Goal: Transaction & Acquisition: Book appointment/travel/reservation

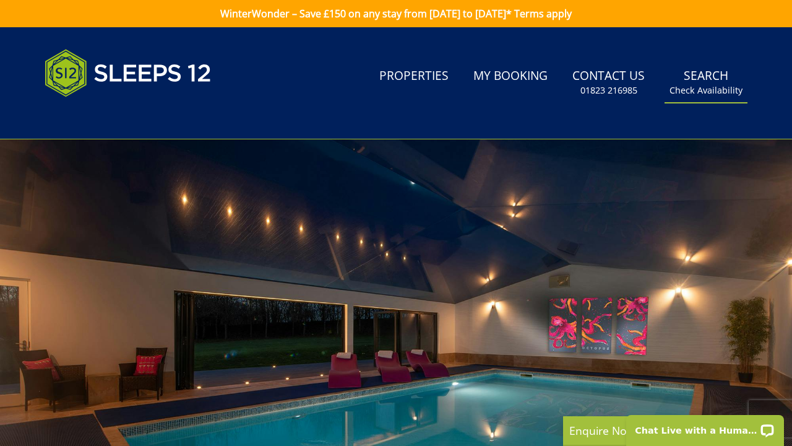
click at [713, 82] on link "Search Check Availability" at bounding box center [706, 83] width 83 height 40
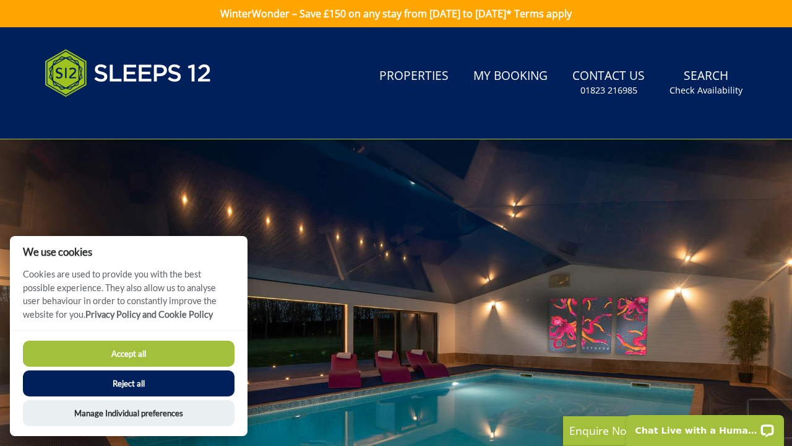
click at [200, 346] on button "Accept all" at bounding box center [129, 353] width 212 height 26
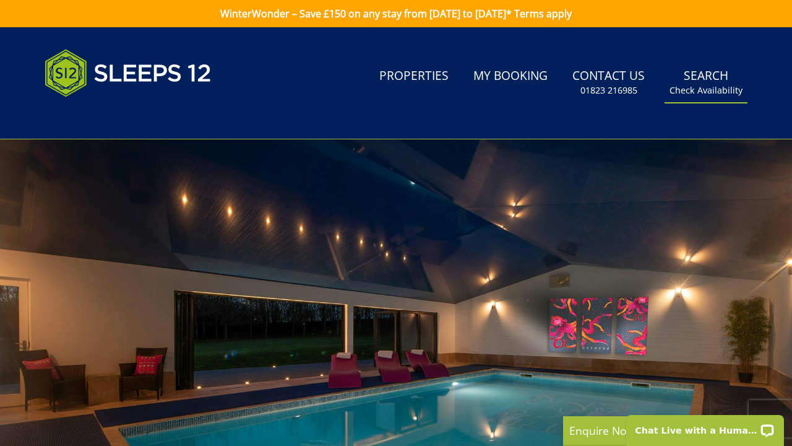
click at [712, 76] on link "Search Check Availability" at bounding box center [706, 83] width 83 height 40
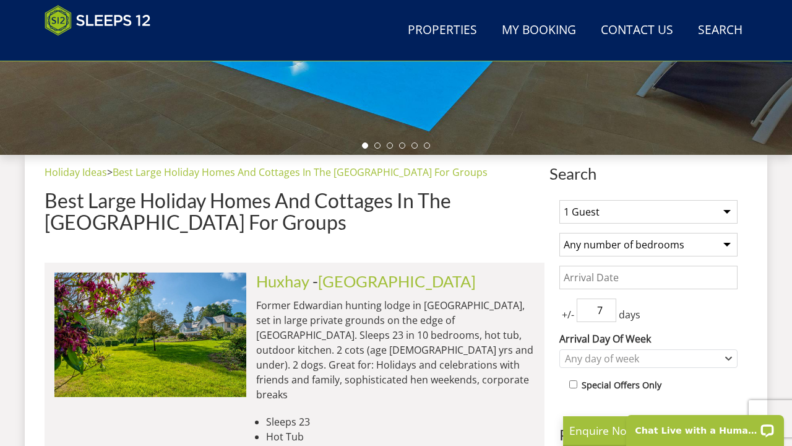
scroll to position [382, 0]
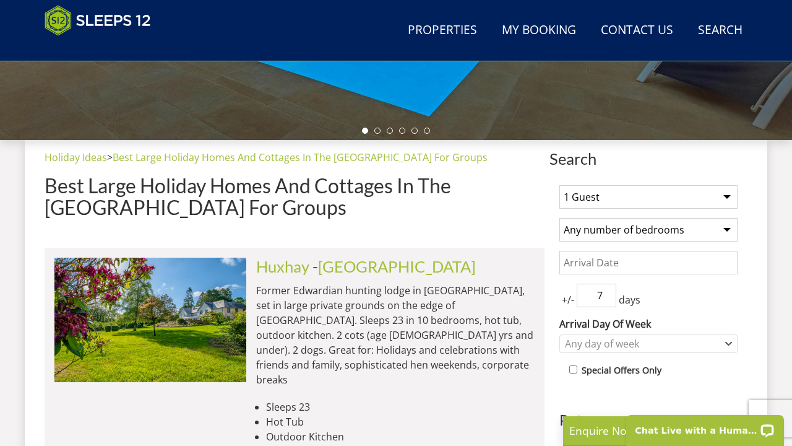
select select "14"
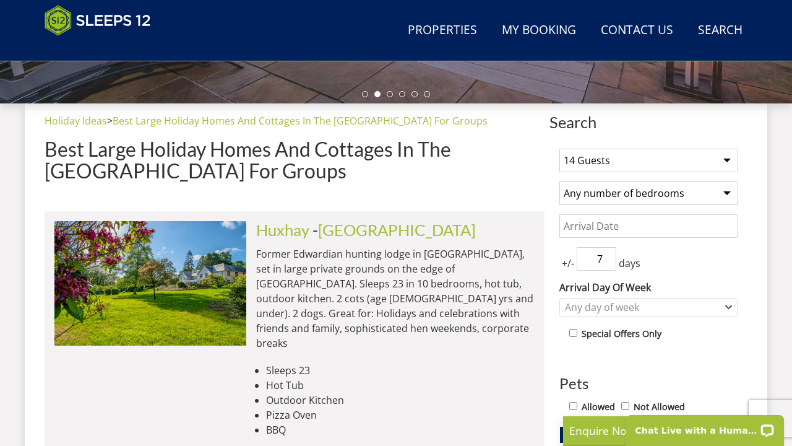
scroll to position [422, 0]
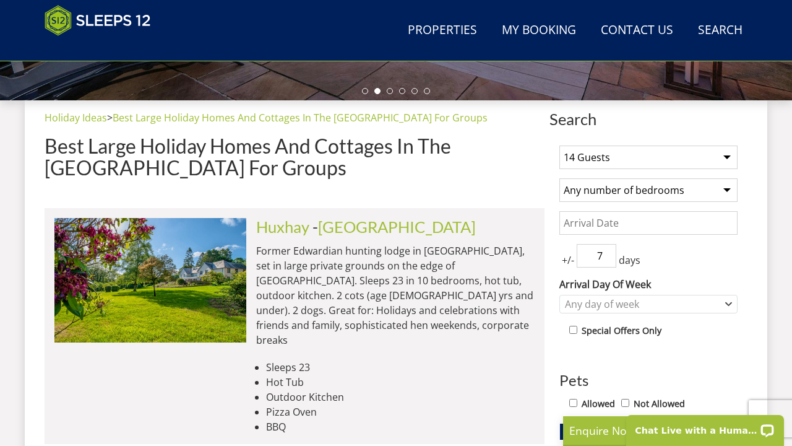
select select "5"
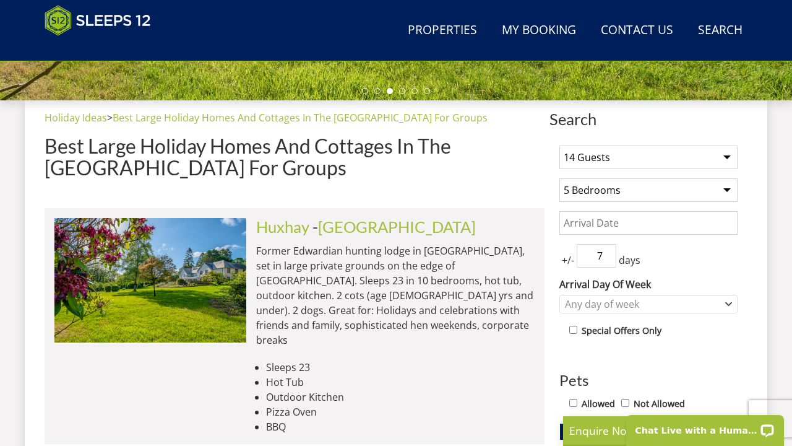
click at [597, 228] on input "Date" at bounding box center [649, 223] width 178 height 24
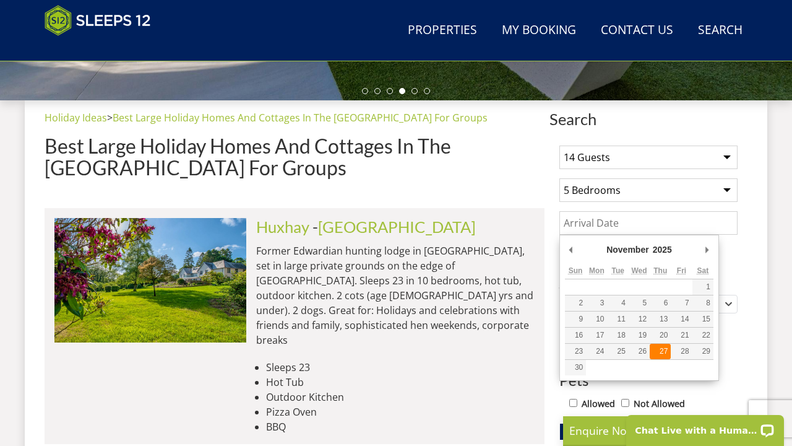
type input "27/11/2025"
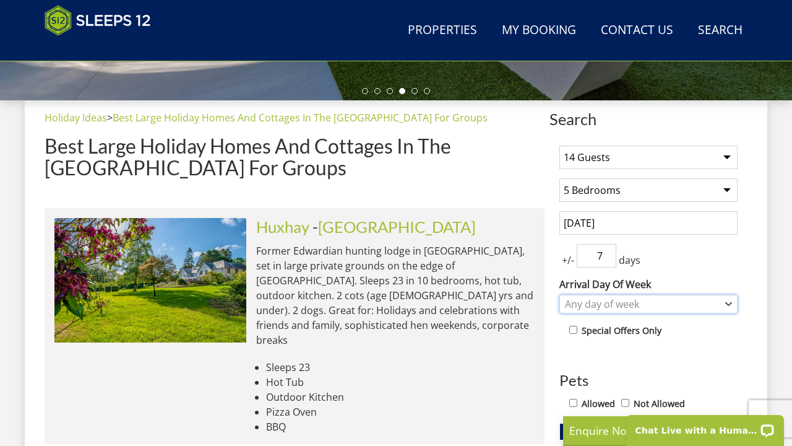
click at [699, 309] on div "Any day of week" at bounding box center [642, 304] width 160 height 14
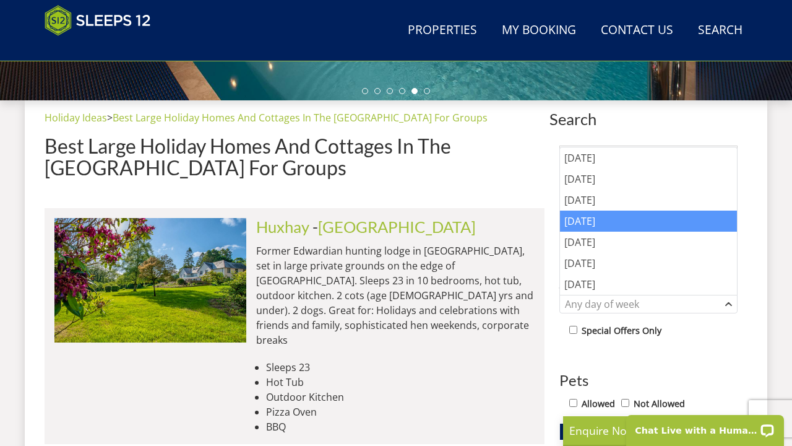
click at [692, 218] on div "[DATE]" at bounding box center [648, 220] width 177 height 21
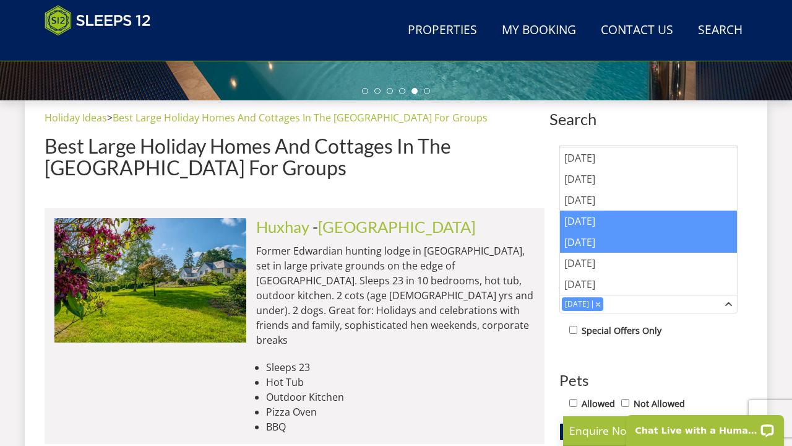
click at [681, 247] on div "[DATE]" at bounding box center [648, 241] width 177 height 21
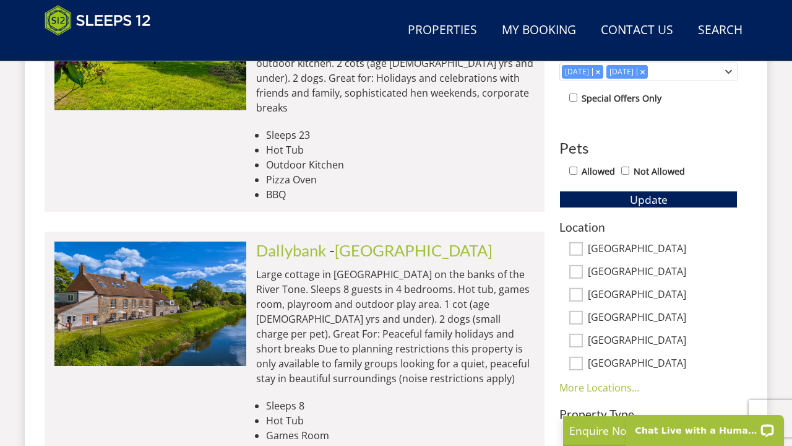
scroll to position [658, 0]
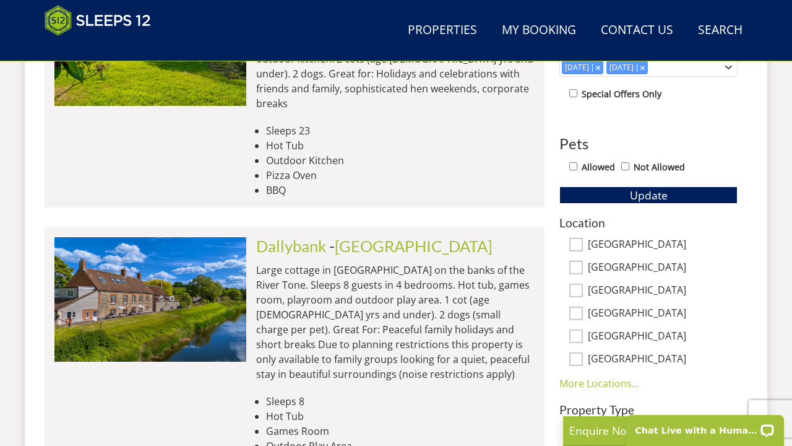
click at [605, 291] on label "[GEOGRAPHIC_DATA]" at bounding box center [663, 291] width 150 height 14
click at [583, 291] on input "[GEOGRAPHIC_DATA]" at bounding box center [576, 290] width 14 height 14
checkbox input "true"
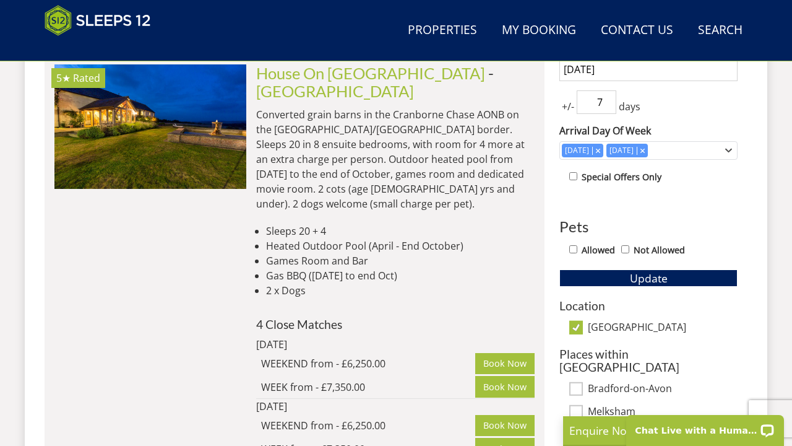
scroll to position [606, 0]
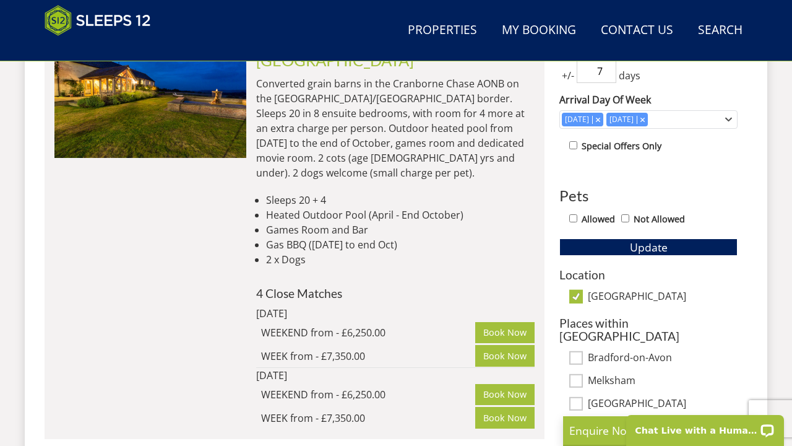
click at [578, 293] on input "[GEOGRAPHIC_DATA]" at bounding box center [576, 297] width 14 height 14
checkbox input "false"
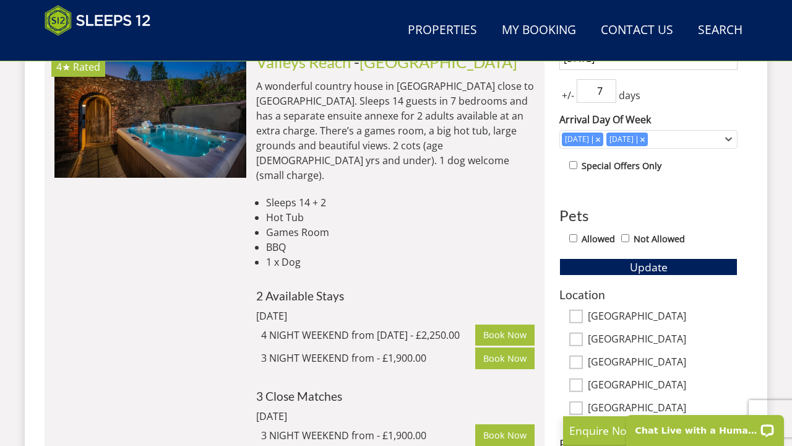
scroll to position [571, 0]
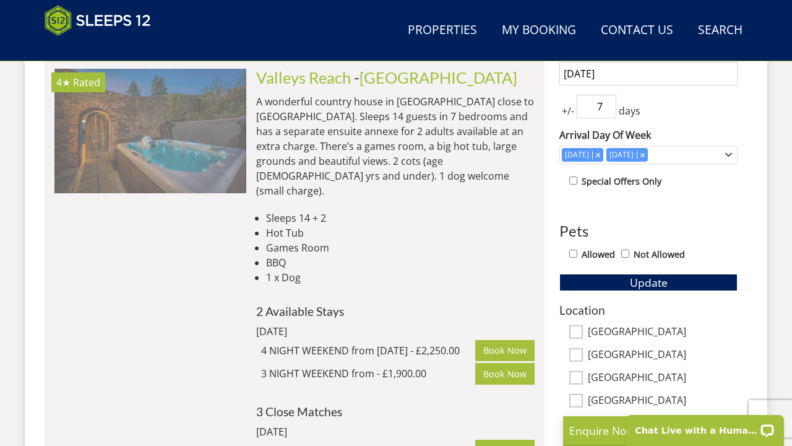
click at [150, 167] on img at bounding box center [150, 131] width 192 height 124
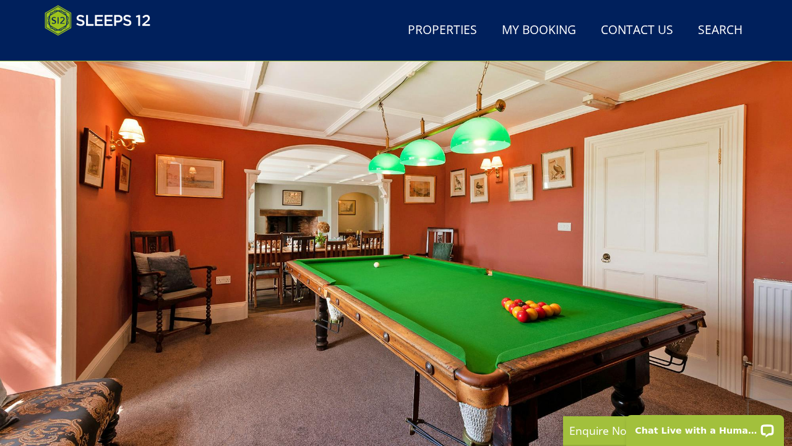
scroll to position [35, 1]
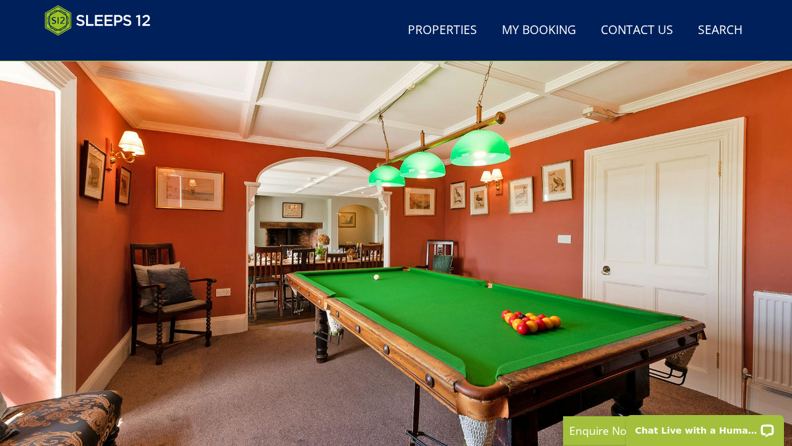
click at [324, 253] on div at bounding box center [396, 272] width 792 height 433
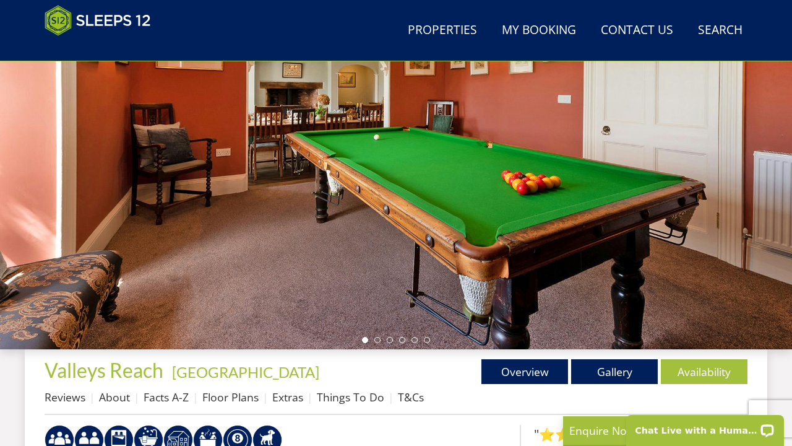
scroll to position [187, 0]
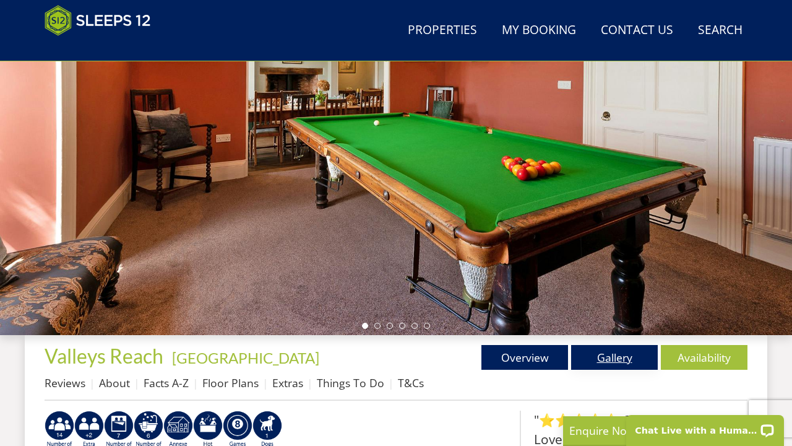
click at [632, 365] on link "Gallery" at bounding box center [614, 357] width 87 height 25
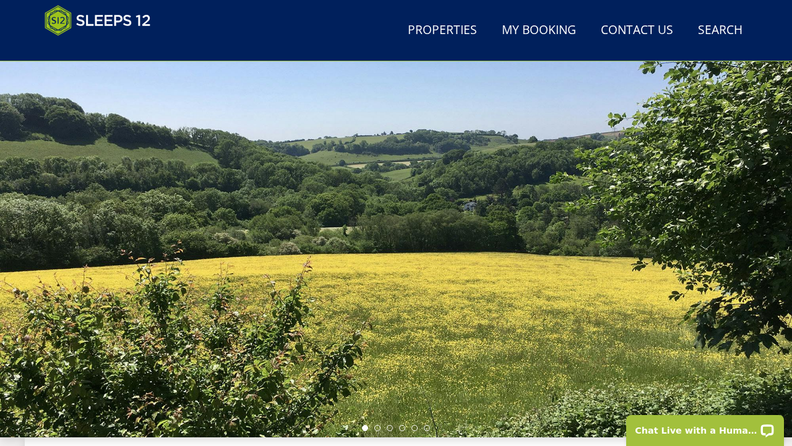
scroll to position [82, 0]
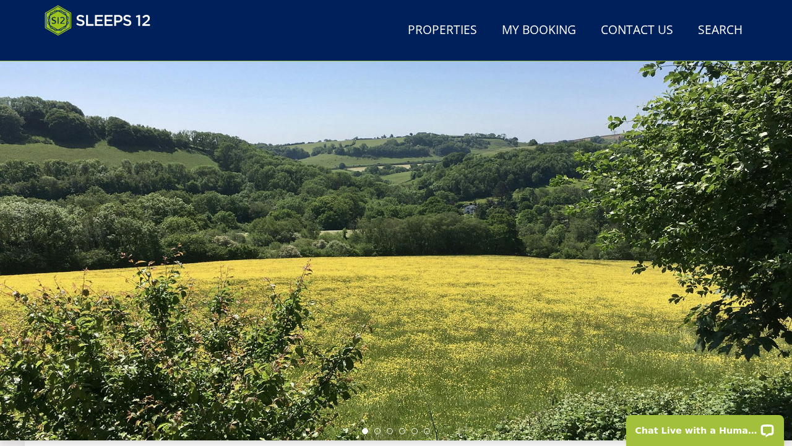
click at [508, 177] on div at bounding box center [396, 223] width 792 height 433
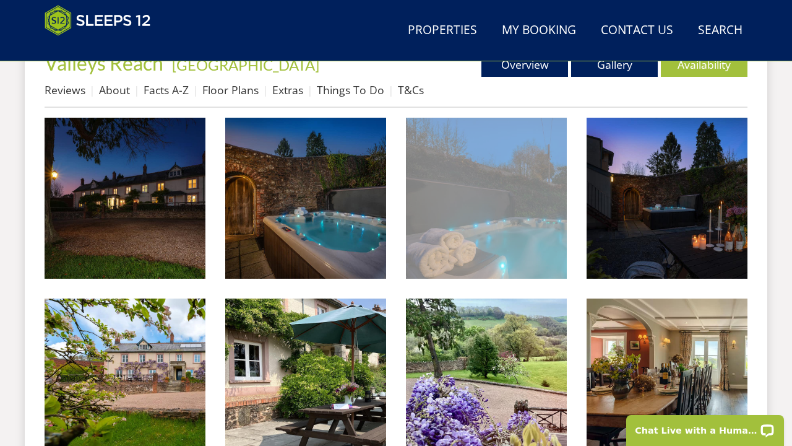
scroll to position [486, 0]
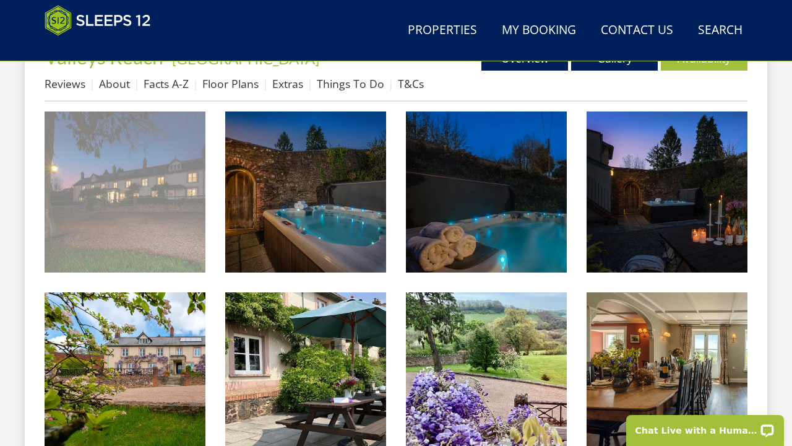
click at [77, 235] on img at bounding box center [125, 191] width 161 height 161
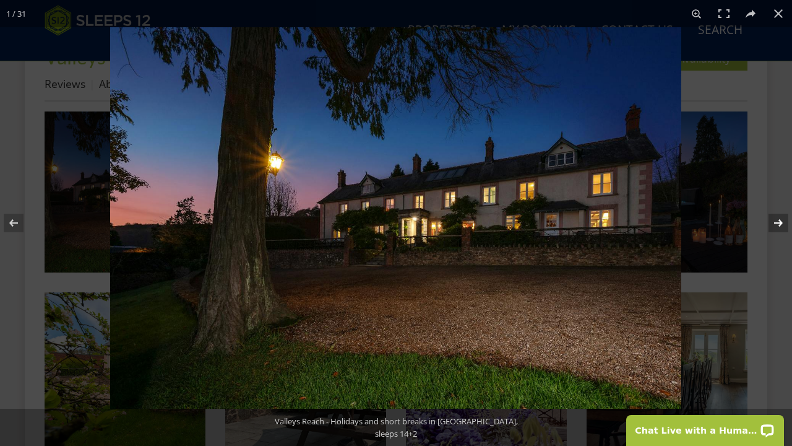
click at [775, 222] on button at bounding box center [770, 223] width 43 height 62
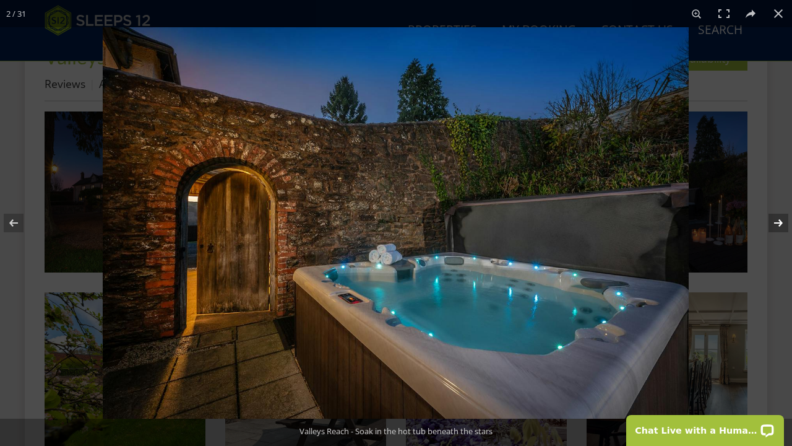
click at [775, 222] on button at bounding box center [770, 223] width 43 height 62
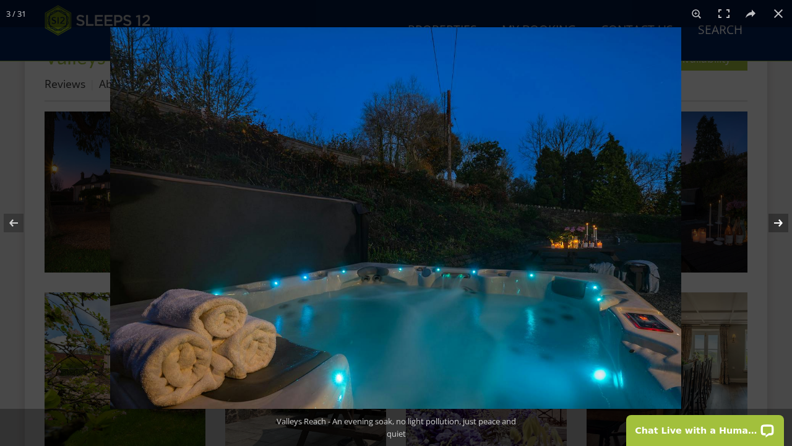
click at [775, 223] on button at bounding box center [770, 223] width 43 height 62
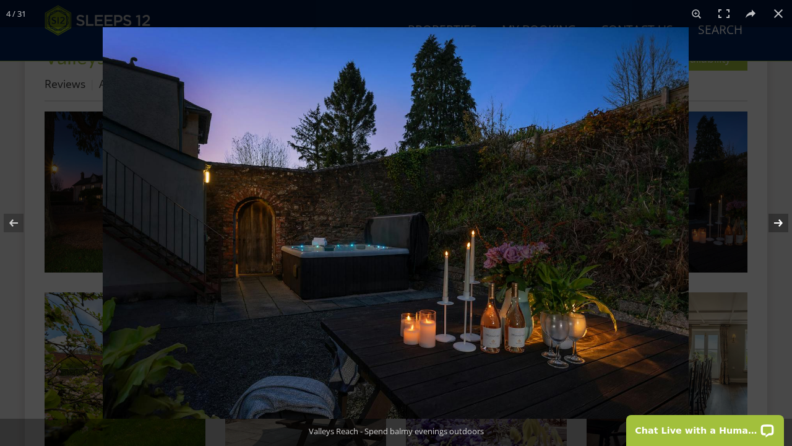
click at [773, 218] on button at bounding box center [770, 223] width 43 height 62
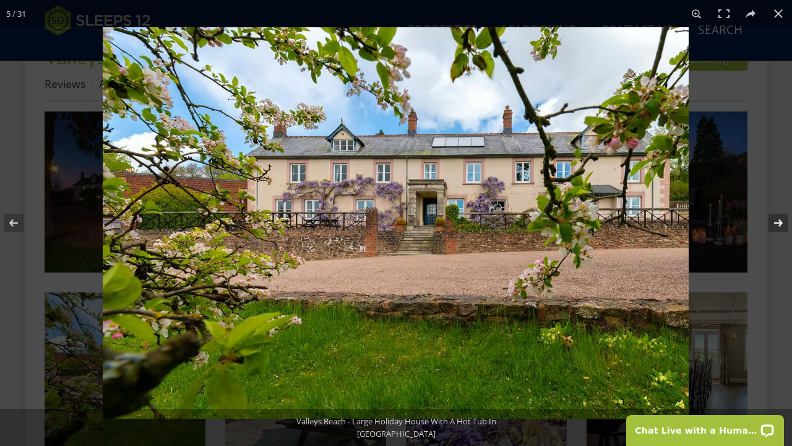
click at [773, 218] on button at bounding box center [770, 223] width 43 height 62
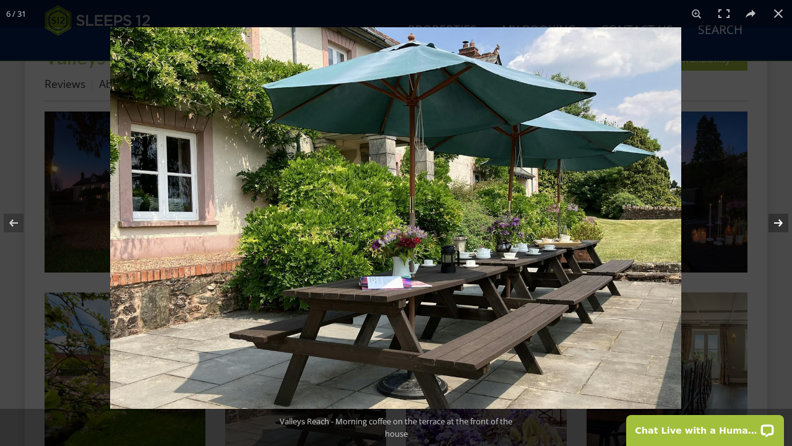
click at [773, 218] on button at bounding box center [770, 223] width 43 height 62
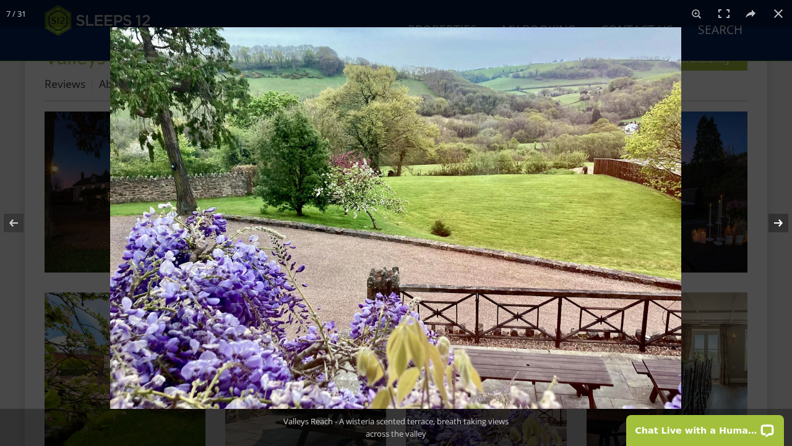
click at [773, 218] on button at bounding box center [770, 223] width 43 height 62
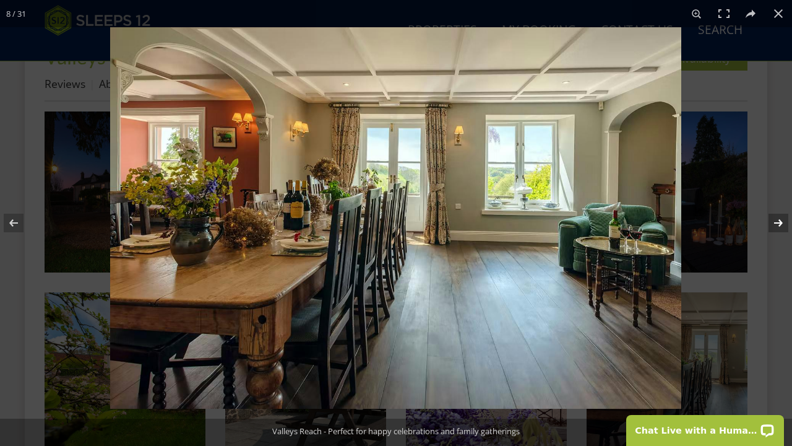
click at [773, 218] on button at bounding box center [770, 223] width 43 height 62
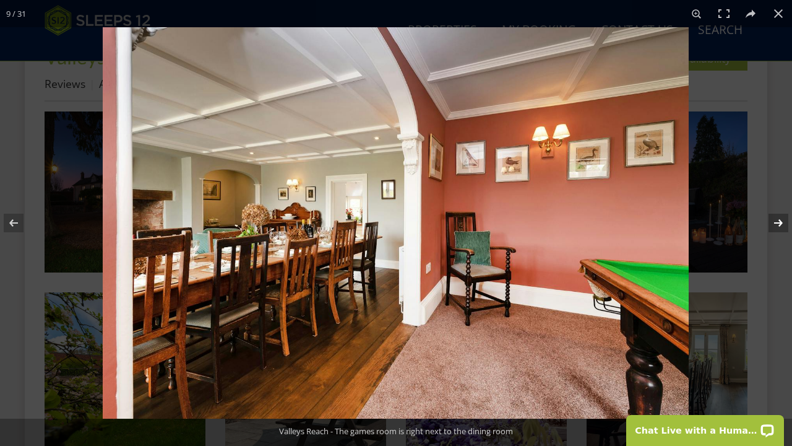
click at [773, 218] on button at bounding box center [770, 223] width 43 height 62
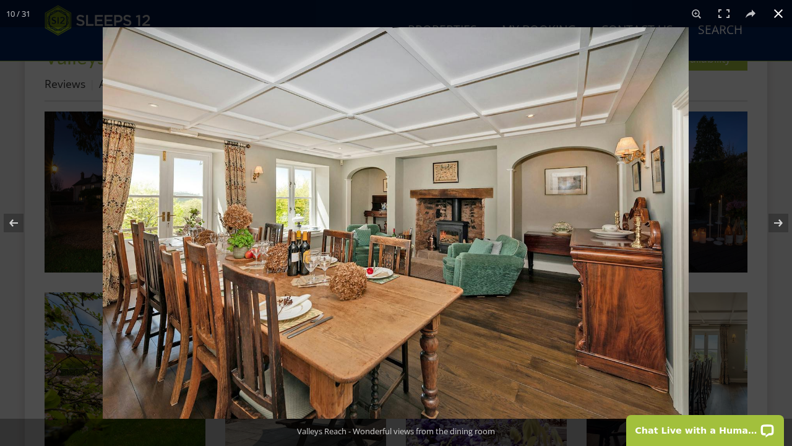
click at [779, 9] on button at bounding box center [778, 13] width 27 height 27
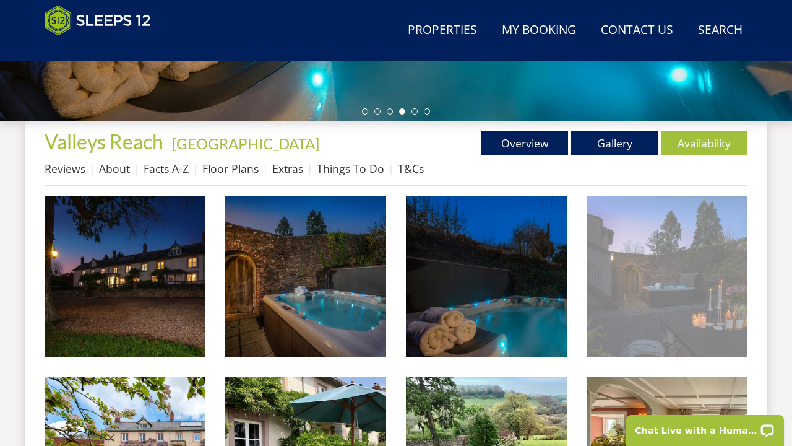
scroll to position [368, 0]
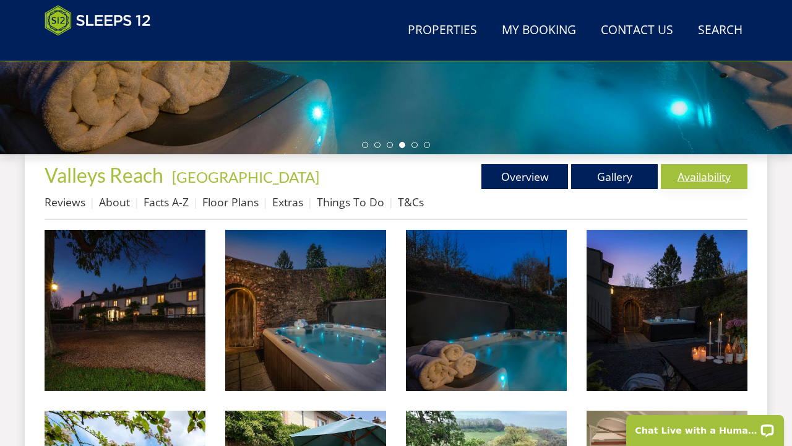
click at [707, 181] on link "Availability" at bounding box center [704, 176] width 87 height 25
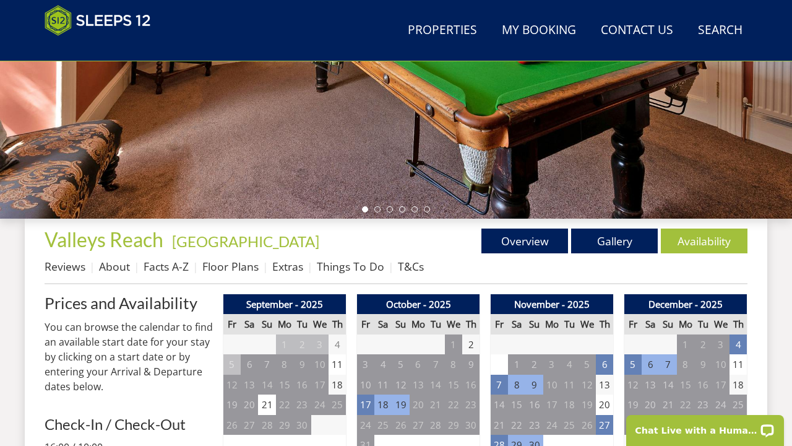
scroll to position [268, 0]
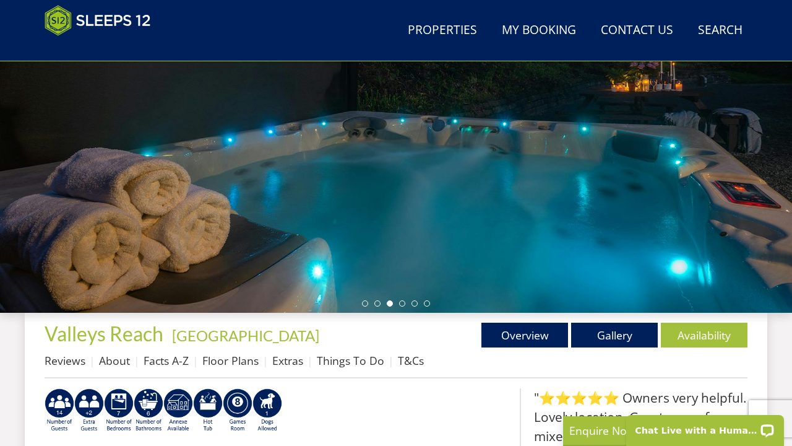
scroll to position [297, 0]
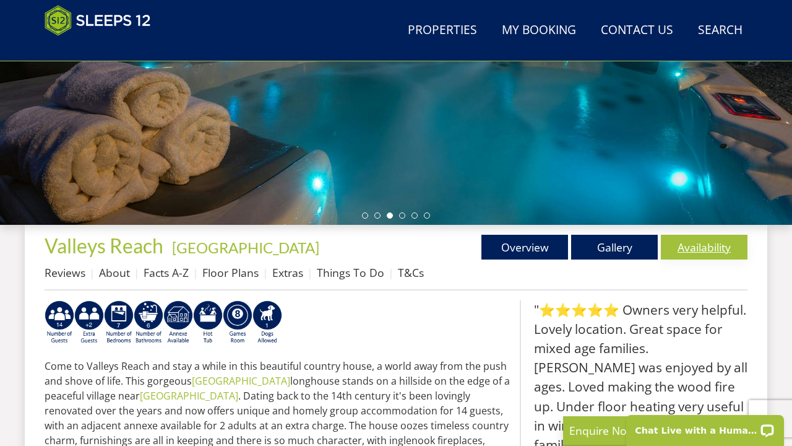
click at [720, 251] on link "Availability" at bounding box center [704, 247] width 87 height 25
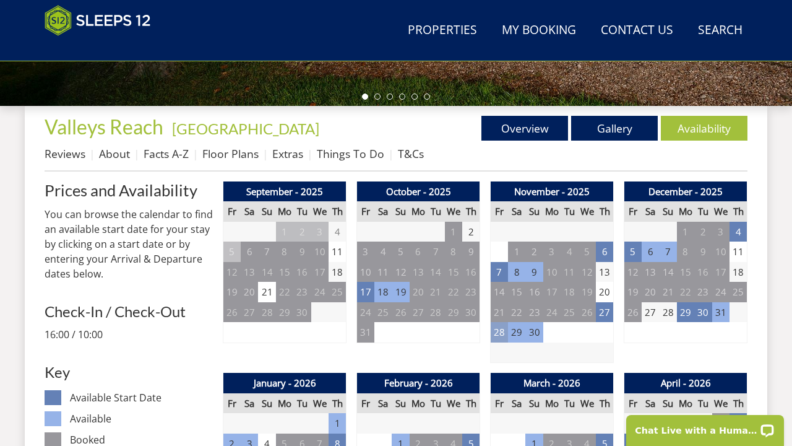
click at [499, 331] on td "28" at bounding box center [499, 332] width 17 height 20
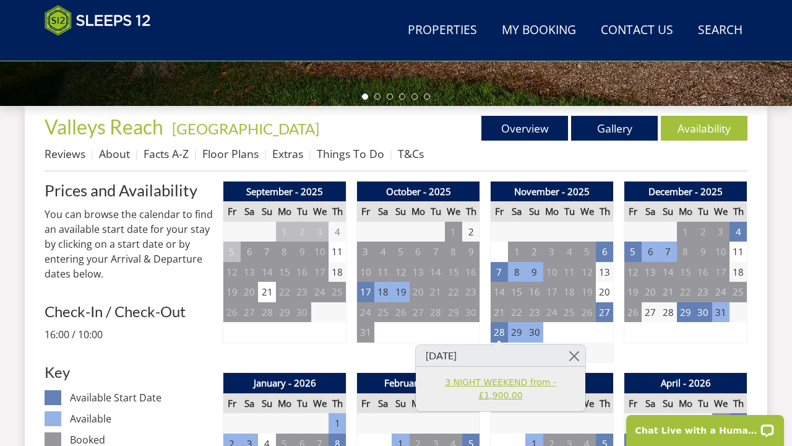
click at [500, 382] on link "3 NIGHT WEEKEND from - £1,900.00" at bounding box center [501, 389] width 152 height 26
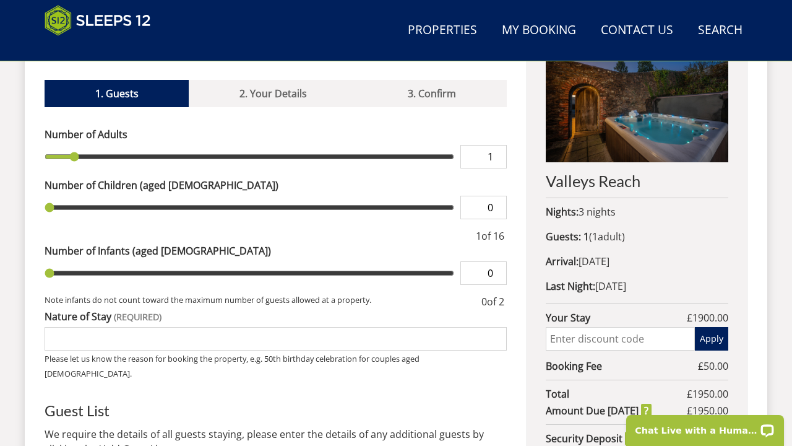
scroll to position [451, 0]
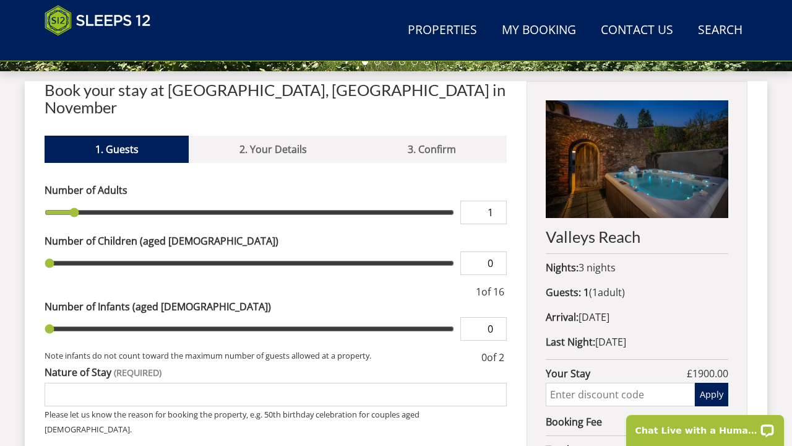
type input "2"
click at [497, 201] on input "2" at bounding box center [484, 213] width 46 height 24
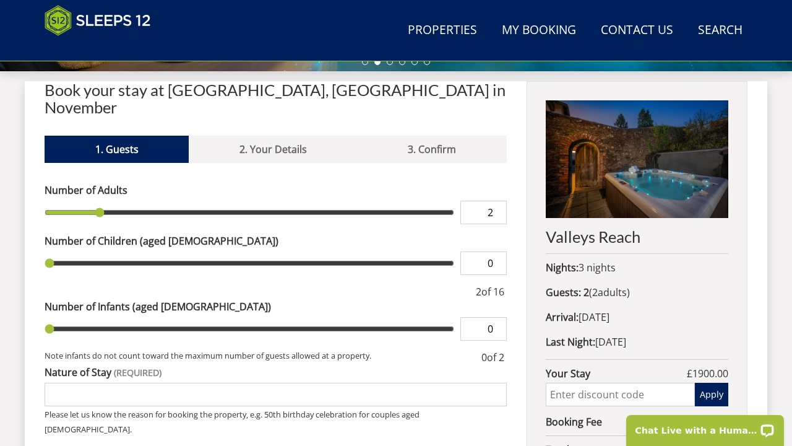
type input "3"
click at [497, 201] on input "3" at bounding box center [484, 213] width 46 height 24
type input "4"
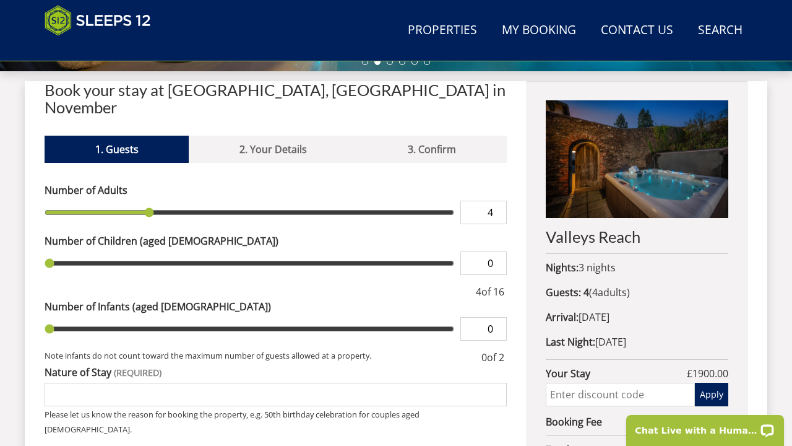
click at [497, 201] on input "4" at bounding box center [484, 213] width 46 height 24
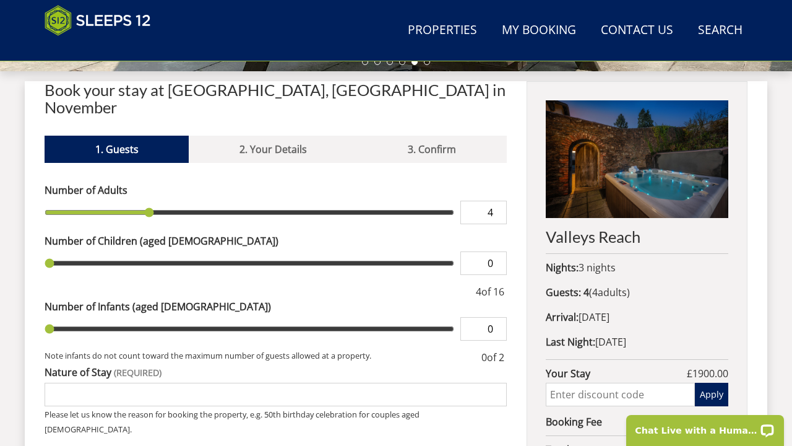
type input "5"
click at [499, 201] on input "5" at bounding box center [484, 213] width 46 height 24
type input "6"
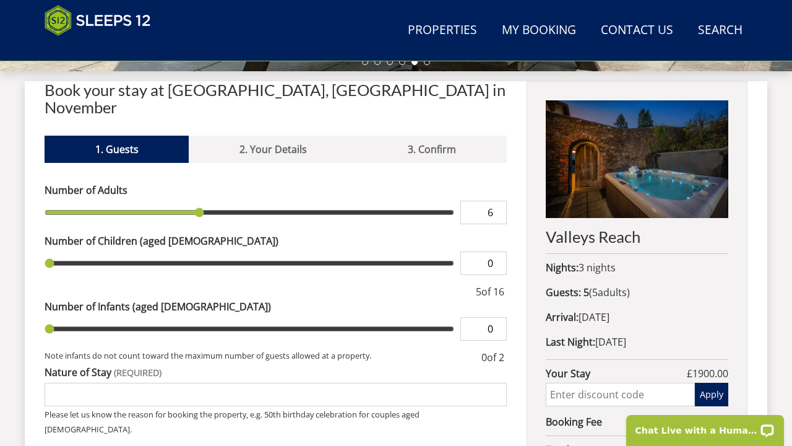
click at [499, 201] on input "6" at bounding box center [484, 213] width 46 height 24
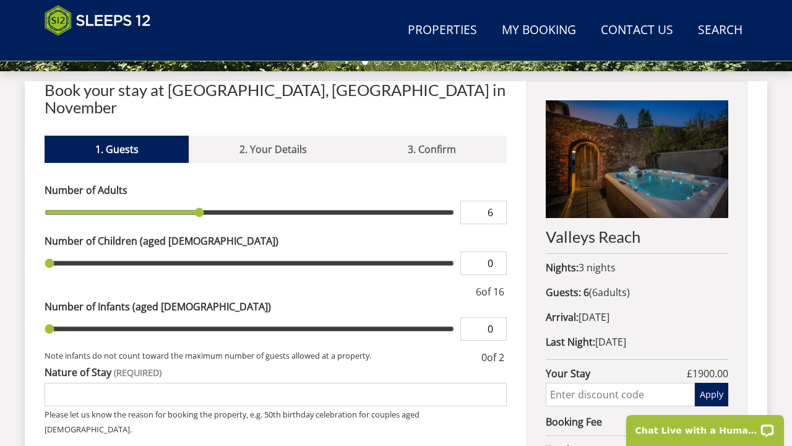
type input "1"
click at [496, 251] on input "1" at bounding box center [484, 263] width 46 height 24
type input "2"
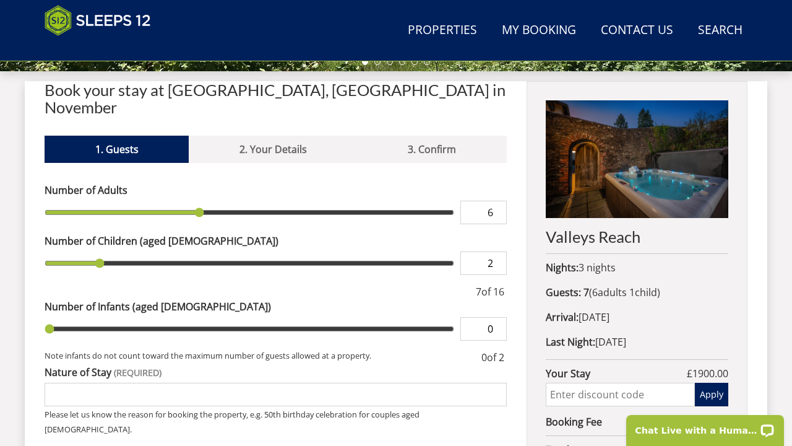
click at [497, 251] on input "2" at bounding box center [484, 263] width 46 height 24
type input "3"
click at [498, 251] on input "3" at bounding box center [484, 263] width 46 height 24
type input "4"
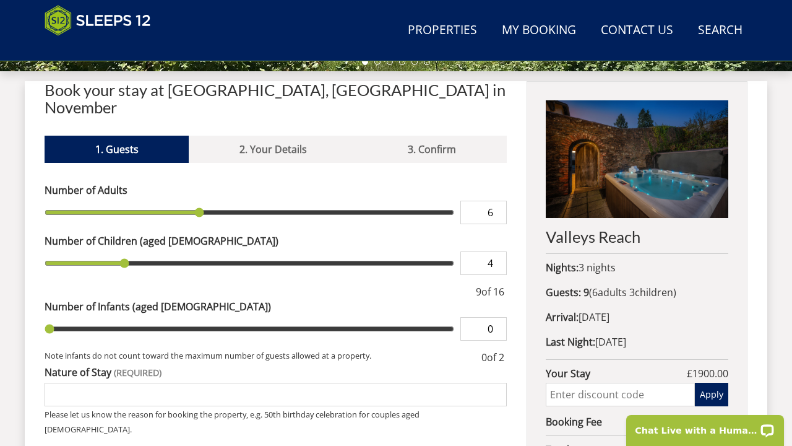
type input "4"
click at [498, 251] on input "4" at bounding box center [484, 263] width 46 height 24
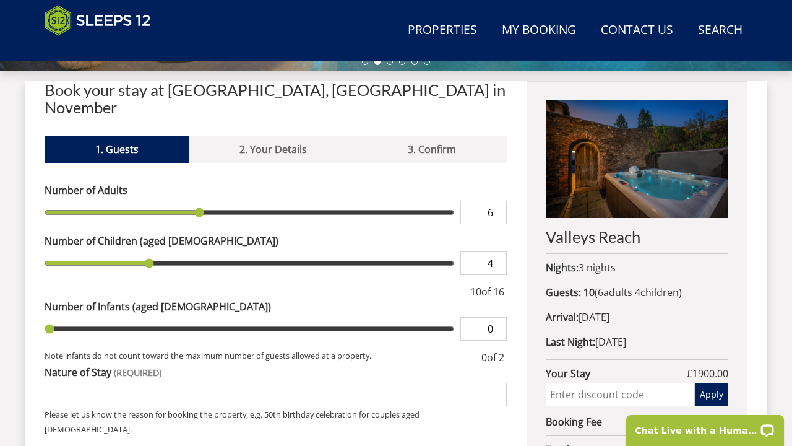
type input "5"
click at [498, 251] on input "5" at bounding box center [484, 263] width 46 height 24
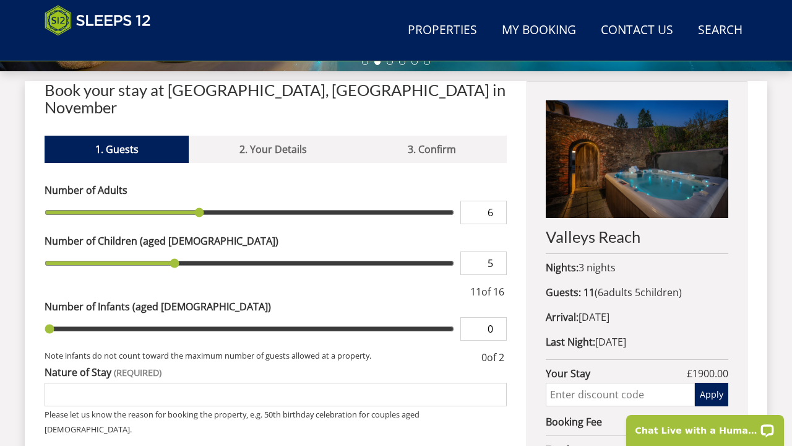
type input "6"
click at [499, 251] on input "6" at bounding box center [484, 263] width 46 height 24
type input "5"
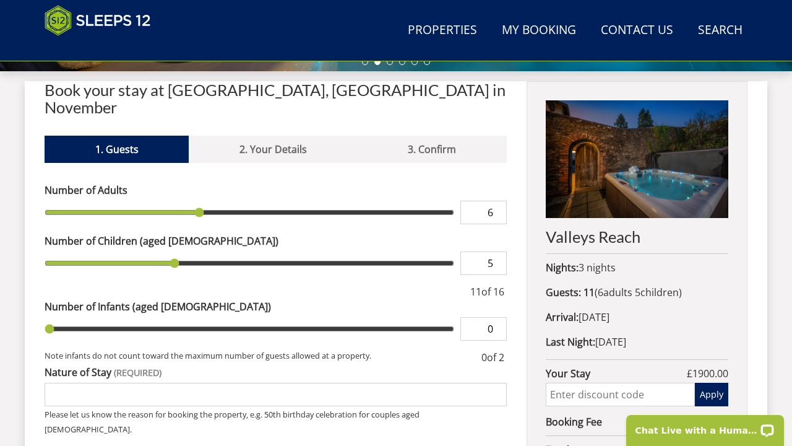
click at [500, 251] on input "5" at bounding box center [484, 263] width 46 height 24
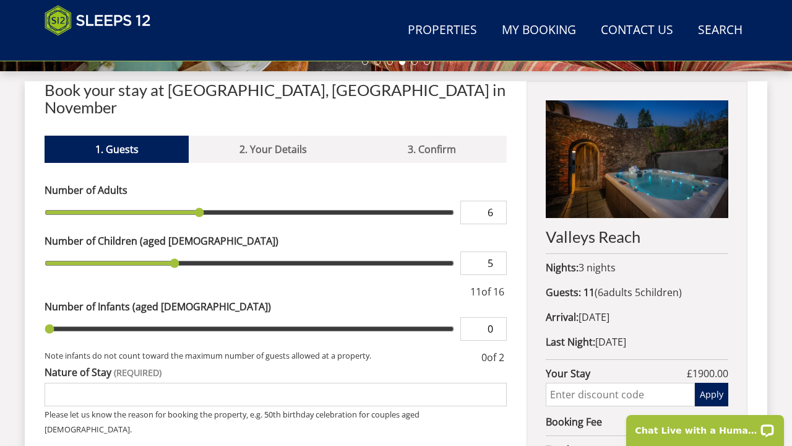
type input "6"
click at [498, 251] on input "6" at bounding box center [484, 263] width 46 height 24
type input "7"
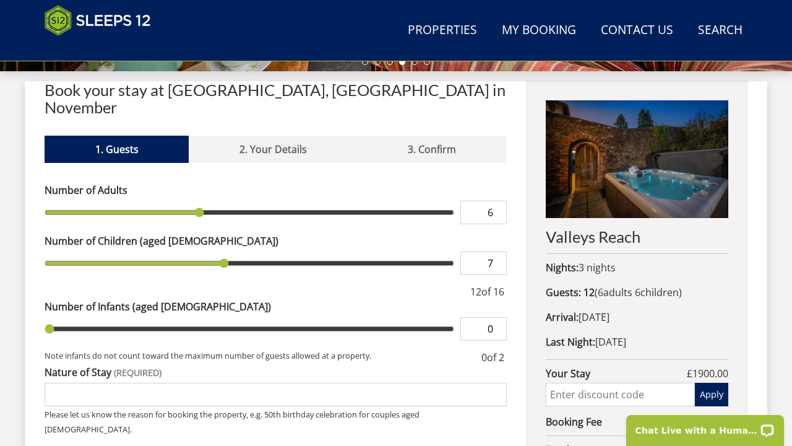
click at [498, 251] on input "7" at bounding box center [484, 263] width 46 height 24
click at [410, 284] on div at bounding box center [256, 291] width 423 height 15
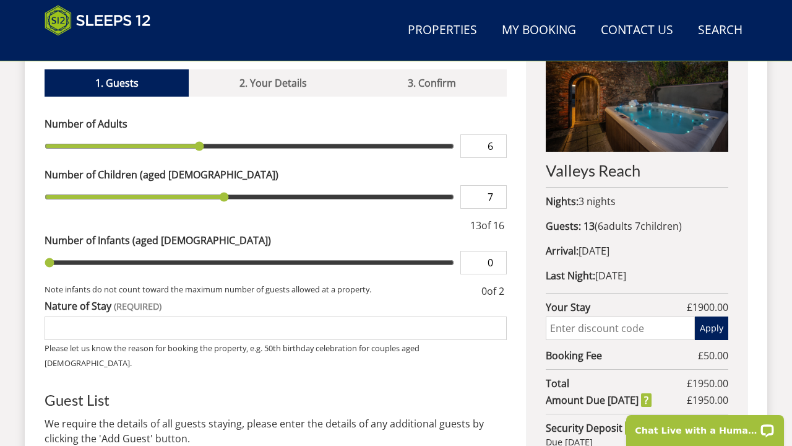
scroll to position [519, 0]
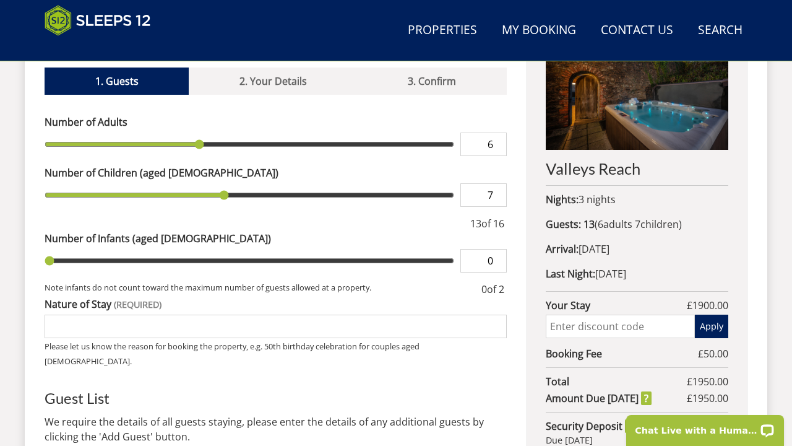
click at [382, 314] on input "Nature of Stay" at bounding box center [276, 326] width 462 height 24
type input "Family gatherings - 40th, 75th and anniversary"
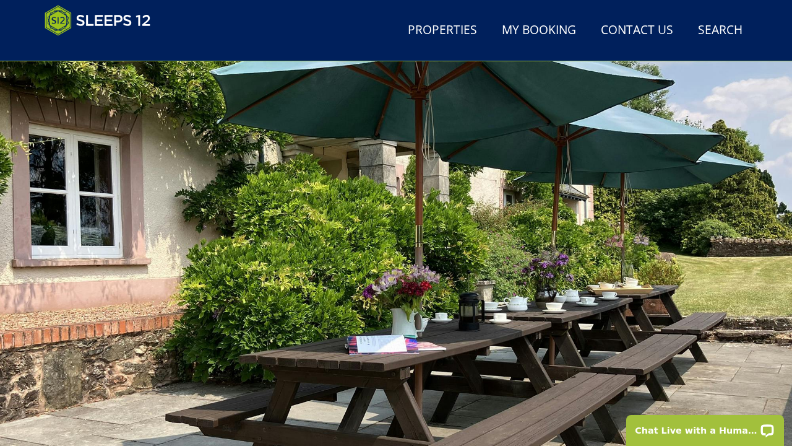
scroll to position [6, 0]
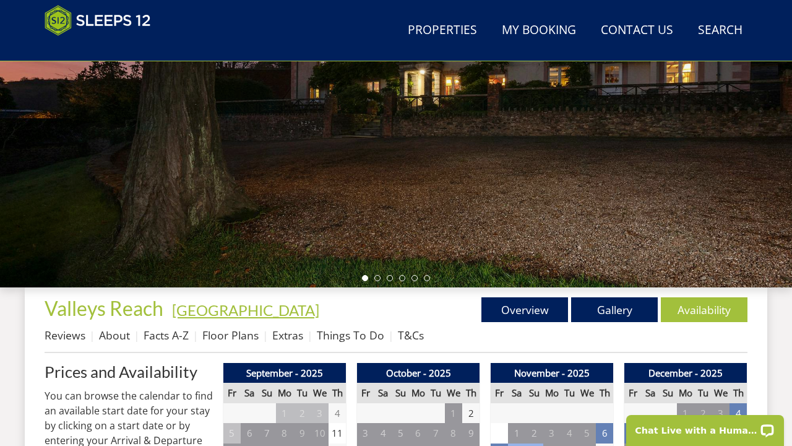
scroll to position [248, 0]
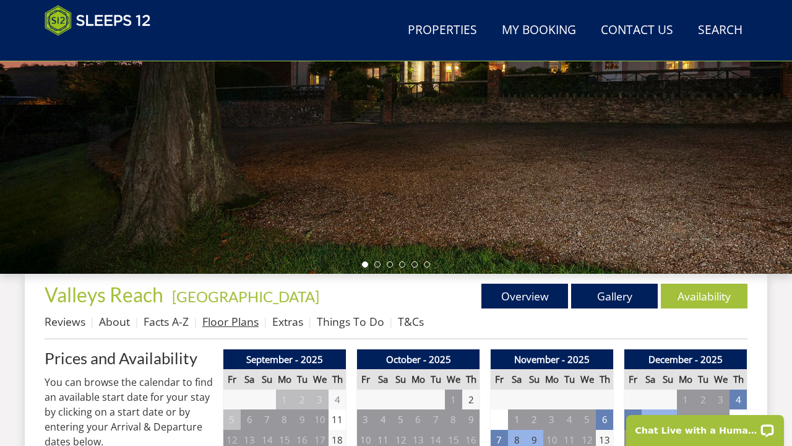
click at [224, 325] on link "Floor Plans" at bounding box center [230, 321] width 56 height 15
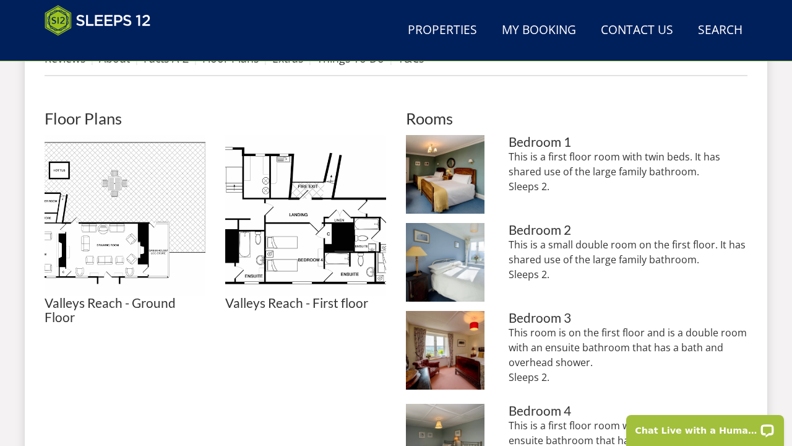
scroll to position [522, 0]
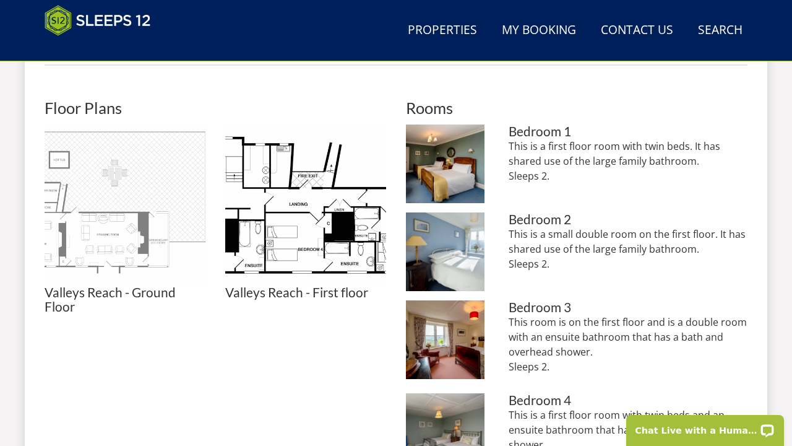
click at [191, 212] on img at bounding box center [125, 204] width 161 height 161
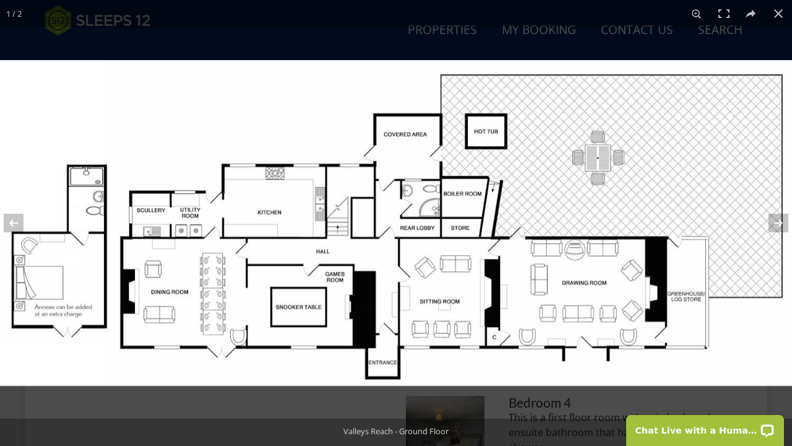
scroll to position [519, 0]
click at [781, 11] on button at bounding box center [778, 13] width 27 height 27
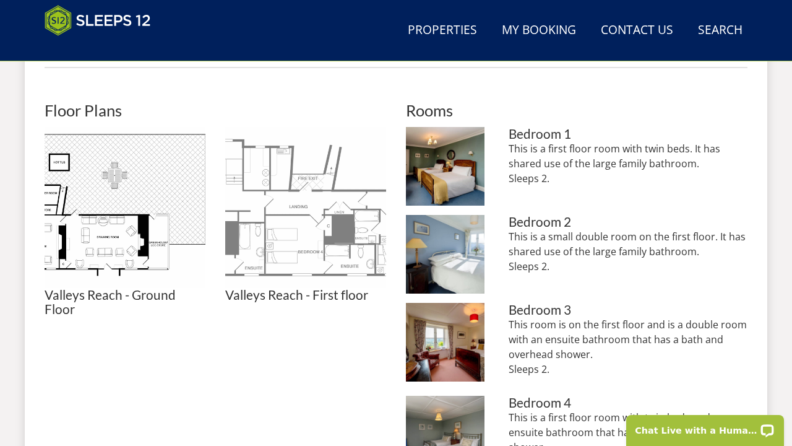
click at [299, 203] on img at bounding box center [305, 207] width 161 height 161
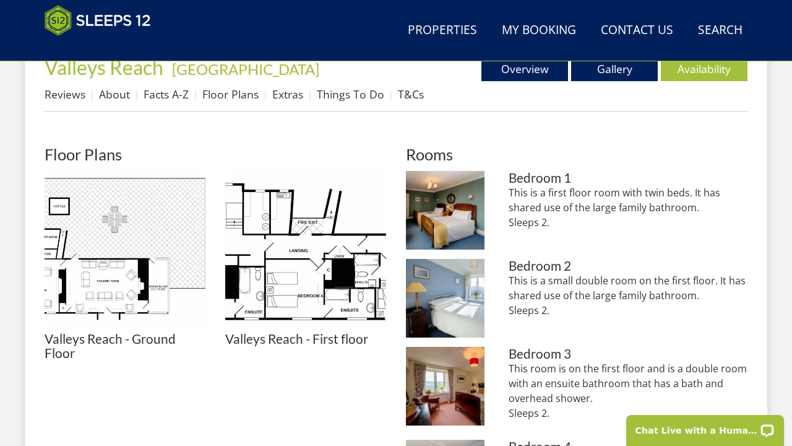
scroll to position [454, 0]
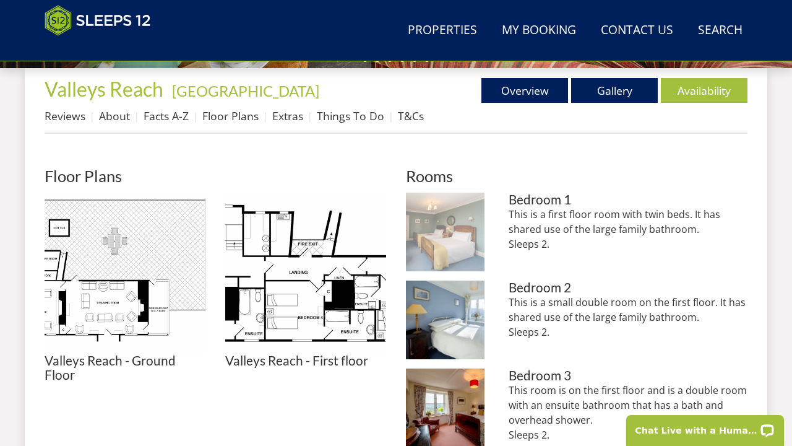
click at [470, 232] on img at bounding box center [445, 231] width 79 height 79
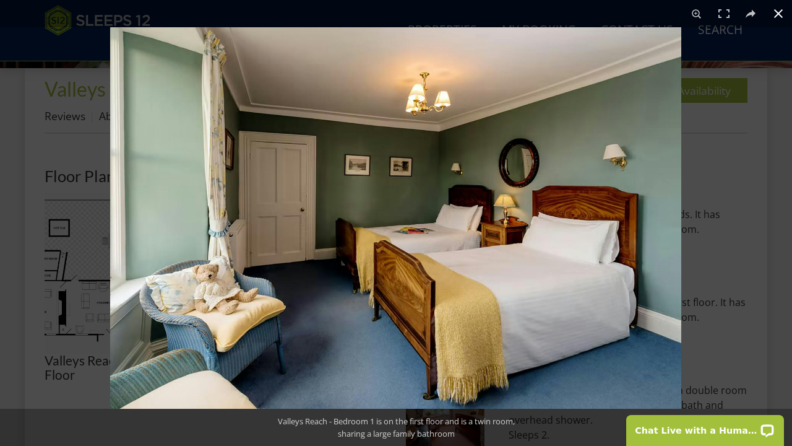
click at [779, 14] on button at bounding box center [778, 13] width 27 height 27
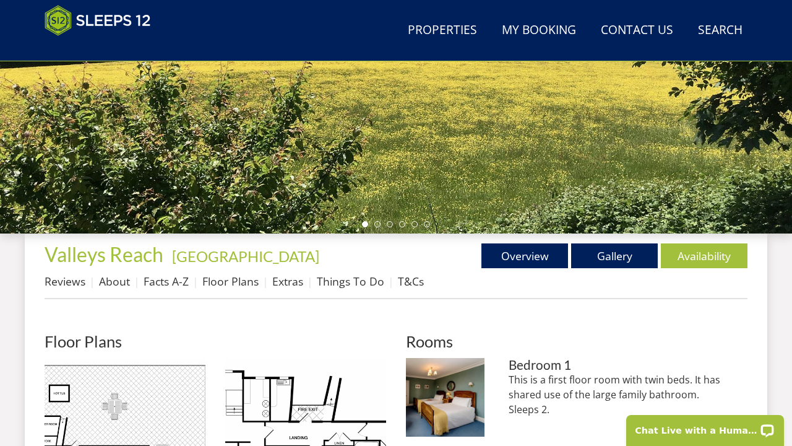
scroll to position [293, 0]
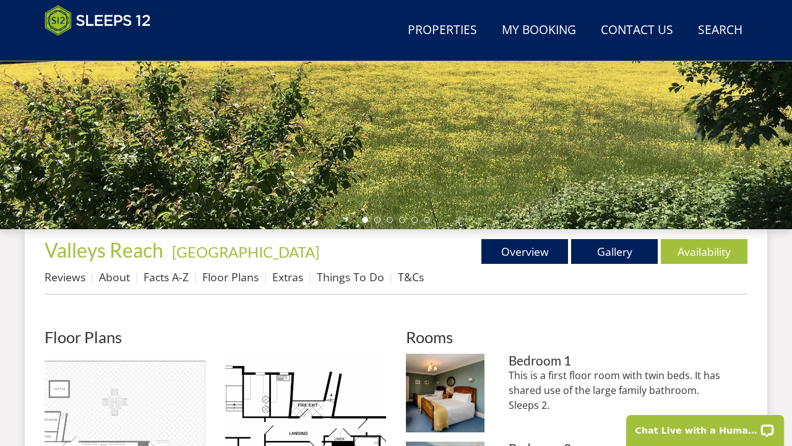
click at [132, 385] on img at bounding box center [125, 433] width 161 height 161
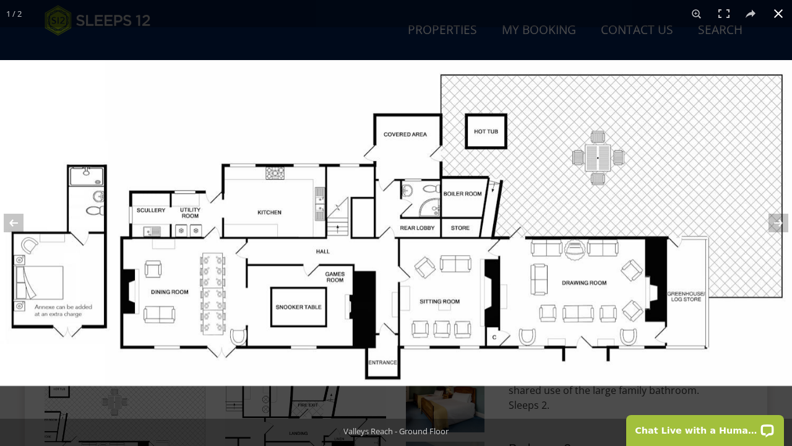
click at [779, 14] on button at bounding box center [778, 13] width 27 height 27
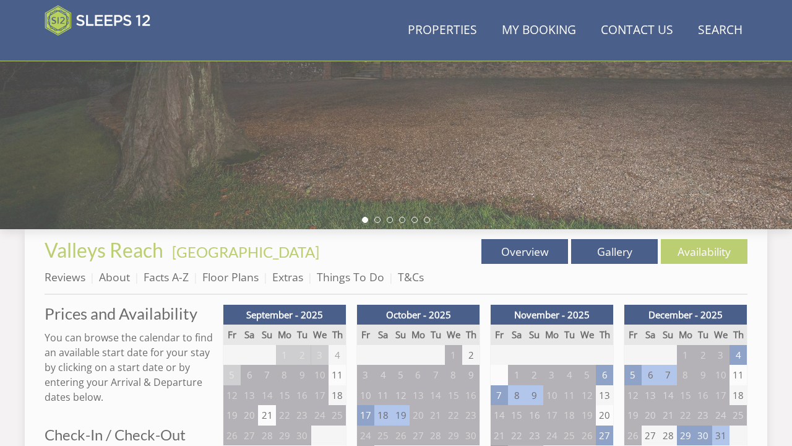
scroll to position [248, 0]
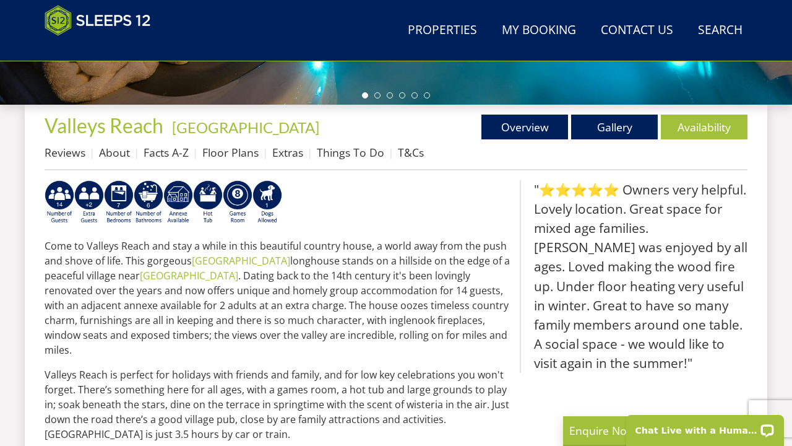
scroll to position [420, 0]
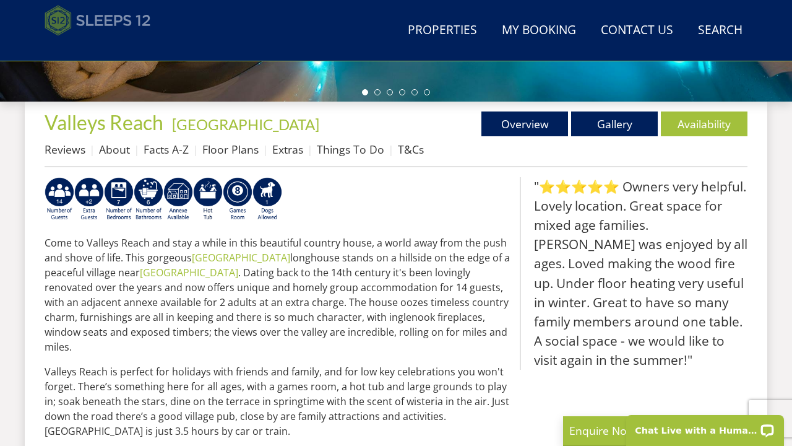
select select "14"
select select "5"
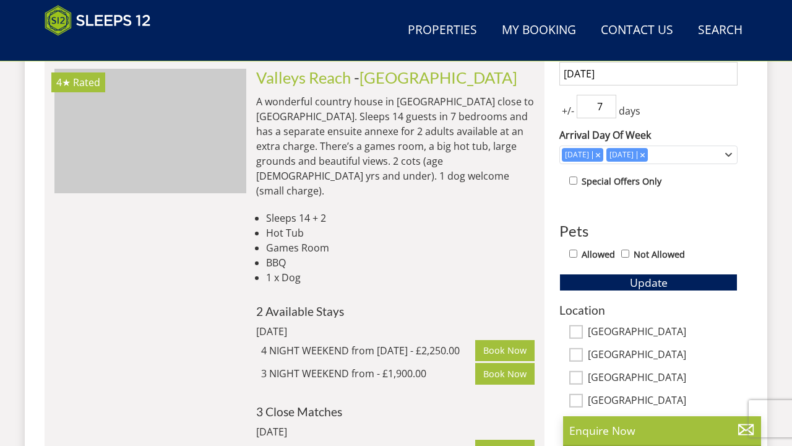
scroll to position [0, 5571]
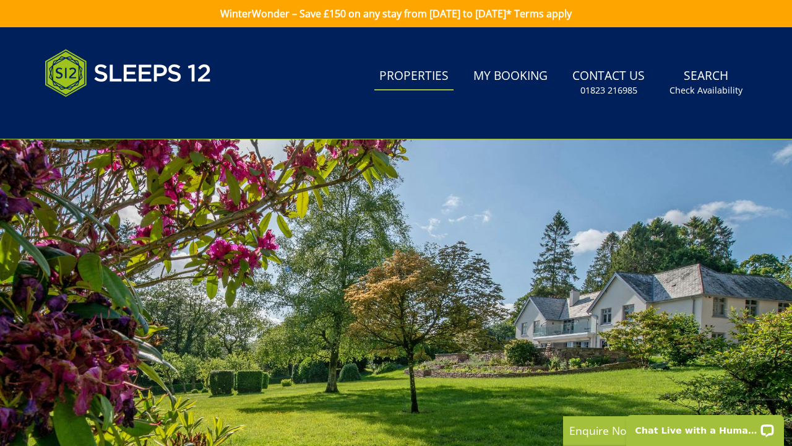
click at [425, 77] on link "Properties" at bounding box center [413, 77] width 79 height 28
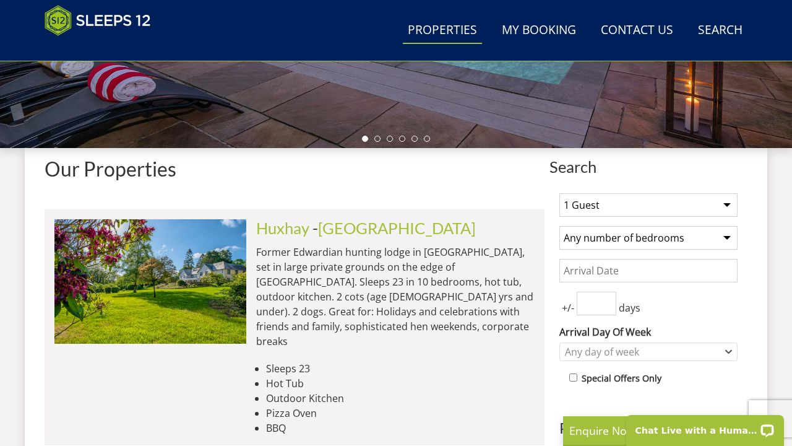
scroll to position [379, 0]
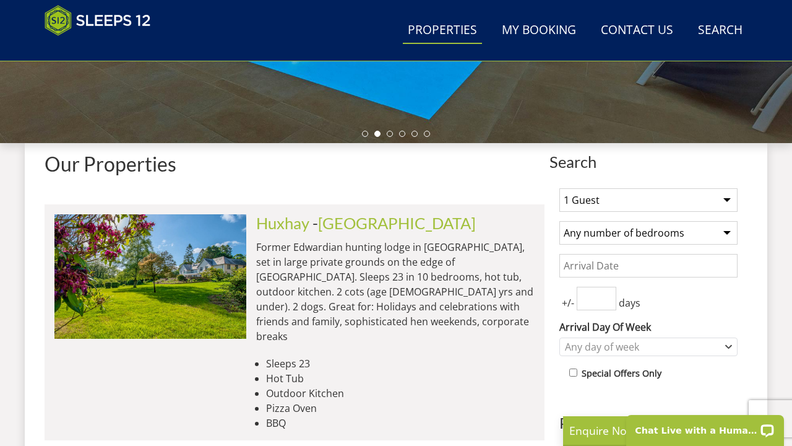
select select "13"
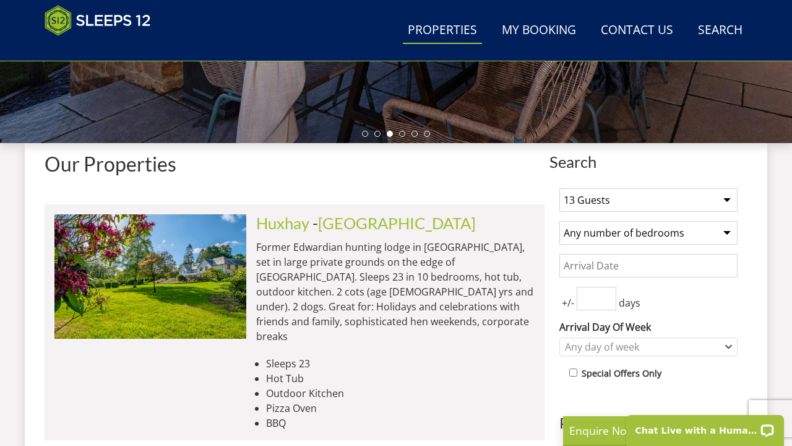
select select "5"
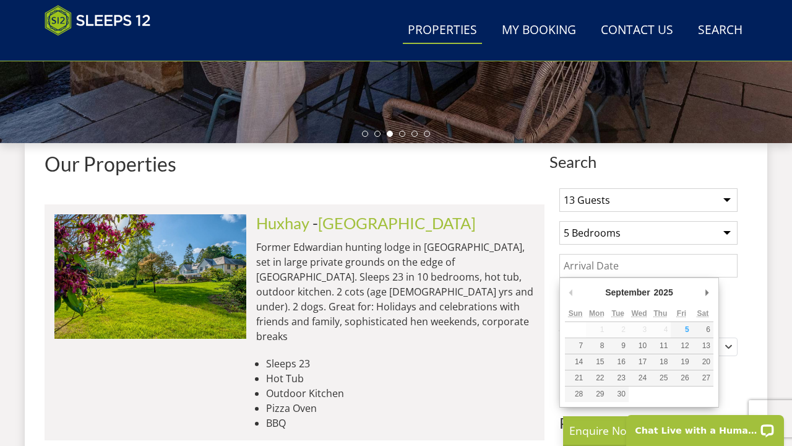
click at [644, 266] on input "Date" at bounding box center [649, 266] width 178 height 24
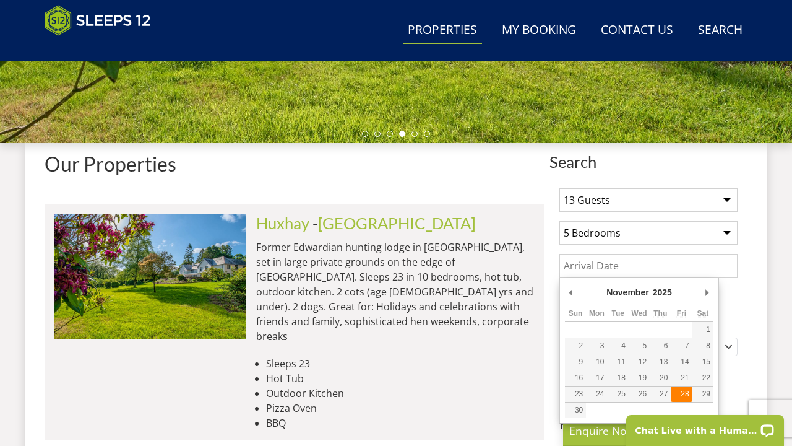
type input "[DATE]"
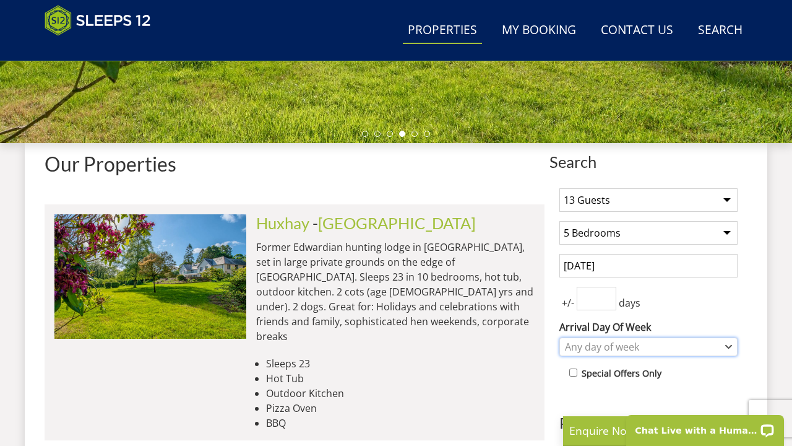
click at [620, 342] on div "Any day of week" at bounding box center [642, 347] width 160 height 14
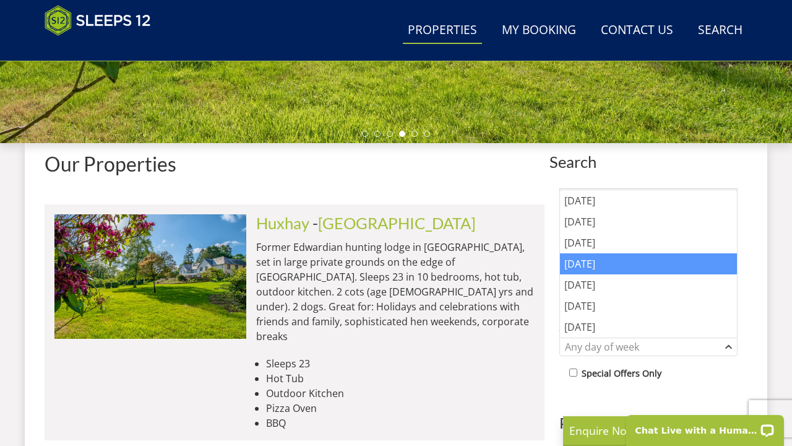
click at [599, 262] on div "[DATE]" at bounding box center [648, 263] width 177 height 21
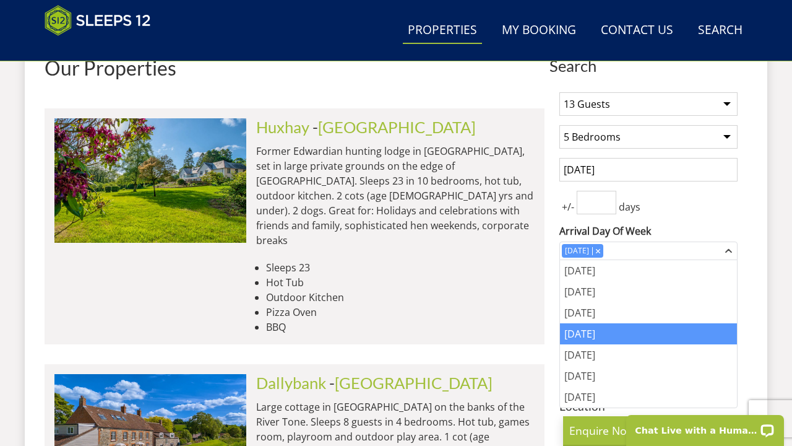
scroll to position [479, 0]
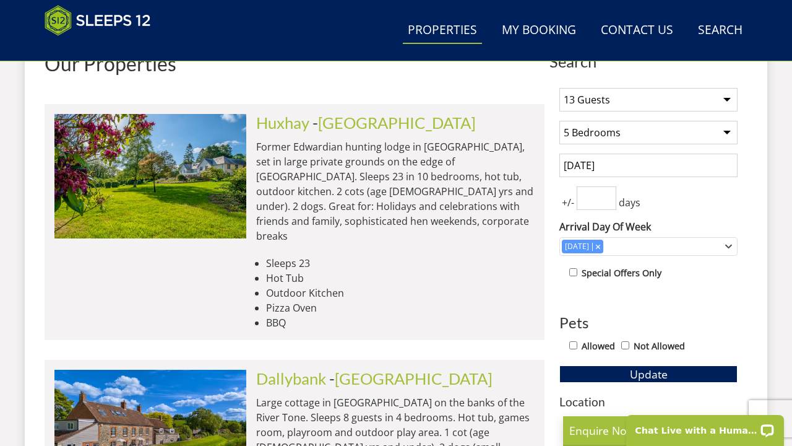
click at [576, 345] on div "Allowed Not Allowed" at bounding box center [653, 347] width 168 height 18
click at [573, 345] on input "Allowed" at bounding box center [573, 345] width 8 height 8
checkbox input "true"
click at [607, 374] on button "Update" at bounding box center [649, 373] width 178 height 17
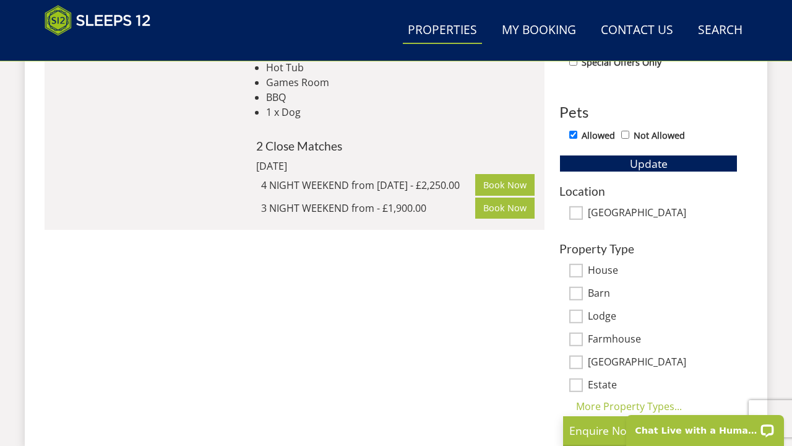
scroll to position [688, 0]
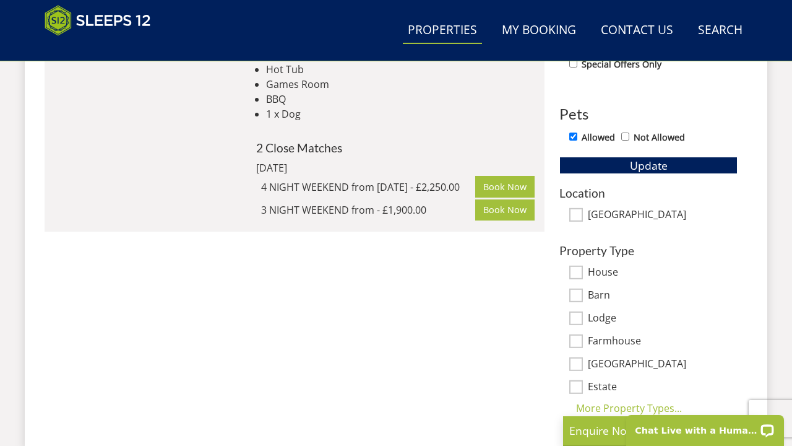
click at [626, 139] on input "Not Allowed" at bounding box center [625, 136] width 8 height 8
checkbox input "true"
checkbox input "false"
click at [602, 162] on button "Update" at bounding box center [649, 165] width 178 height 17
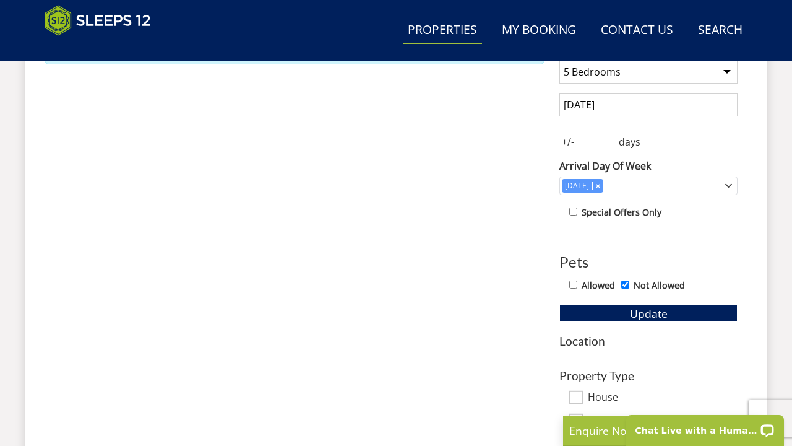
scroll to position [543, 0]
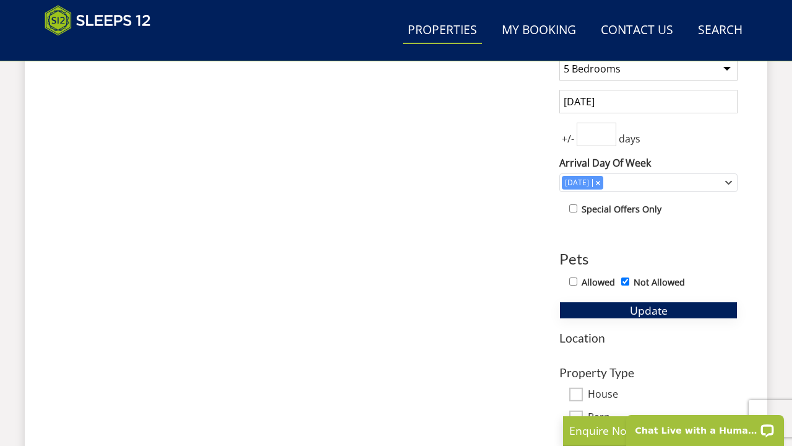
click at [600, 313] on button "Update" at bounding box center [649, 309] width 178 height 17
click at [629, 282] on input "Not Allowed" at bounding box center [625, 281] width 8 height 8
checkbox input "false"
click at [629, 310] on button "Update" at bounding box center [649, 309] width 178 height 17
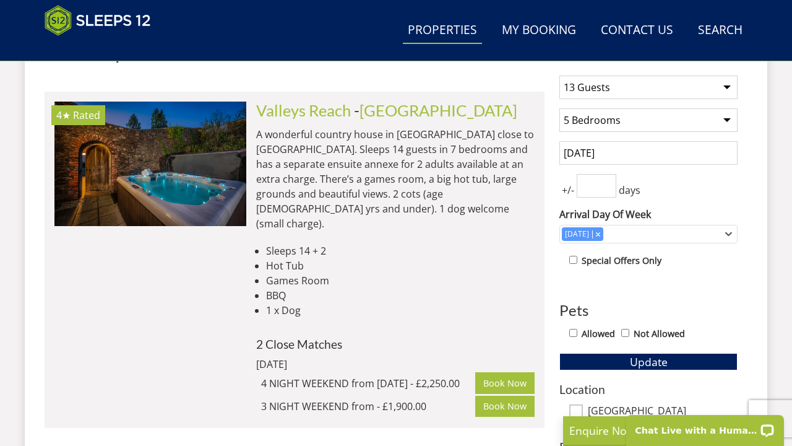
scroll to position [488, 0]
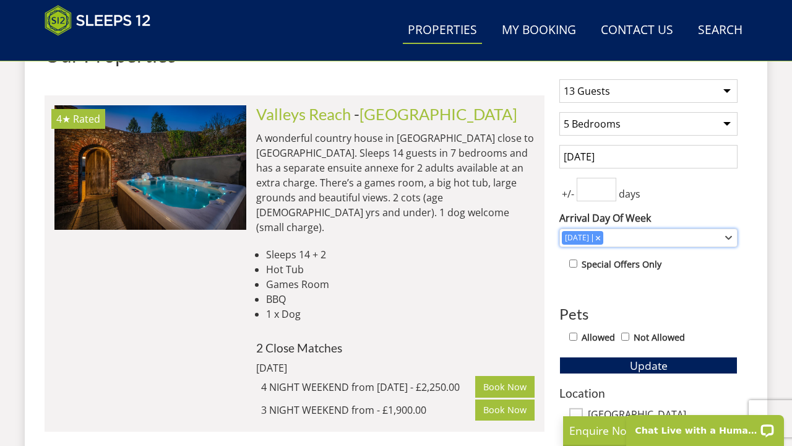
click at [725, 242] on div "[DATE]" at bounding box center [649, 237] width 178 height 19
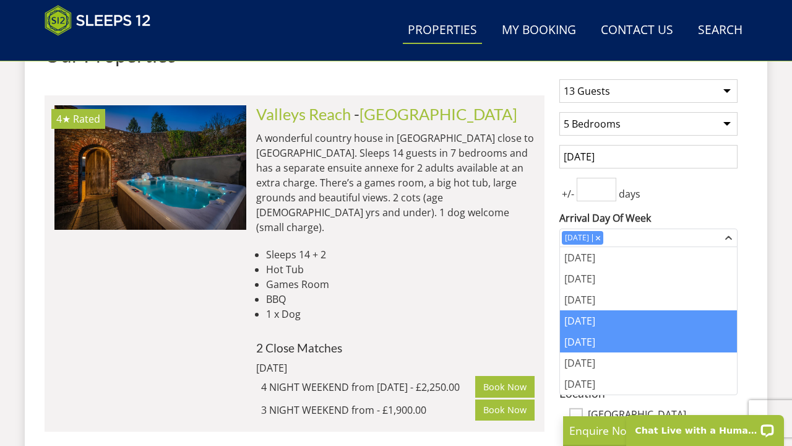
click at [608, 345] on div "[DATE]" at bounding box center [648, 341] width 177 height 21
click at [743, 296] on div "1 Guest 2 Guests 3 Guests 4 Guests 5 Guests 6 Guests 7 Guests 8 Guests 9 Guests…" at bounding box center [649, 342] width 198 height 546
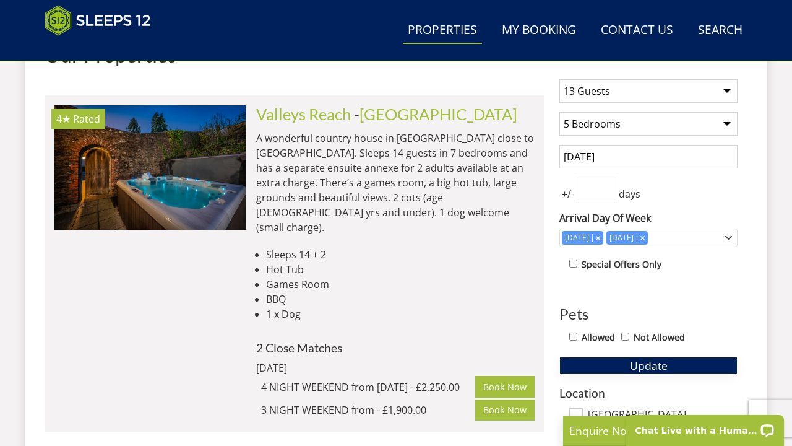
click at [684, 361] on button "Update" at bounding box center [649, 365] width 178 height 17
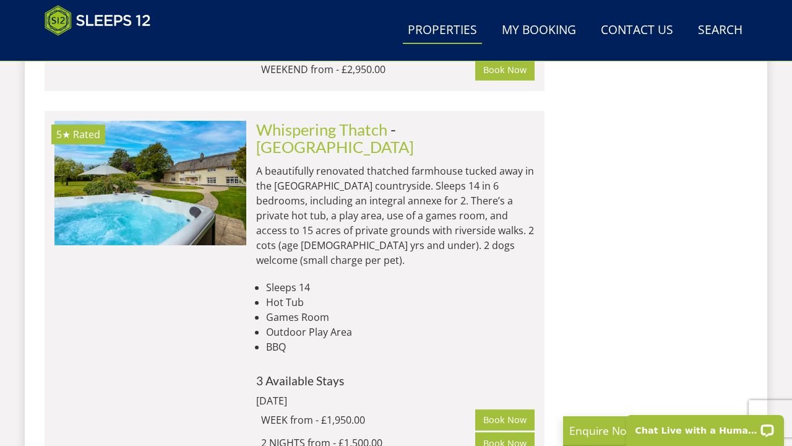
scroll to position [1167, 0]
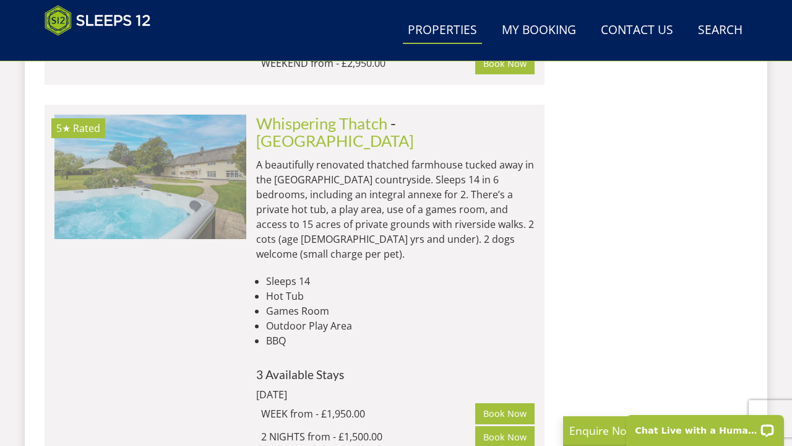
click at [191, 184] on img at bounding box center [150, 177] width 192 height 124
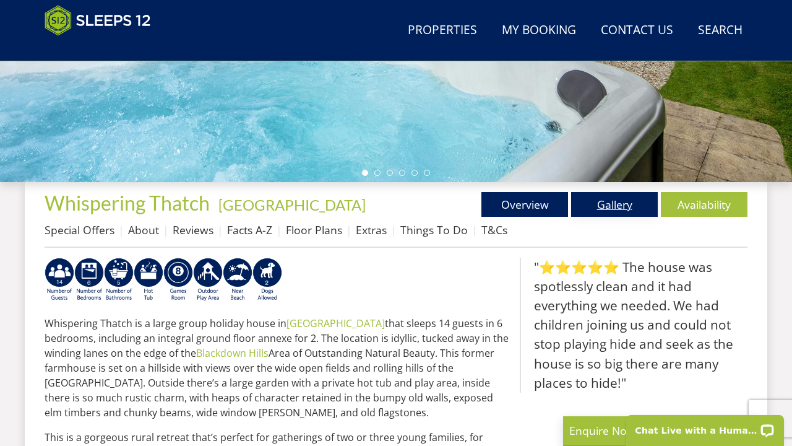
click at [612, 199] on link "Gallery" at bounding box center [614, 204] width 87 height 25
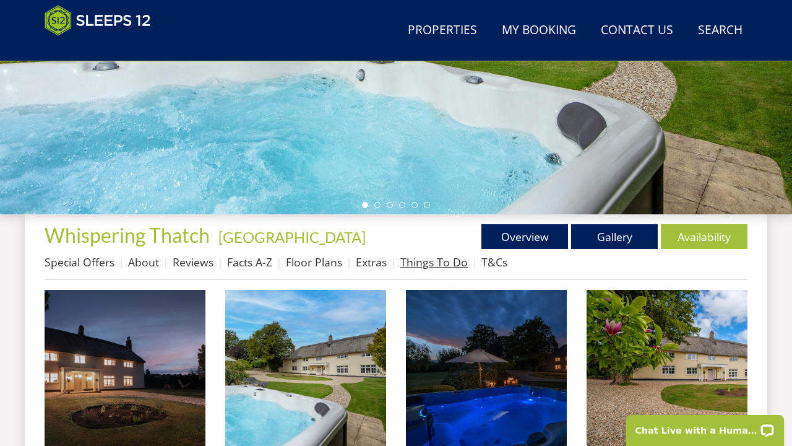
scroll to position [332, 0]
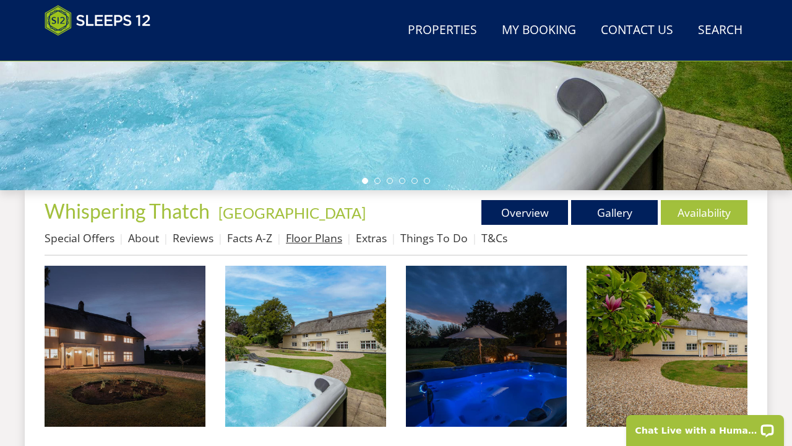
click at [293, 239] on link "Floor Plans" at bounding box center [314, 237] width 56 height 15
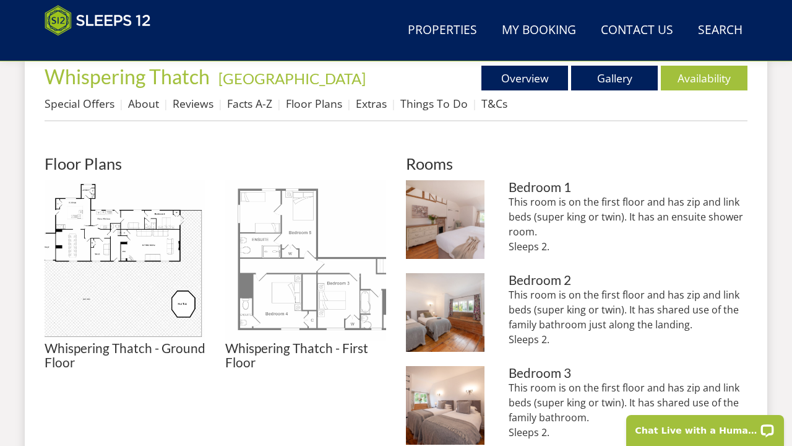
scroll to position [467, 0]
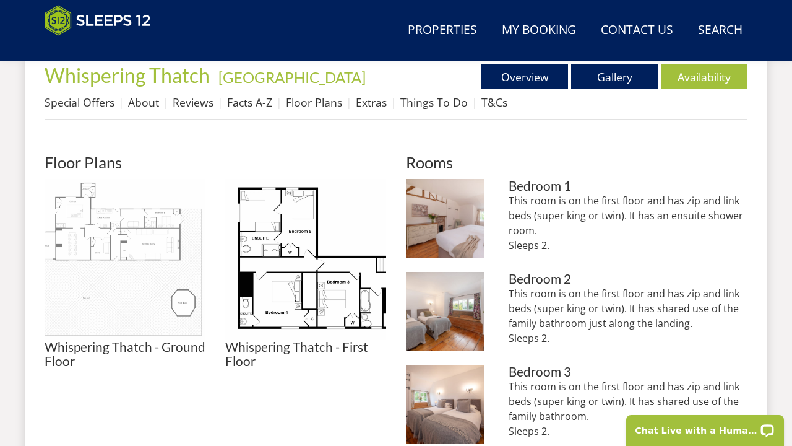
click at [145, 238] on img at bounding box center [125, 259] width 161 height 161
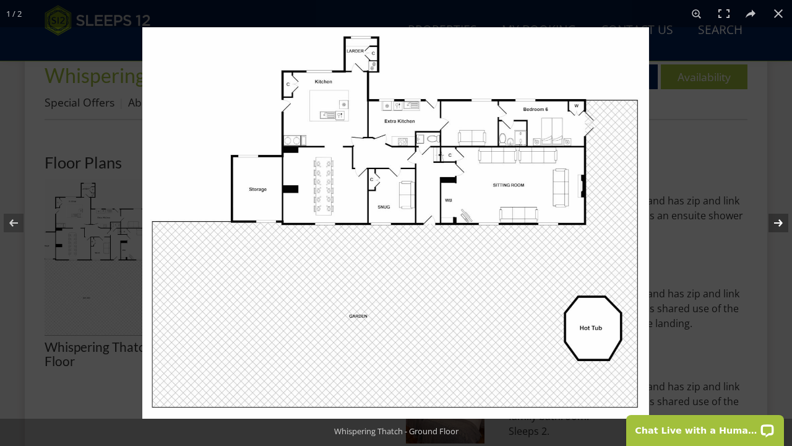
click at [782, 227] on button at bounding box center [770, 223] width 43 height 62
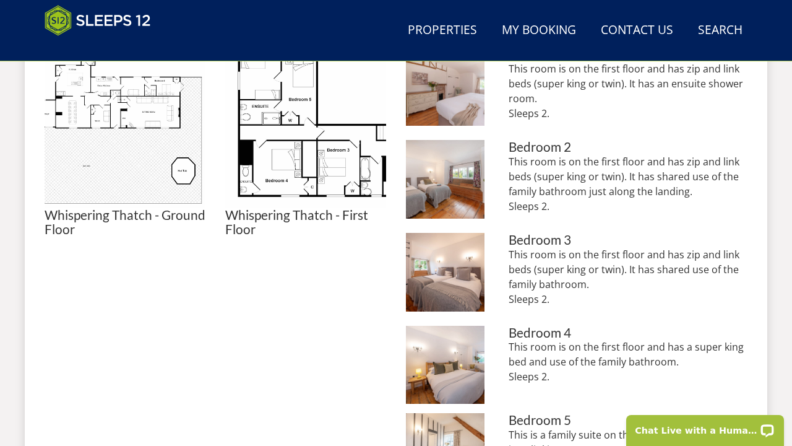
scroll to position [599, 0]
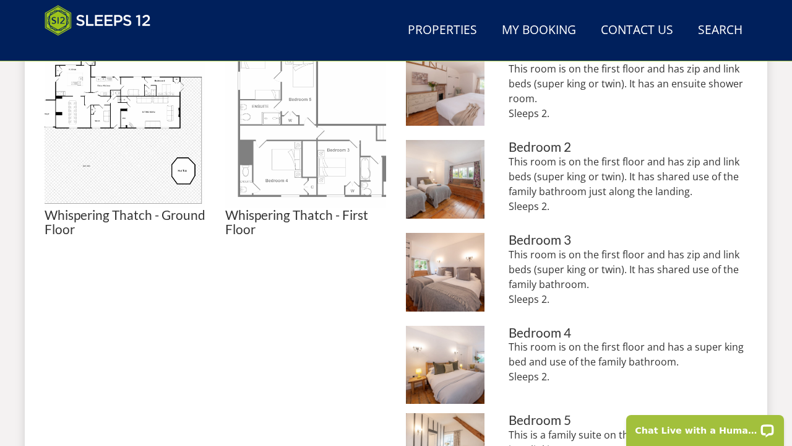
click at [303, 141] on img at bounding box center [305, 127] width 161 height 161
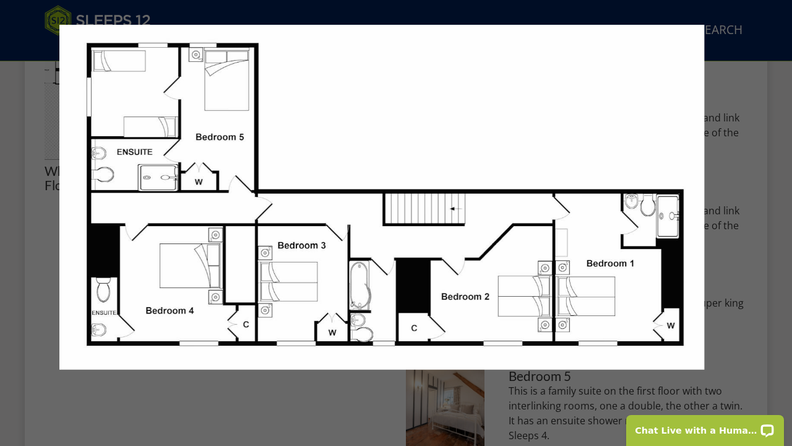
scroll to position [644, 0]
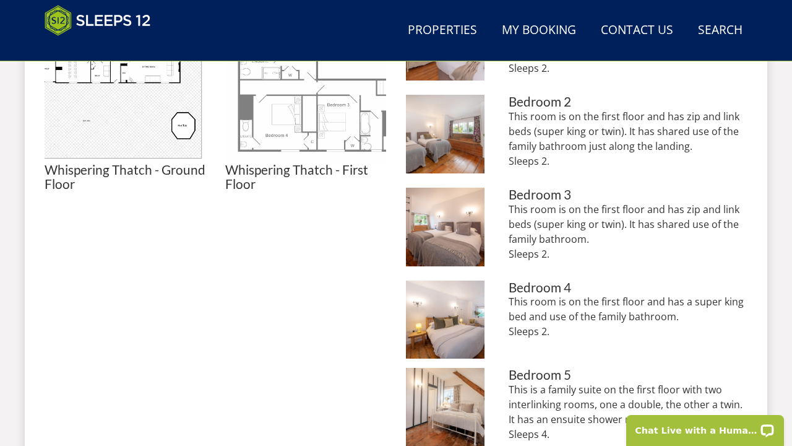
click at [277, 126] on img at bounding box center [305, 82] width 161 height 161
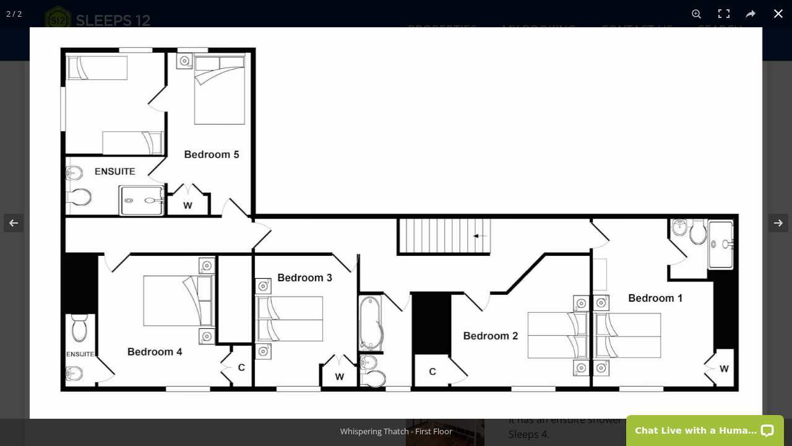
click at [778, 16] on button at bounding box center [778, 13] width 27 height 27
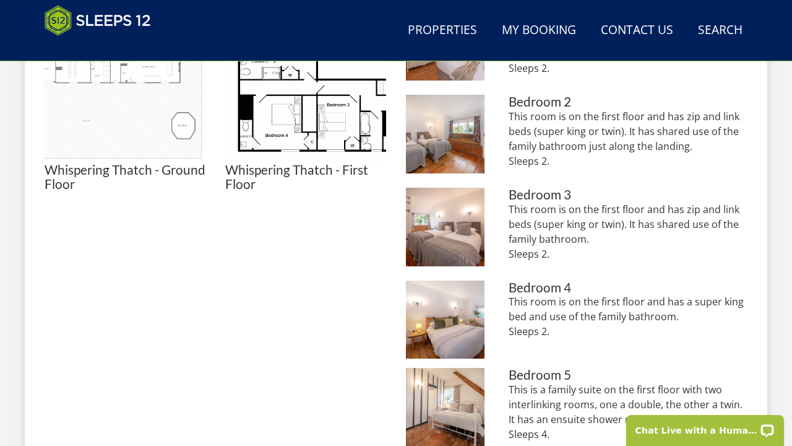
click at [145, 100] on img at bounding box center [125, 82] width 161 height 161
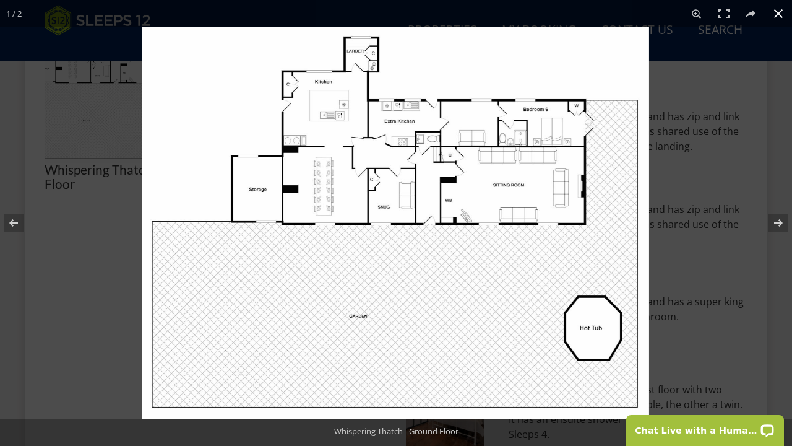
click at [782, 13] on button at bounding box center [778, 13] width 27 height 27
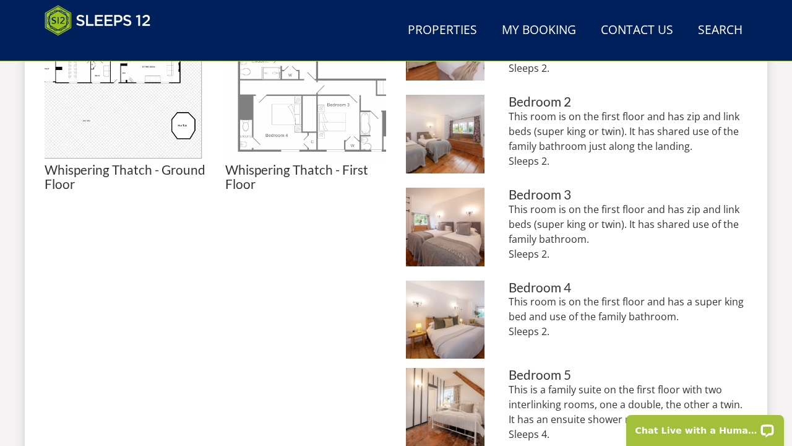
click at [290, 129] on img at bounding box center [305, 82] width 161 height 161
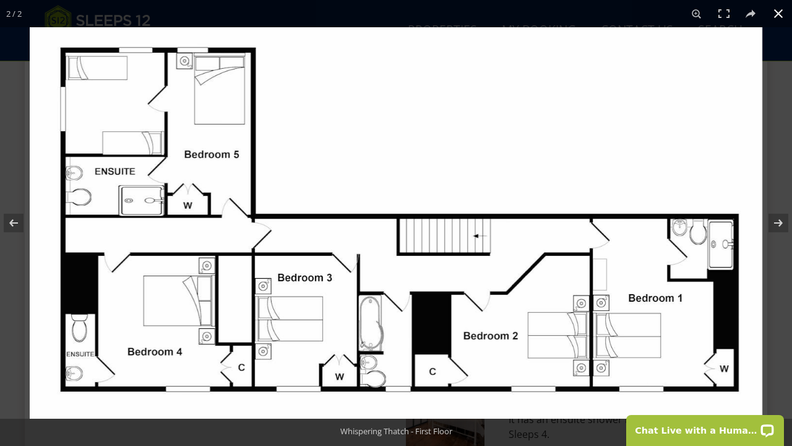
click at [778, 19] on button at bounding box center [778, 13] width 27 height 27
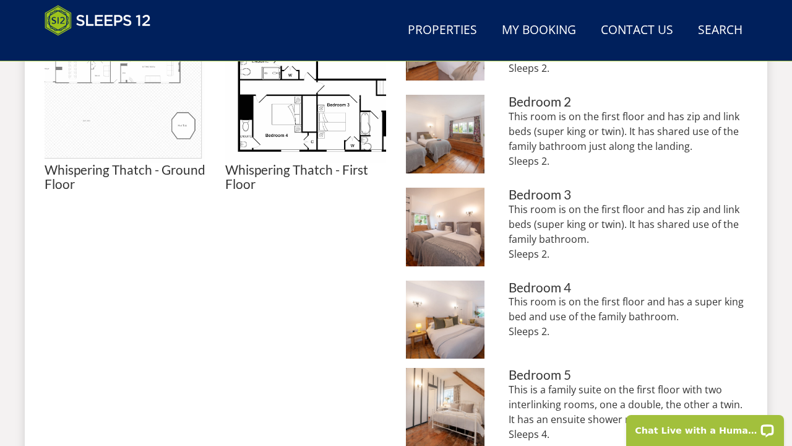
click at [121, 96] on img at bounding box center [125, 82] width 161 height 161
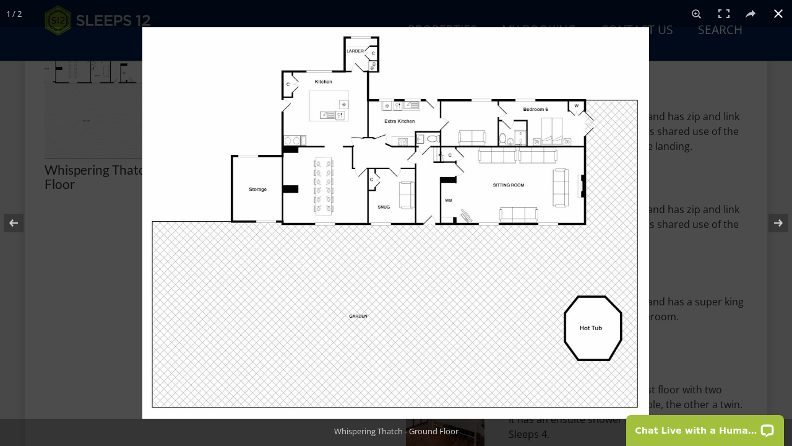
click at [777, 14] on button at bounding box center [778, 13] width 27 height 27
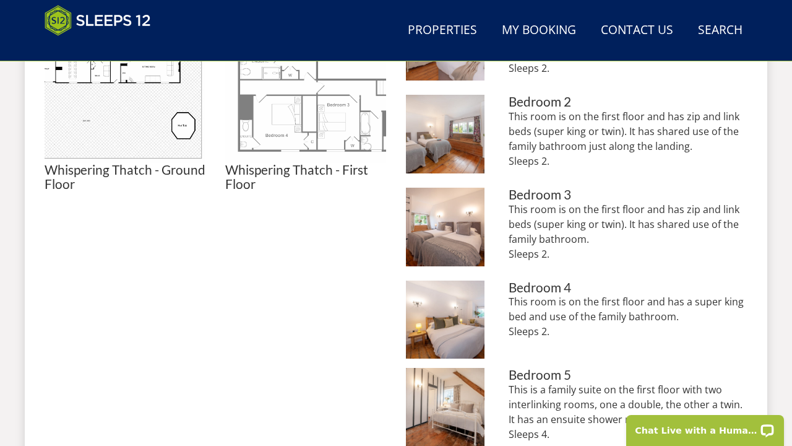
click at [256, 121] on img at bounding box center [305, 82] width 161 height 161
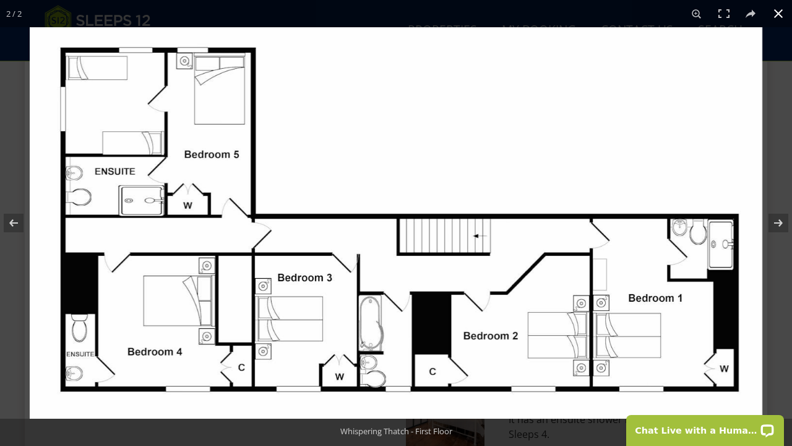
click at [779, 12] on button at bounding box center [778, 13] width 27 height 27
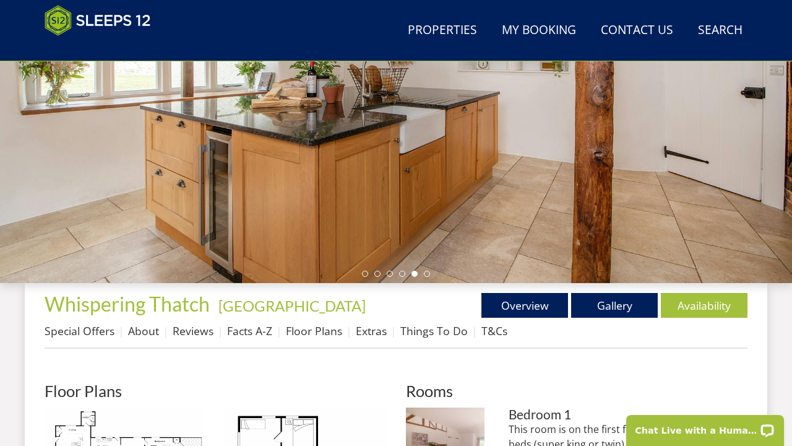
scroll to position [238, 0]
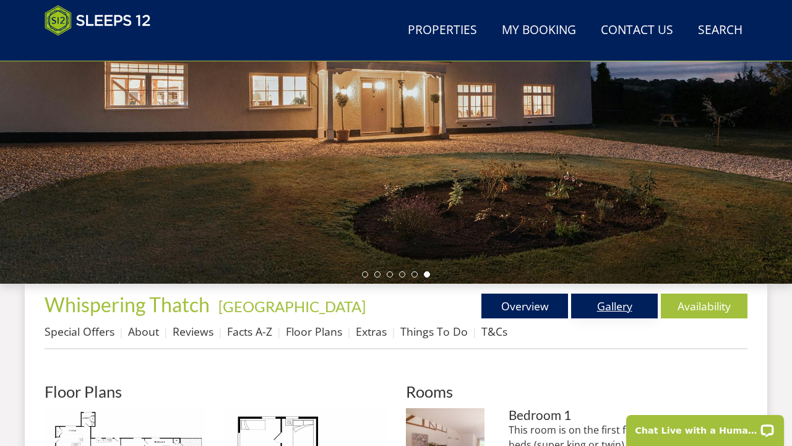
click at [604, 299] on link "Gallery" at bounding box center [614, 305] width 87 height 25
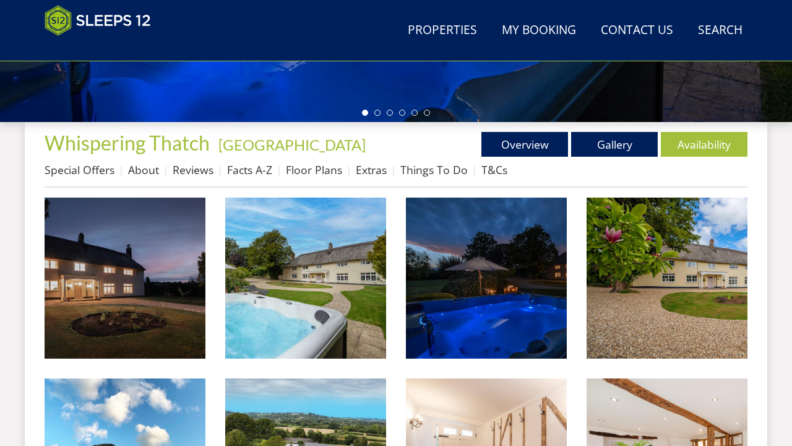
scroll to position [484, 0]
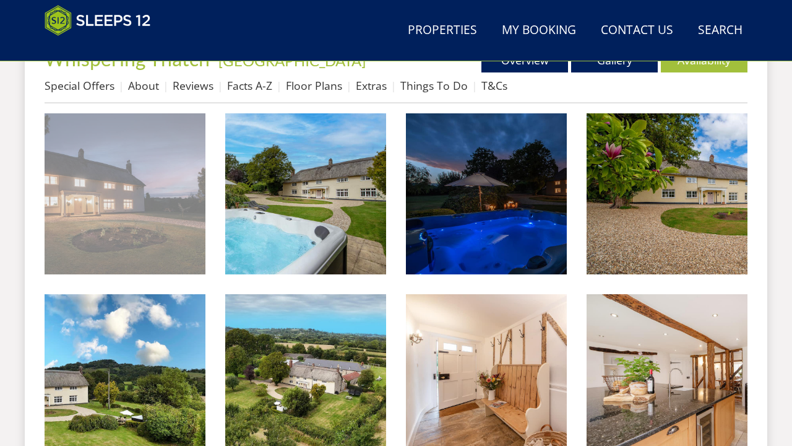
click at [131, 215] on img at bounding box center [125, 193] width 161 height 161
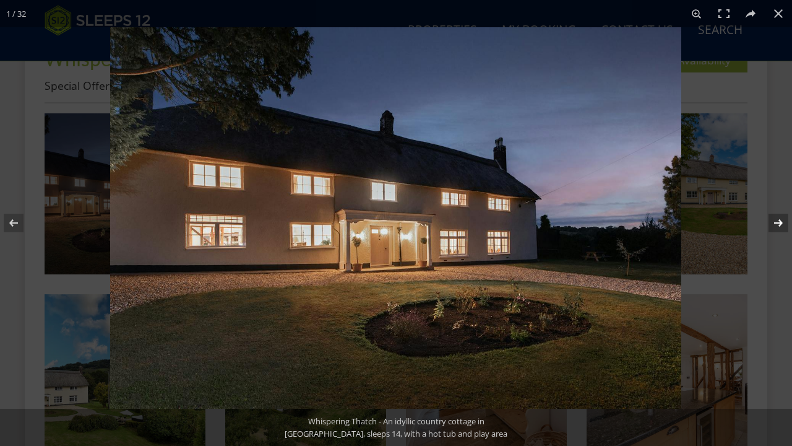
click at [778, 218] on button at bounding box center [770, 223] width 43 height 62
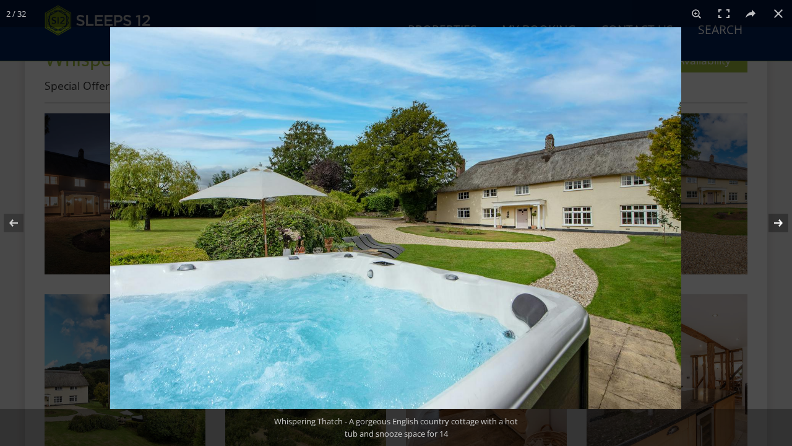
click at [778, 218] on button at bounding box center [770, 223] width 43 height 62
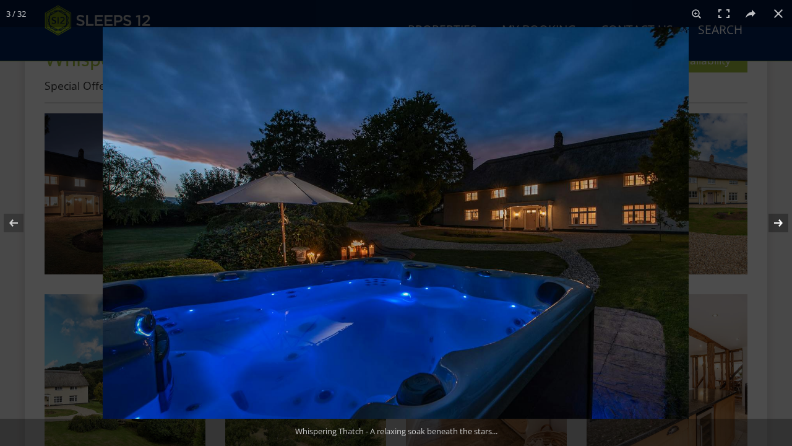
click at [778, 219] on button at bounding box center [770, 223] width 43 height 62
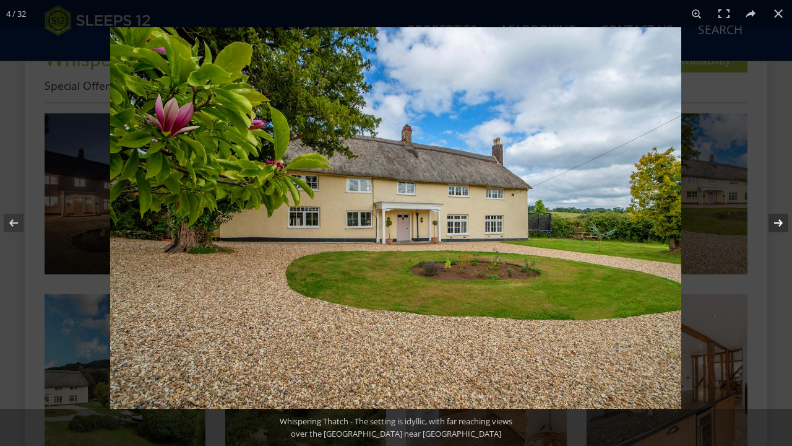
click at [778, 220] on button at bounding box center [770, 223] width 43 height 62
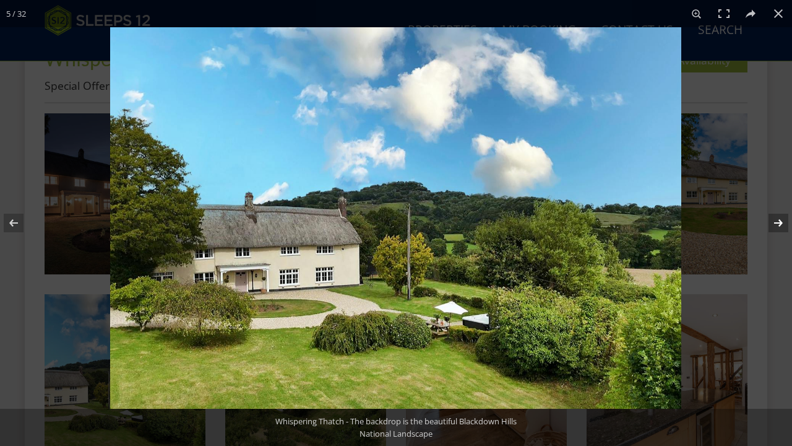
click at [778, 220] on button at bounding box center [770, 223] width 43 height 62
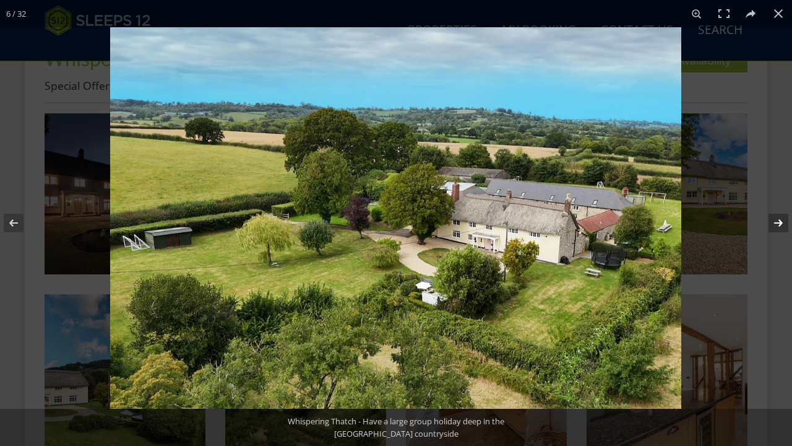
click at [778, 220] on button at bounding box center [770, 223] width 43 height 62
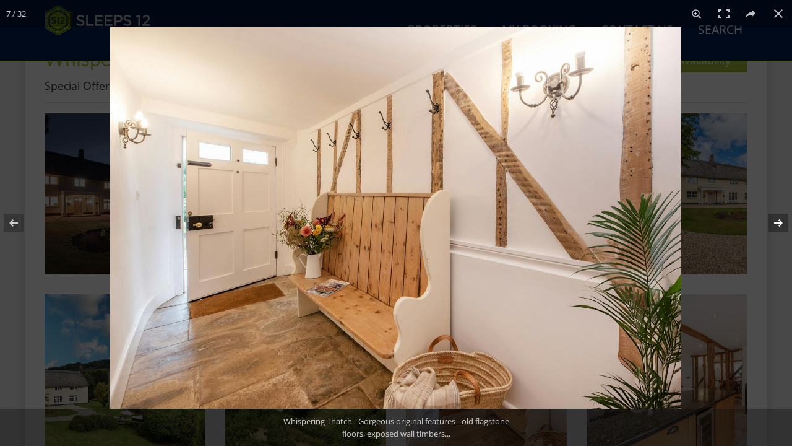
click at [778, 220] on button at bounding box center [770, 223] width 43 height 62
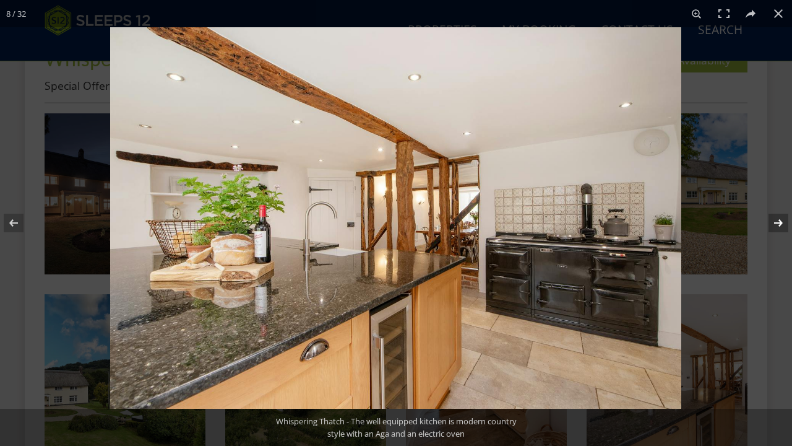
click at [778, 221] on button at bounding box center [770, 223] width 43 height 62
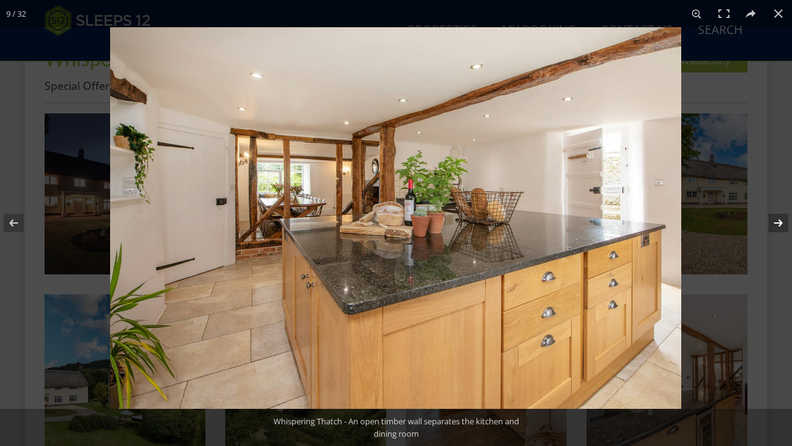
click at [778, 222] on button at bounding box center [770, 223] width 43 height 62
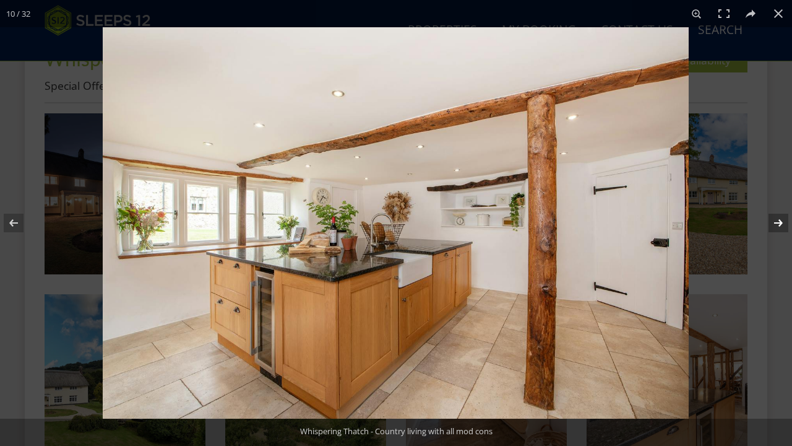
click at [778, 222] on button at bounding box center [770, 223] width 43 height 62
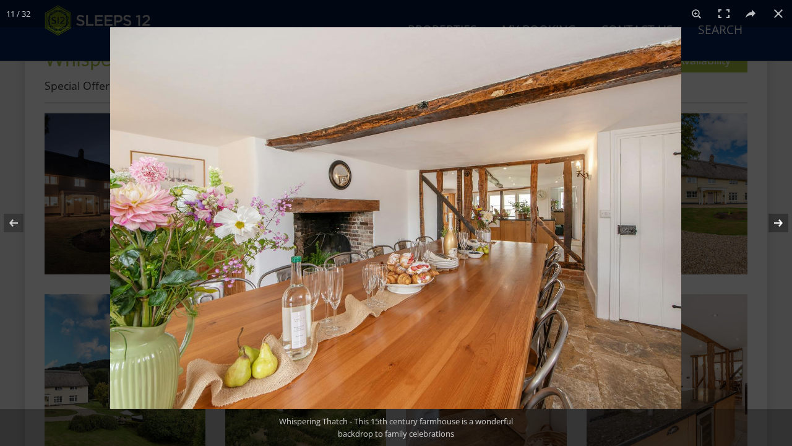
click at [778, 222] on button at bounding box center [770, 223] width 43 height 62
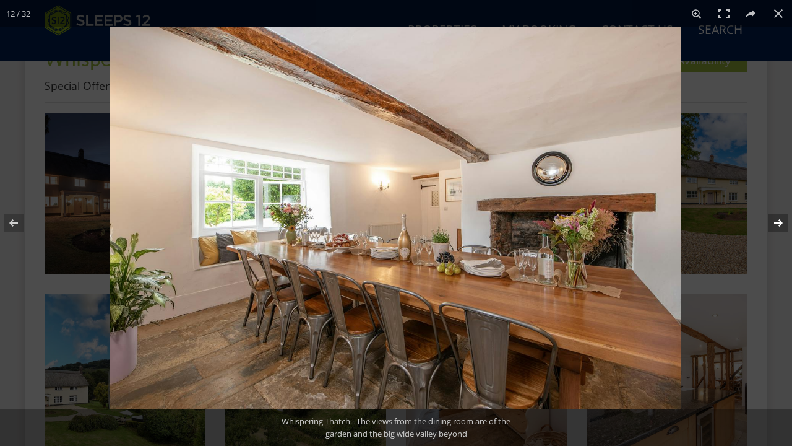
click at [778, 222] on button at bounding box center [770, 223] width 43 height 62
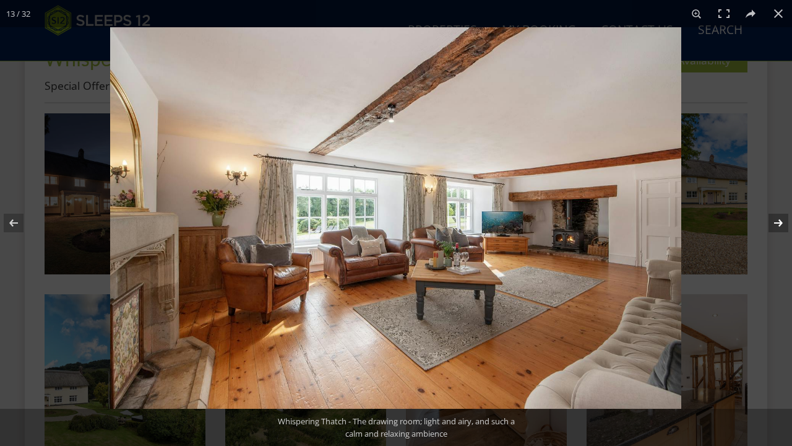
click at [778, 222] on button at bounding box center [770, 223] width 43 height 62
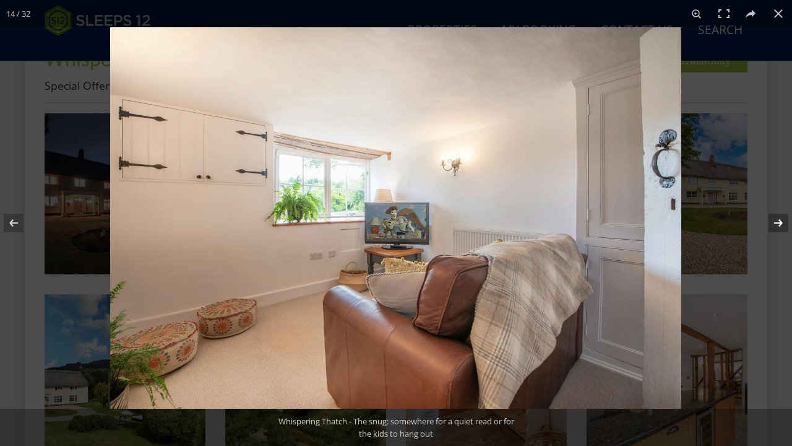
click at [778, 223] on button at bounding box center [770, 223] width 43 height 62
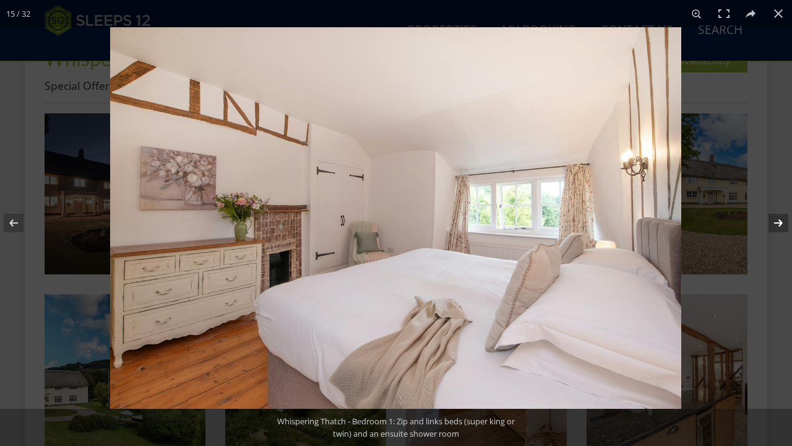
click at [778, 223] on button at bounding box center [770, 223] width 43 height 62
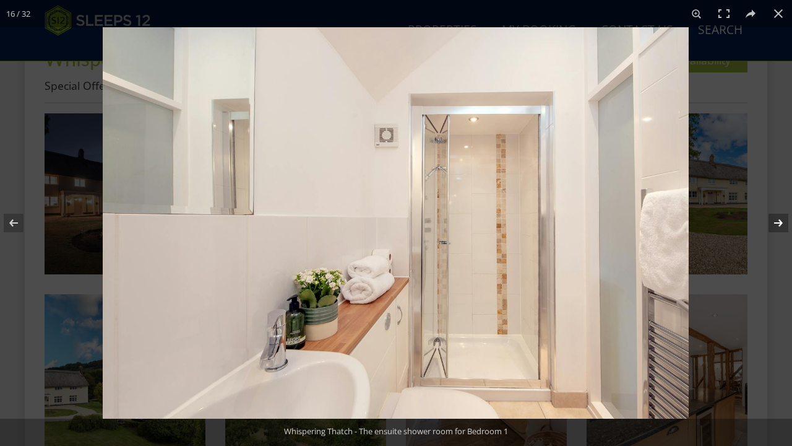
click at [778, 223] on button at bounding box center [770, 223] width 43 height 62
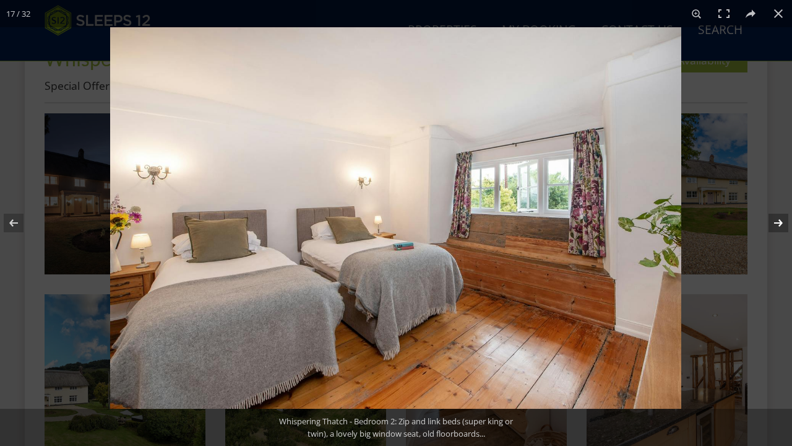
click at [778, 223] on button at bounding box center [770, 223] width 43 height 62
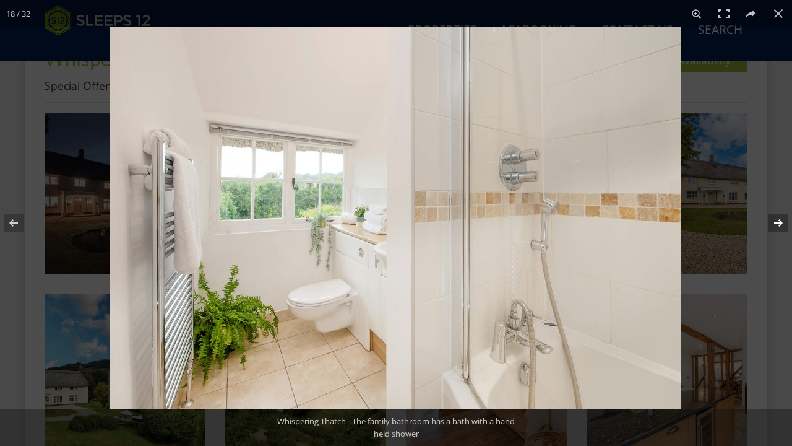
click at [778, 223] on button at bounding box center [770, 223] width 43 height 62
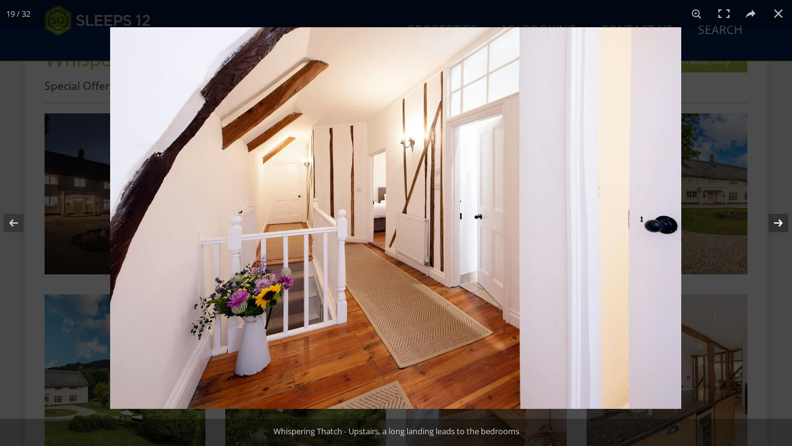
click at [778, 224] on button at bounding box center [770, 223] width 43 height 62
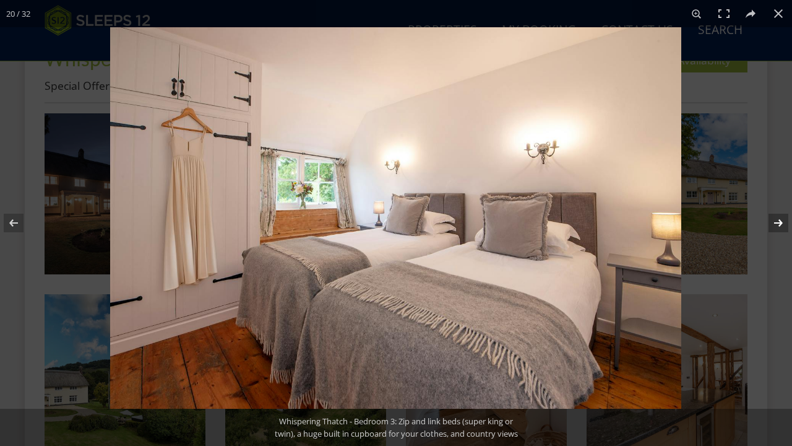
click at [778, 224] on button at bounding box center [770, 223] width 43 height 62
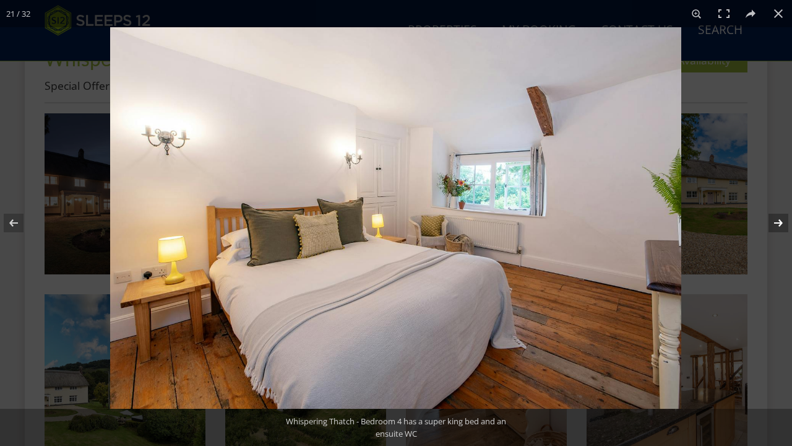
click at [779, 227] on button at bounding box center [770, 223] width 43 height 62
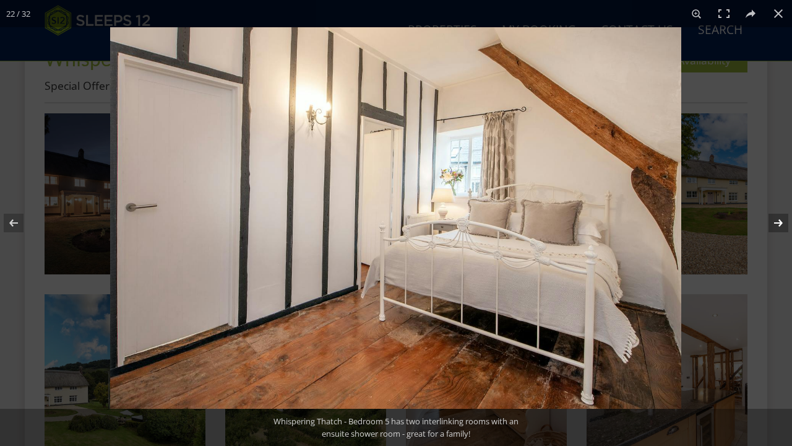
click at [779, 228] on button at bounding box center [770, 223] width 43 height 62
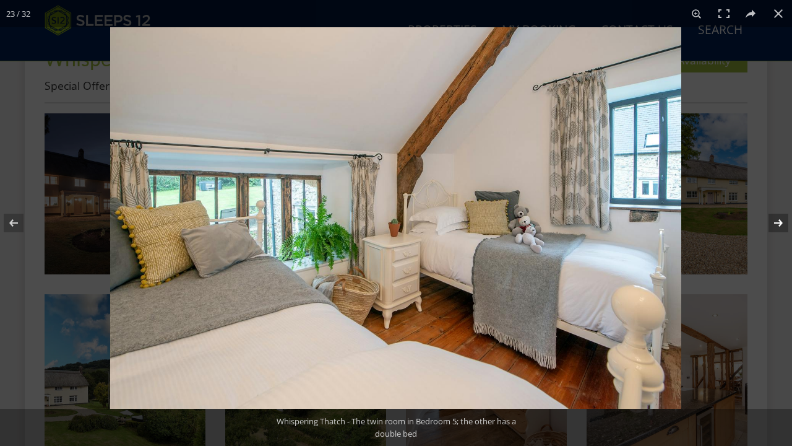
click at [779, 229] on button at bounding box center [770, 223] width 43 height 62
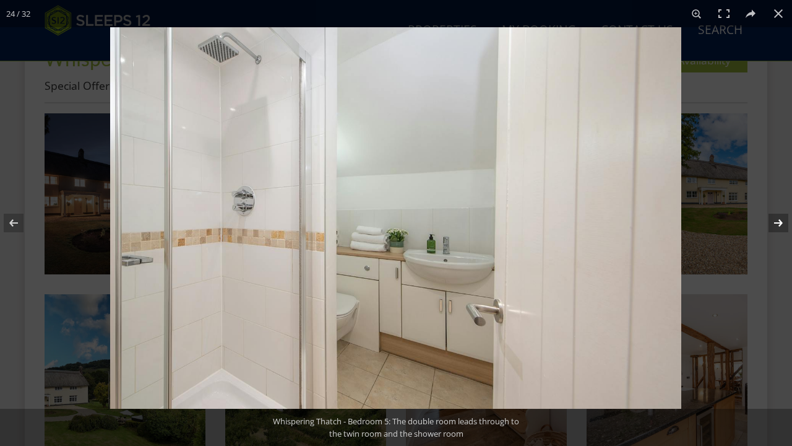
click at [779, 230] on button at bounding box center [770, 223] width 43 height 62
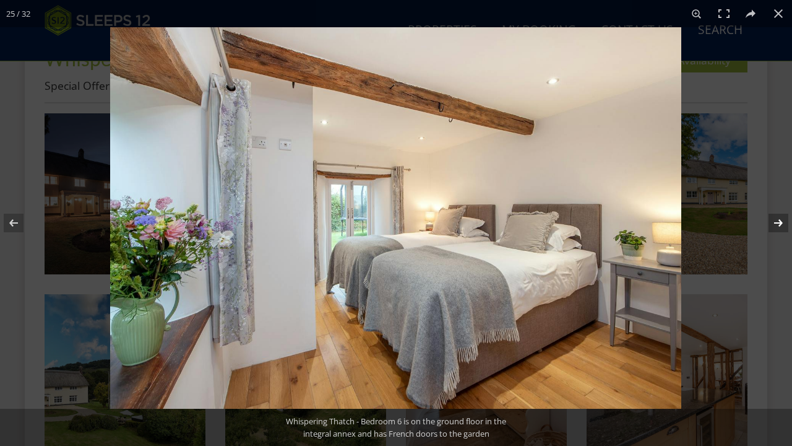
click at [779, 231] on button at bounding box center [770, 223] width 43 height 62
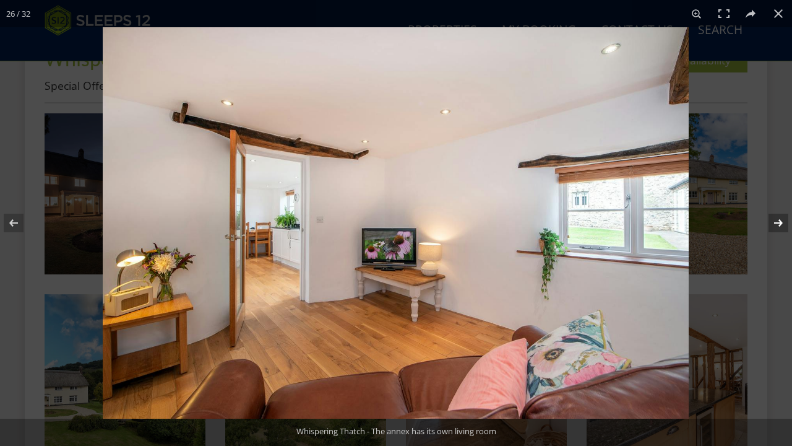
click at [779, 231] on button at bounding box center [770, 223] width 43 height 62
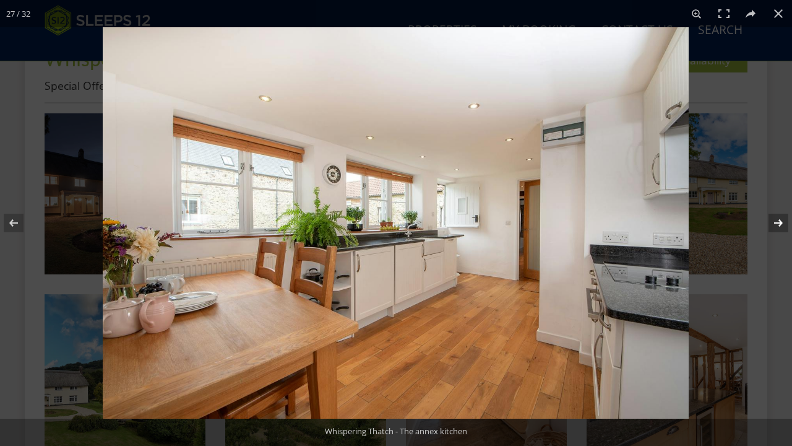
click at [779, 231] on button at bounding box center [770, 223] width 43 height 62
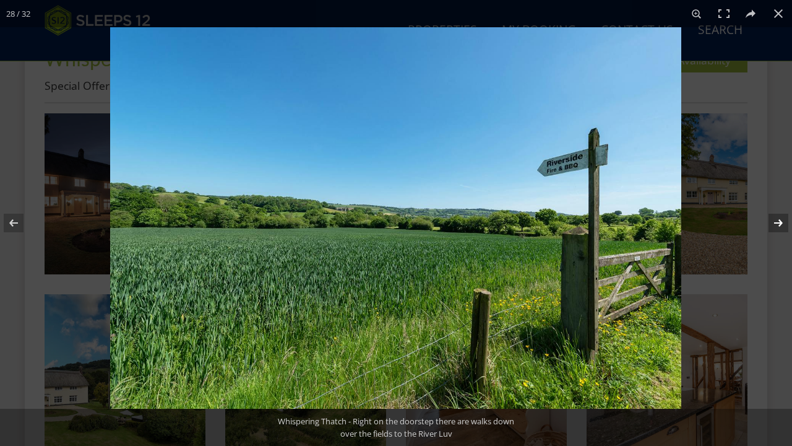
click at [779, 232] on button at bounding box center [770, 223] width 43 height 62
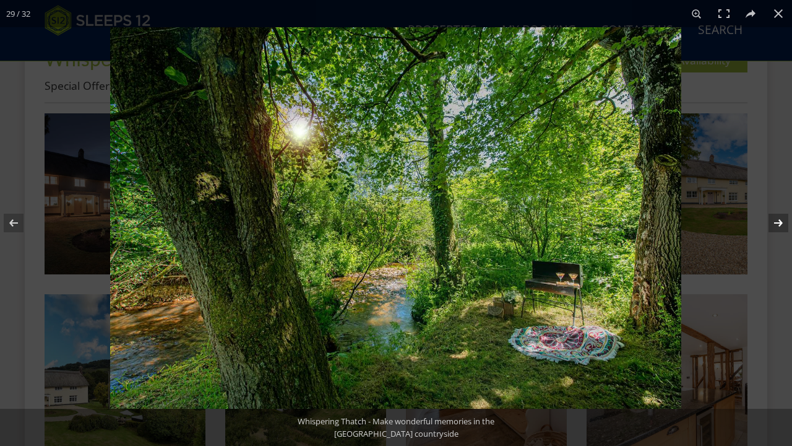
click at [779, 232] on button at bounding box center [770, 223] width 43 height 62
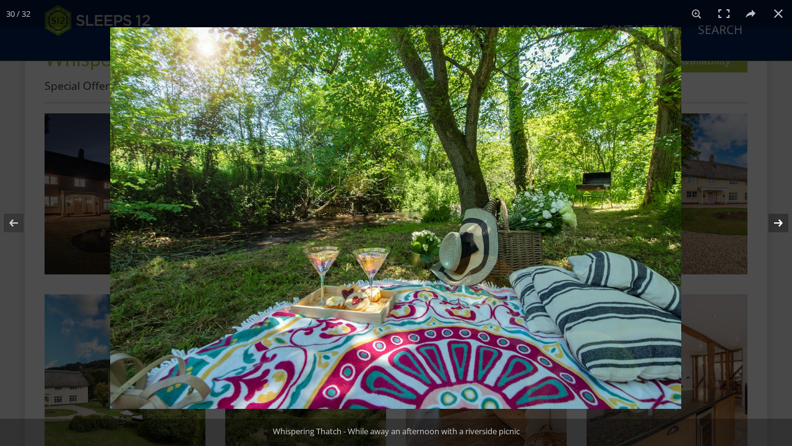
click at [779, 233] on button at bounding box center [770, 223] width 43 height 62
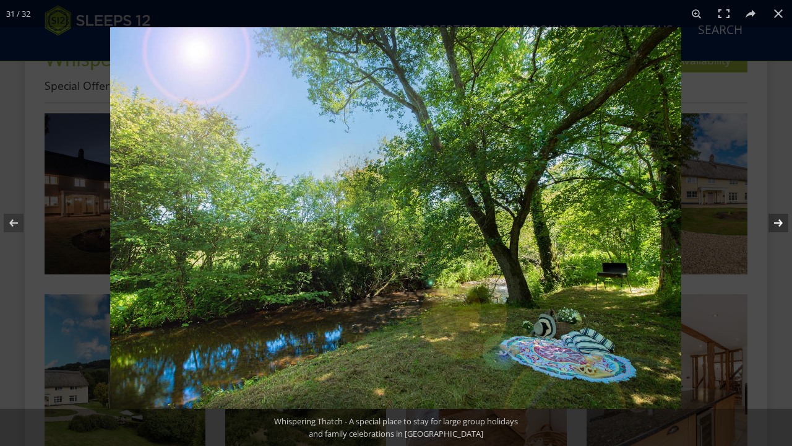
click at [779, 233] on button at bounding box center [770, 223] width 43 height 62
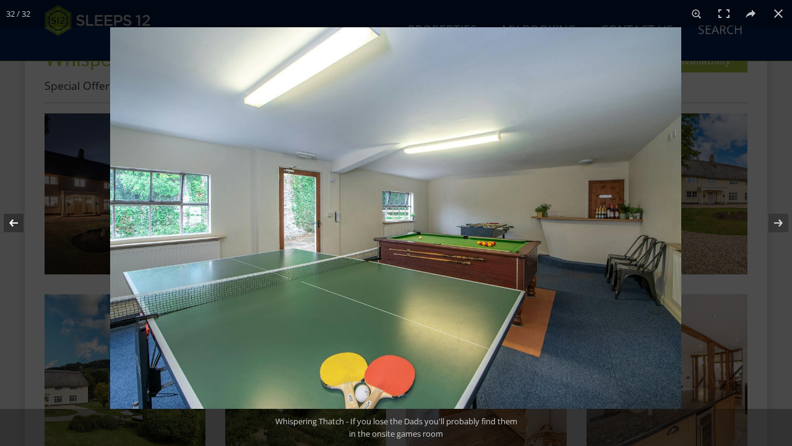
click at [14, 229] on button at bounding box center [21, 223] width 43 height 62
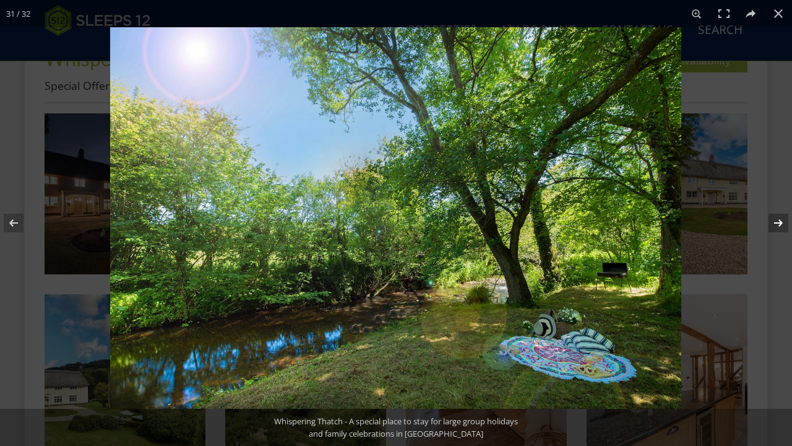
click at [785, 225] on button at bounding box center [770, 223] width 43 height 62
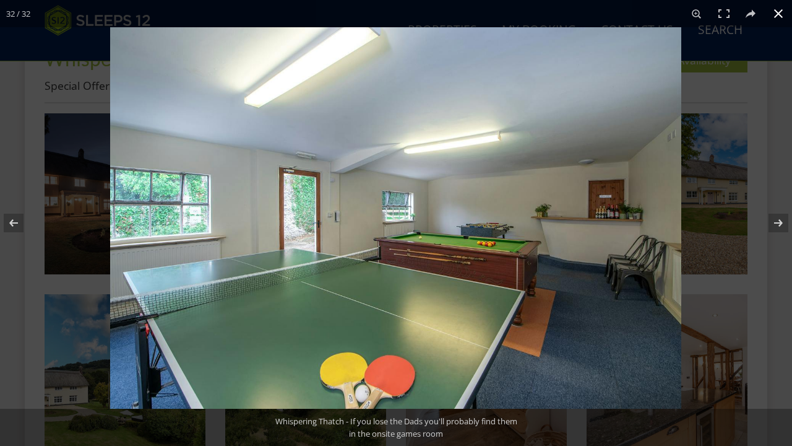
click at [779, 17] on button at bounding box center [778, 13] width 27 height 27
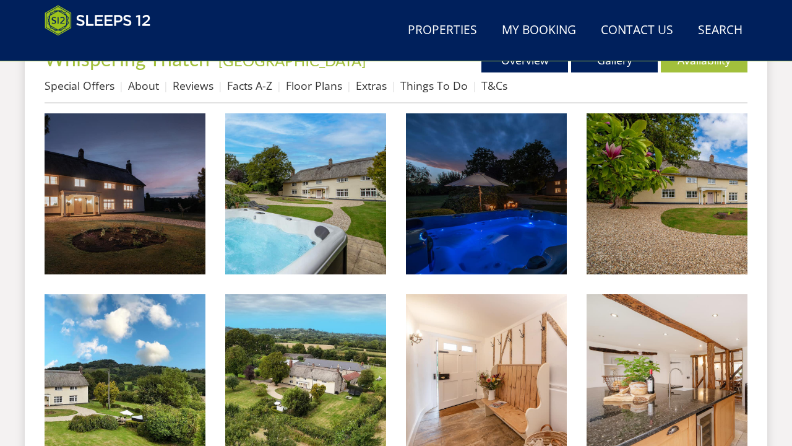
scroll to position [455, 0]
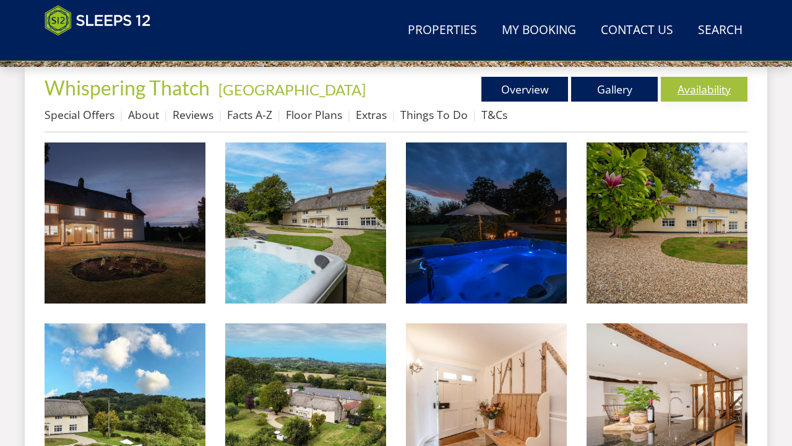
click at [690, 85] on link "Availability" at bounding box center [704, 89] width 87 height 25
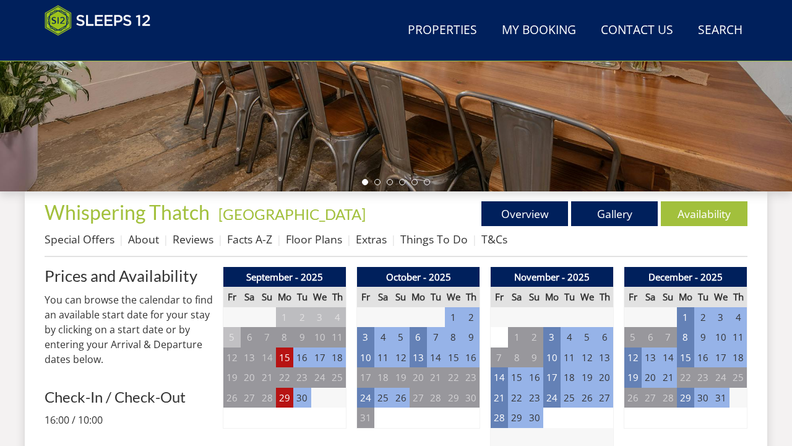
scroll to position [331, 0]
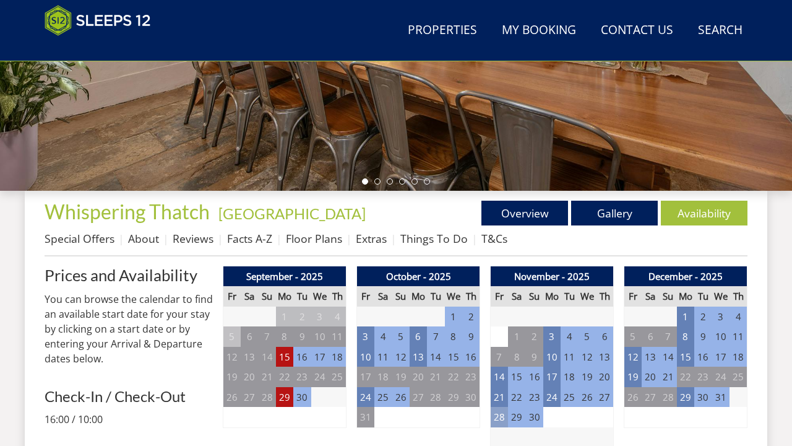
click at [498, 415] on td "28" at bounding box center [499, 417] width 17 height 20
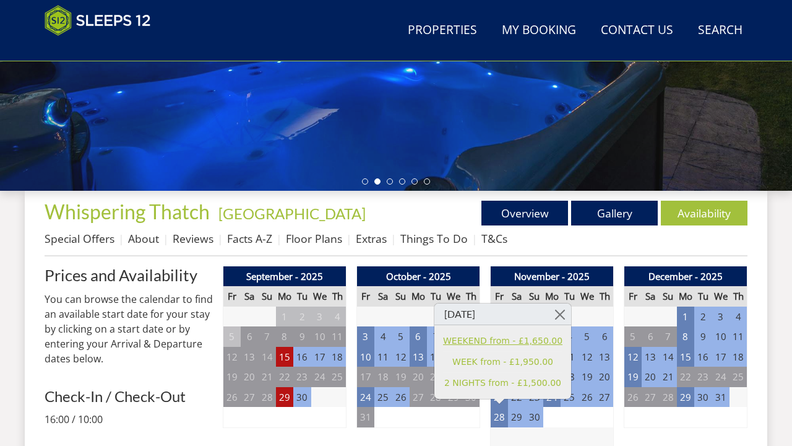
click at [500, 342] on link "WEEKEND from - £1,650.00" at bounding box center [502, 340] width 119 height 13
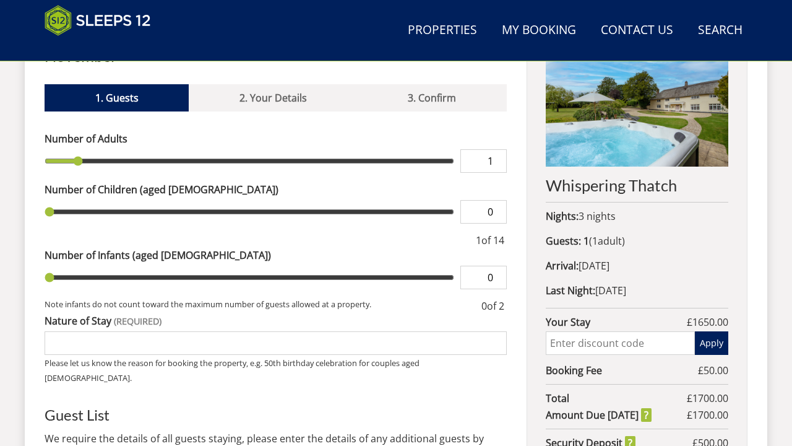
scroll to position [503, 0]
type input "2"
click at [497, 149] on input "2" at bounding box center [484, 161] width 46 height 24
type input "3"
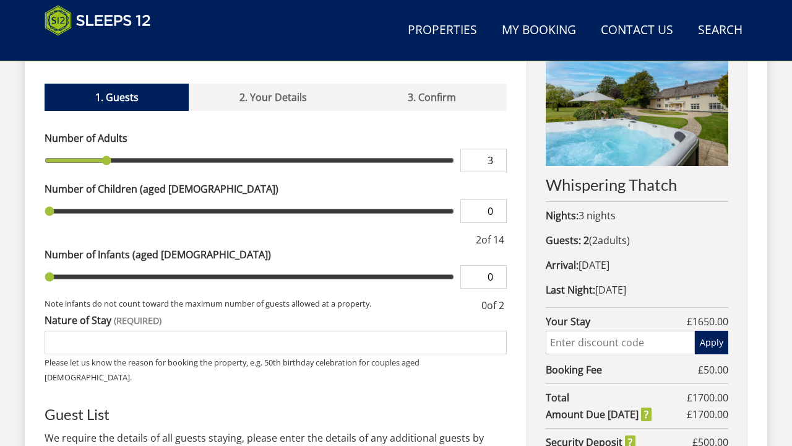
type input "3"
click at [497, 149] on input "3" at bounding box center [484, 161] width 46 height 24
type input "4"
click at [497, 149] on input "4" at bounding box center [484, 161] width 46 height 24
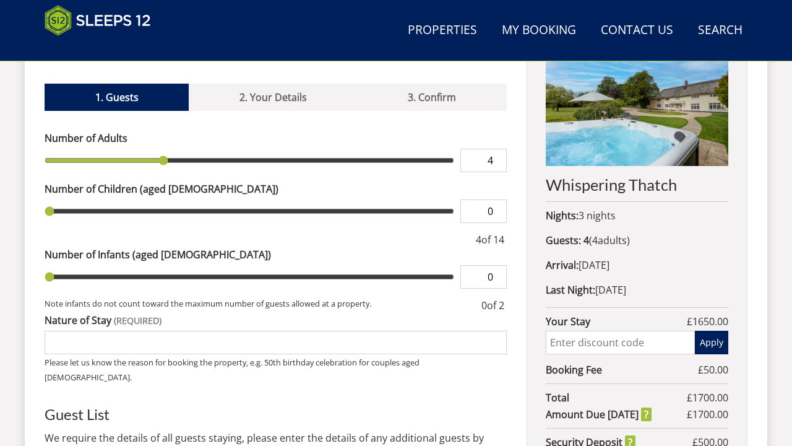
type input "5"
click at [497, 149] on input "5" at bounding box center [484, 161] width 46 height 24
type input "6"
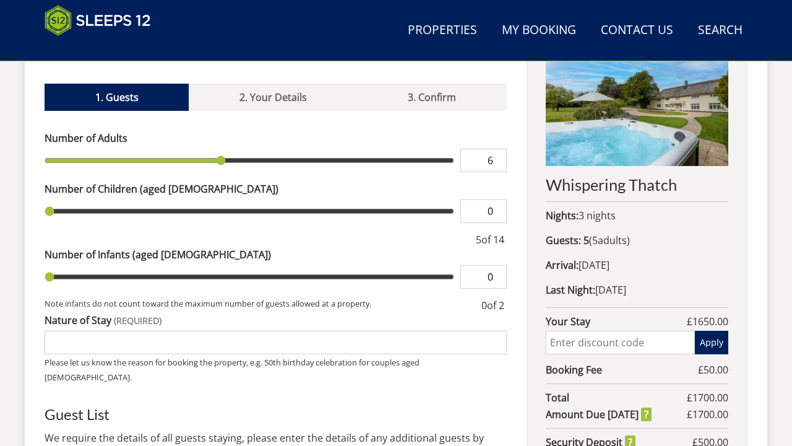
click at [497, 149] on input "6" at bounding box center [484, 161] width 46 height 24
type input "1"
click at [498, 199] on input "1" at bounding box center [484, 211] width 46 height 24
type input "2"
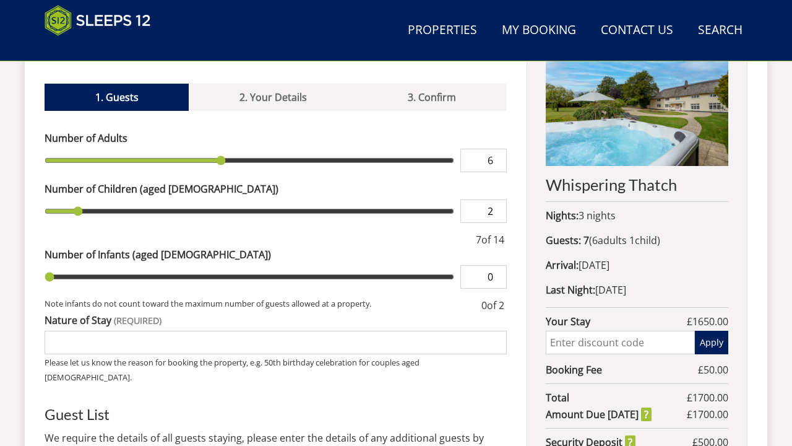
type input "2"
click at [498, 199] on input "2" at bounding box center [484, 211] width 46 height 24
type input "3"
click at [498, 199] on input "3" at bounding box center [484, 211] width 46 height 24
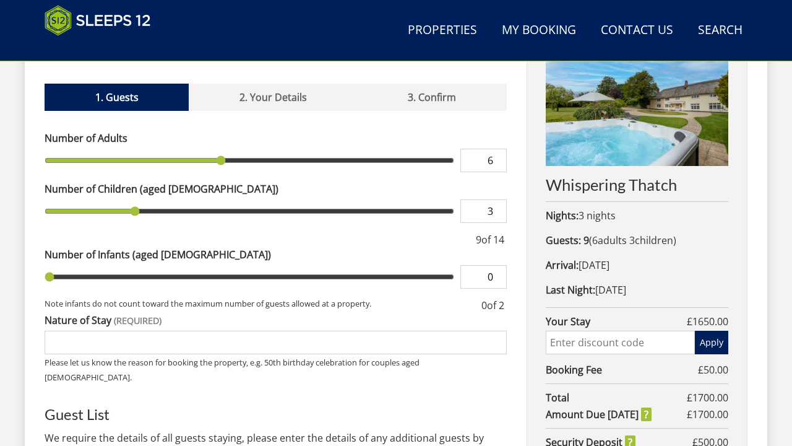
type input "4"
click at [498, 199] on input "4" at bounding box center [484, 211] width 46 height 24
type input "5"
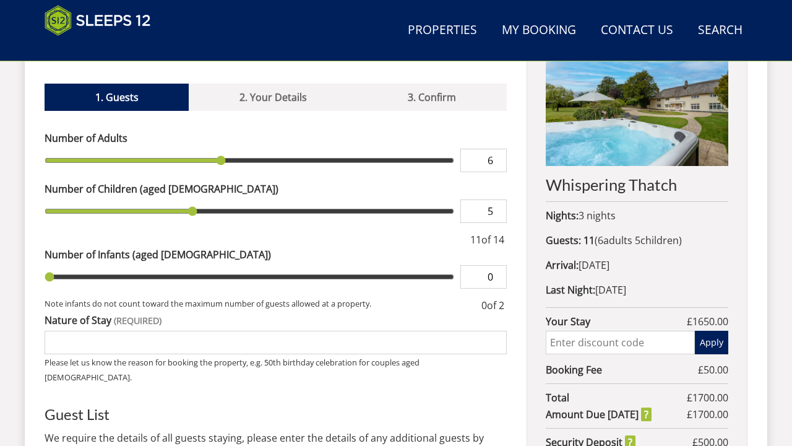
click at [498, 199] on input "5" at bounding box center [484, 211] width 46 height 24
type input "6"
click at [498, 199] on input "6" at bounding box center [484, 211] width 46 height 24
type input "7"
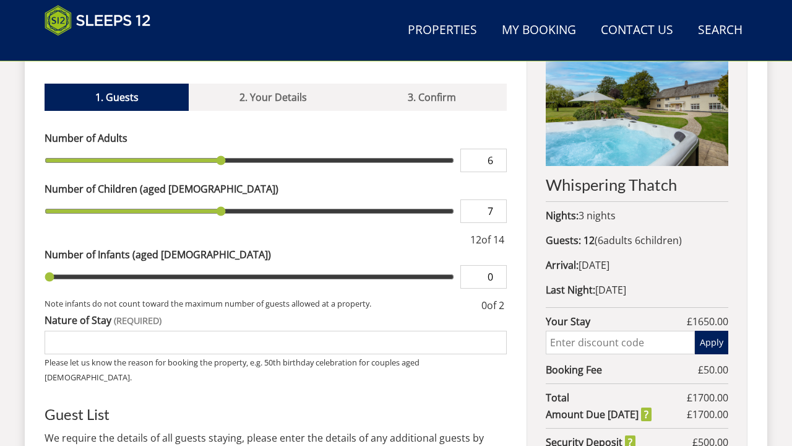
type input "7"
click at [498, 199] on input "7" at bounding box center [484, 211] width 46 height 24
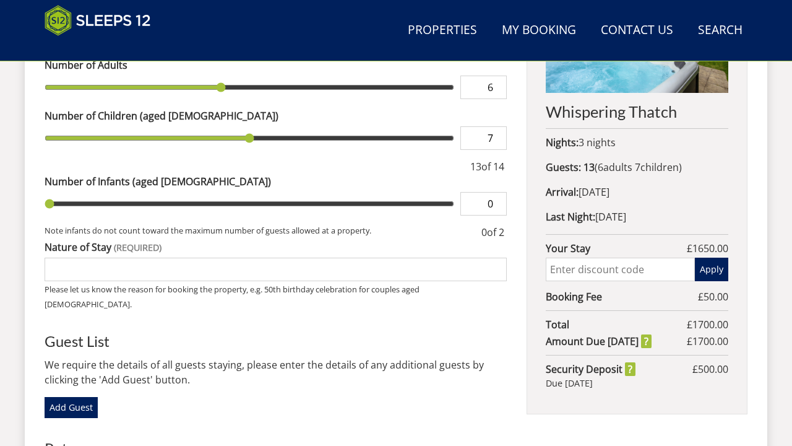
scroll to position [579, 0]
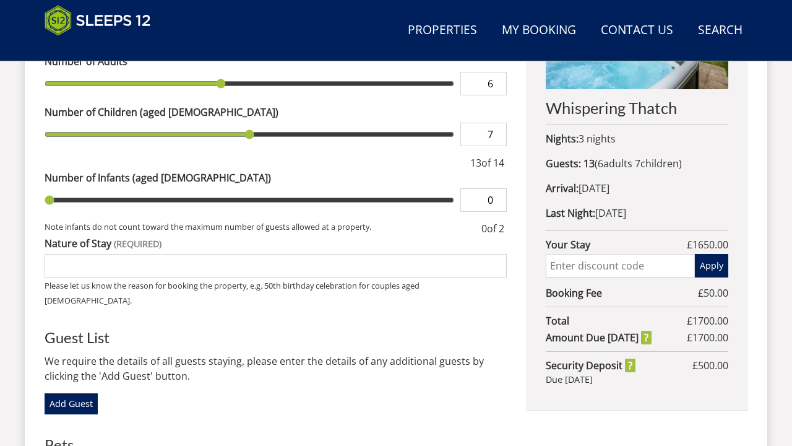
click at [426, 254] on input "Nature of Stay" at bounding box center [276, 266] width 462 height 24
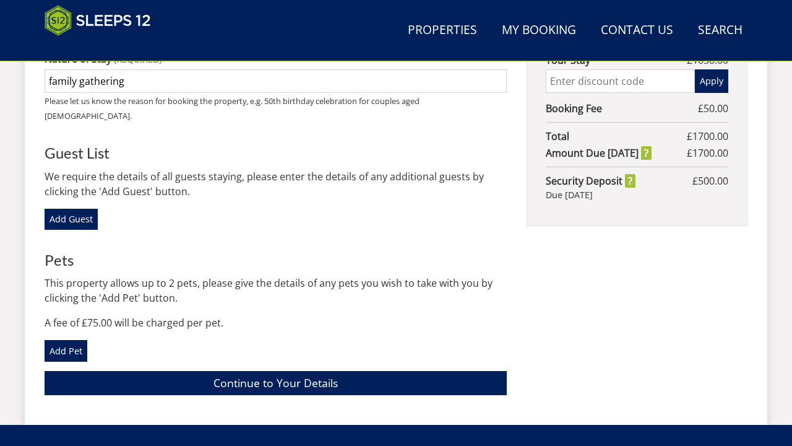
scroll to position [798, 0]
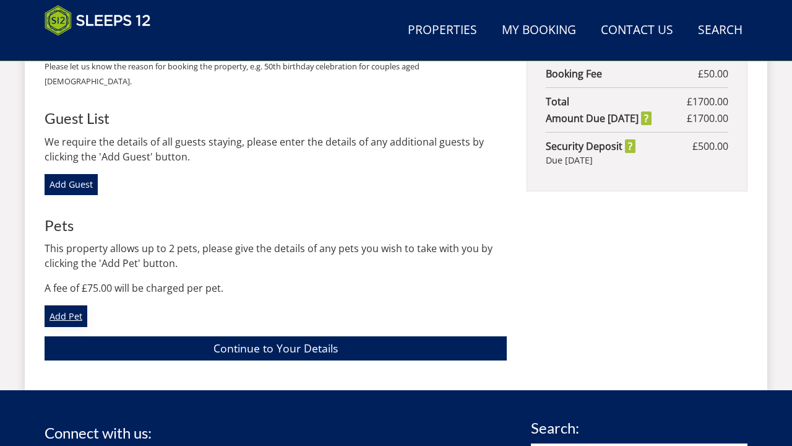
type input "family gathering"
click at [67, 305] on link "Add Pet" at bounding box center [66, 315] width 43 height 21
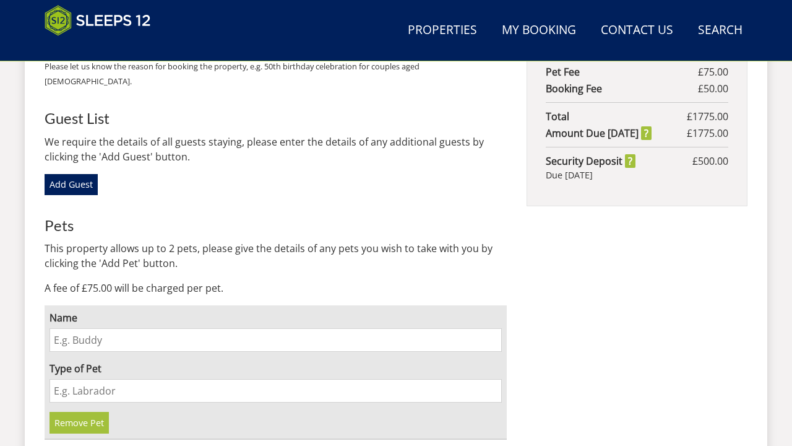
click at [152, 328] on input "Name" at bounding box center [276, 340] width 452 height 24
type input "pirate"
click at [137, 379] on input "Type of Pet" at bounding box center [276, 391] width 452 height 24
type input "jack"
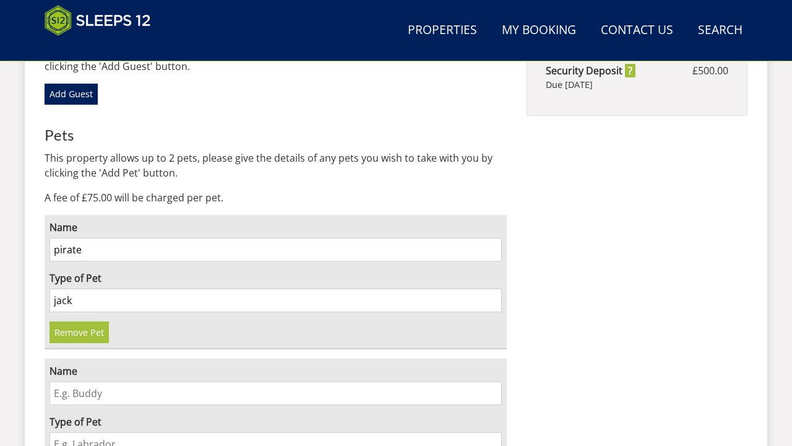
scroll to position [893, 0]
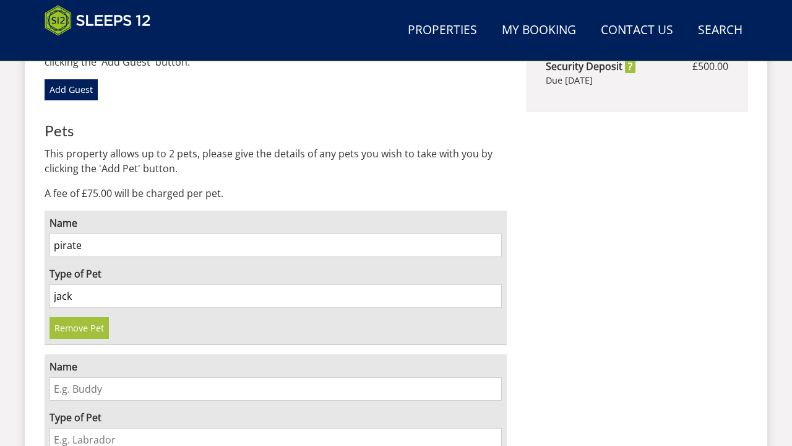
click at [119, 377] on input "Name" at bounding box center [276, 389] width 452 height 24
type input "rich"
click at [110, 428] on input "Type of Pet" at bounding box center [276, 440] width 452 height 24
drag, startPoint x: 84, startPoint y: 260, endPoint x: 24, endPoint y: 261, distance: 60.0
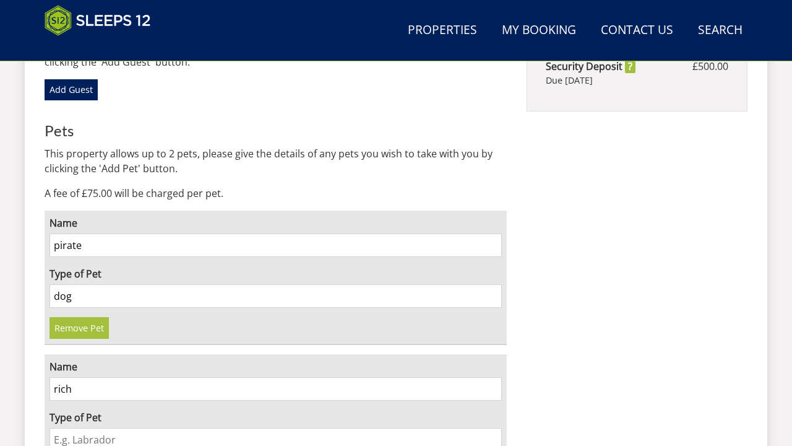
click at [112, 428] on input "Type of Pet" at bounding box center [276, 440] width 452 height 24
drag, startPoint x: 87, startPoint y: 260, endPoint x: 18, endPoint y: 264, distance: 69.4
type input "[PERSON_NAME]"
drag, startPoint x: 18, startPoint y: 267, endPoint x: 74, endPoint y: 404, distance: 147.9
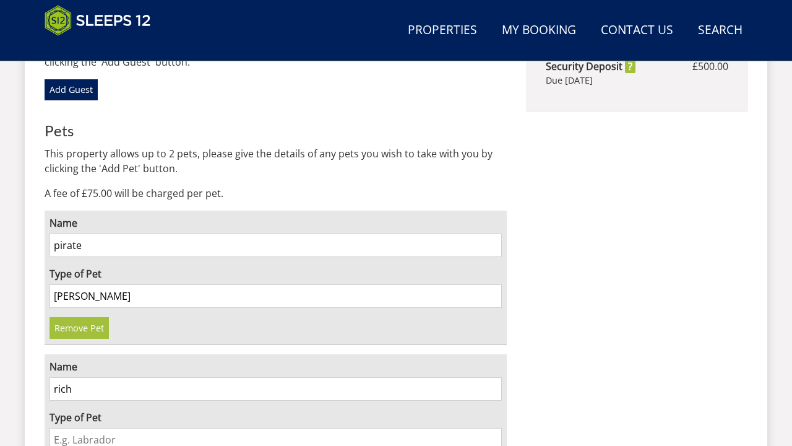
click at [74, 428] on input "Type of Pet" at bounding box center [276, 440] width 452 height 24
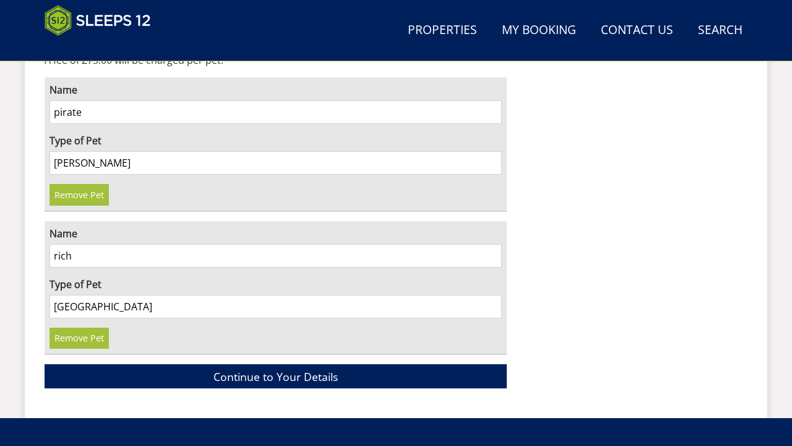
scroll to position [1036, 0]
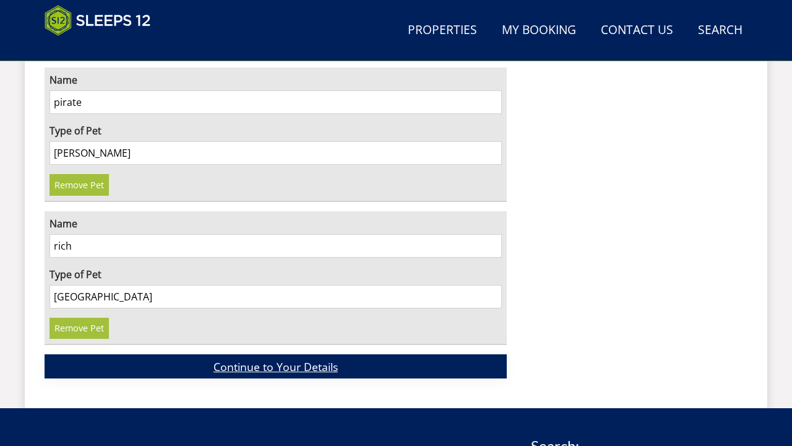
type input "[GEOGRAPHIC_DATA]"
click at [231, 354] on link "Continue to Your Details" at bounding box center [276, 366] width 462 height 24
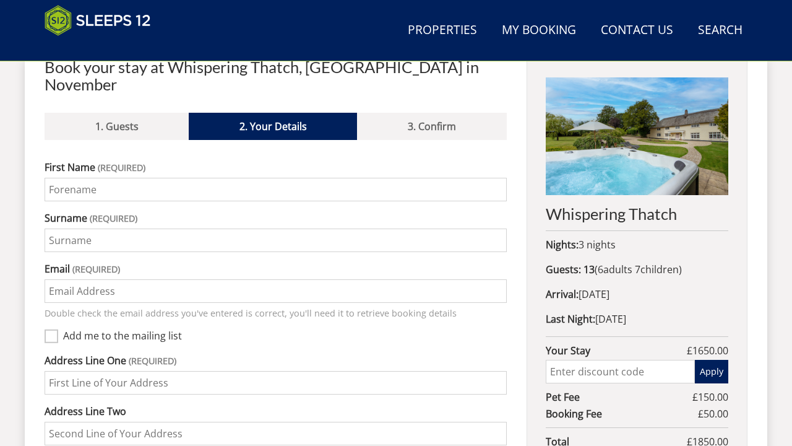
scroll to position [473, 0]
click at [116, 113] on link "1. Guests" at bounding box center [117, 126] width 144 height 27
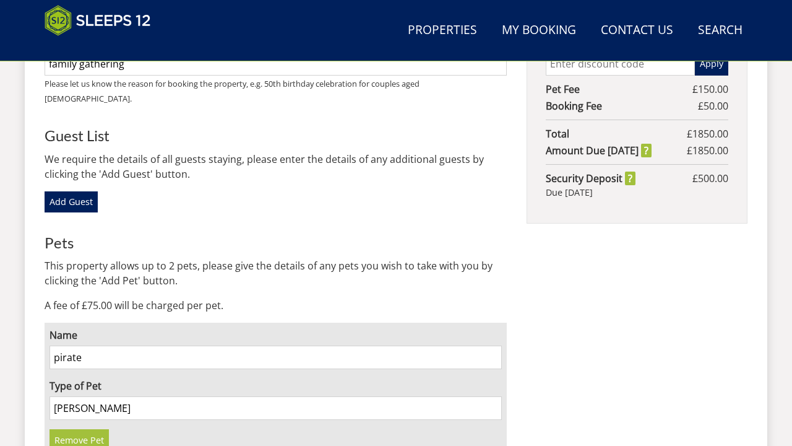
scroll to position [783, 0]
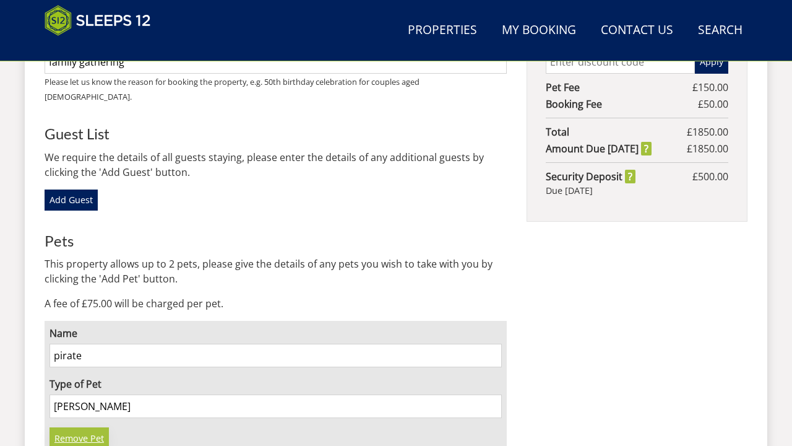
click at [96, 427] on link "Remove Pet" at bounding box center [79, 437] width 59 height 21
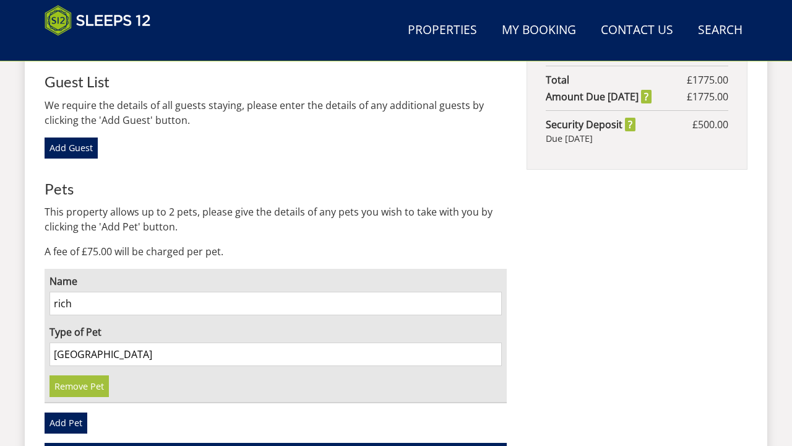
scroll to position [837, 0]
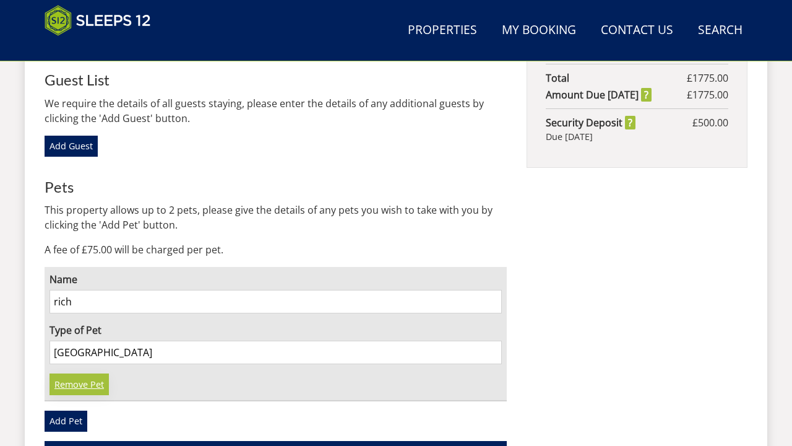
click at [89, 373] on link "Remove Pet" at bounding box center [79, 383] width 59 height 21
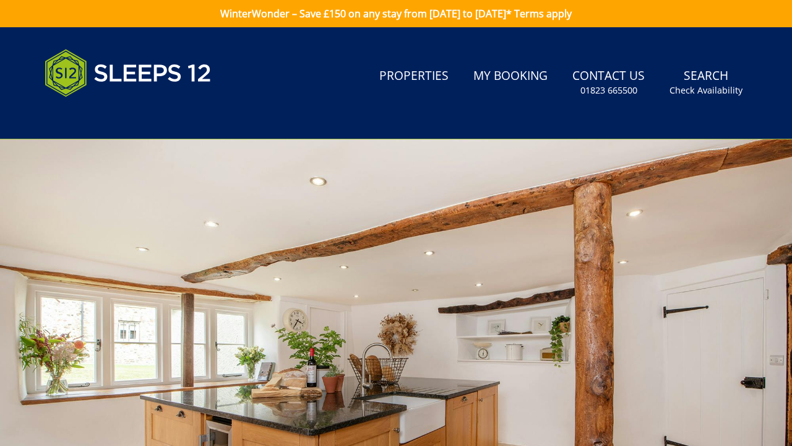
scroll to position [0, 0]
click at [434, 79] on link "Properties" at bounding box center [413, 77] width 79 height 28
select select "13"
select select "5"
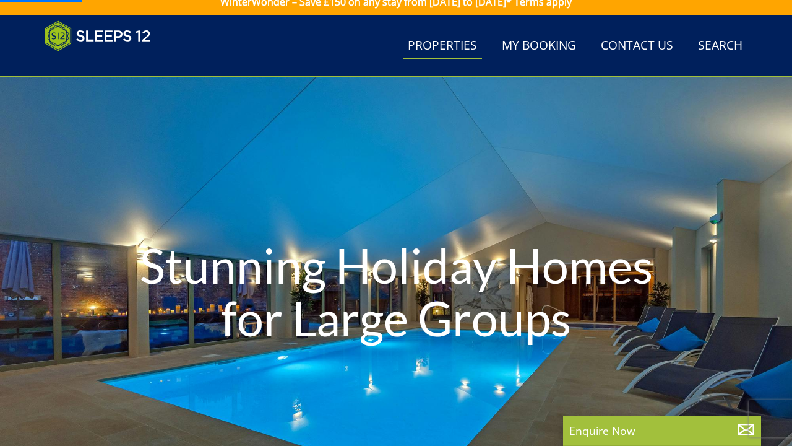
scroll to position [12, 0]
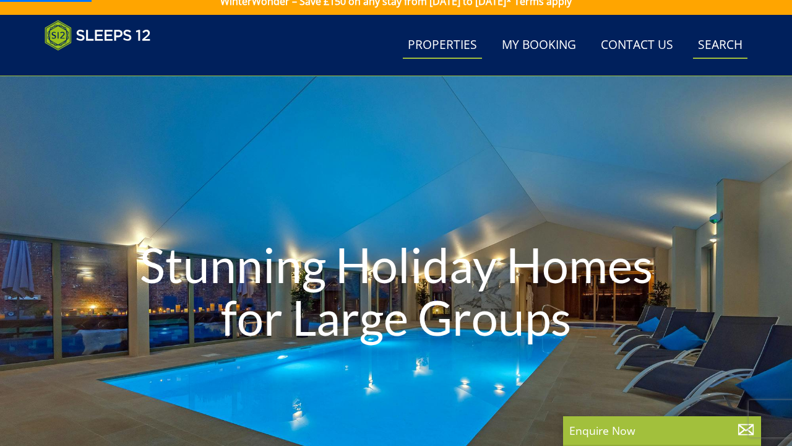
click at [726, 38] on link "Search Check Availability" at bounding box center [720, 46] width 54 height 28
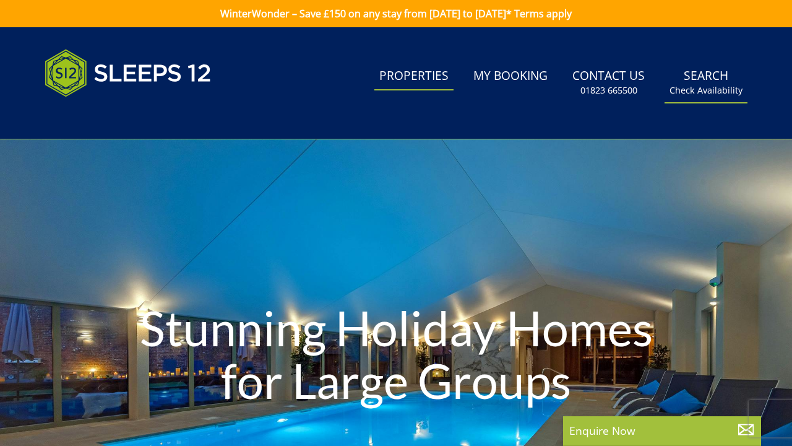
click at [692, 90] on small "Check Availability" at bounding box center [706, 90] width 73 height 12
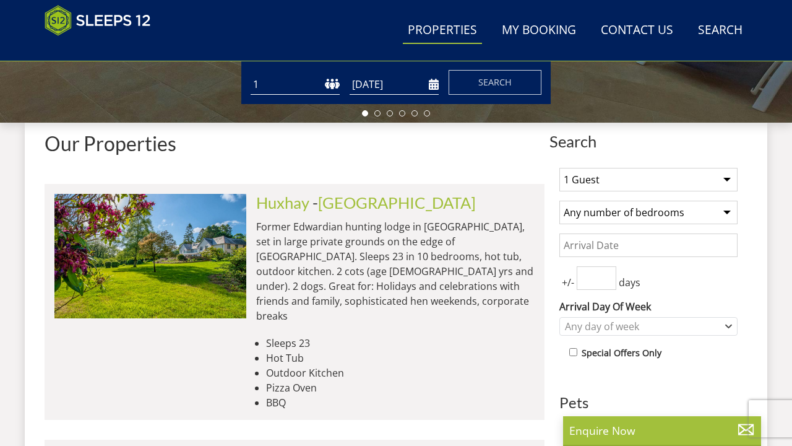
scroll to position [406, 0]
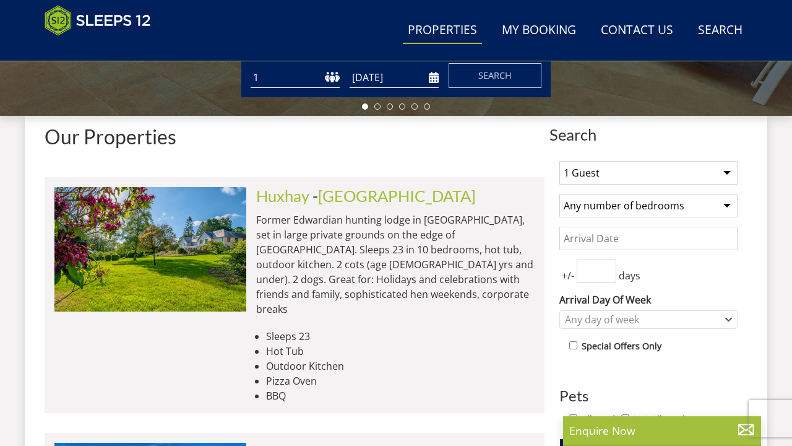
select select "13"
select select "6"
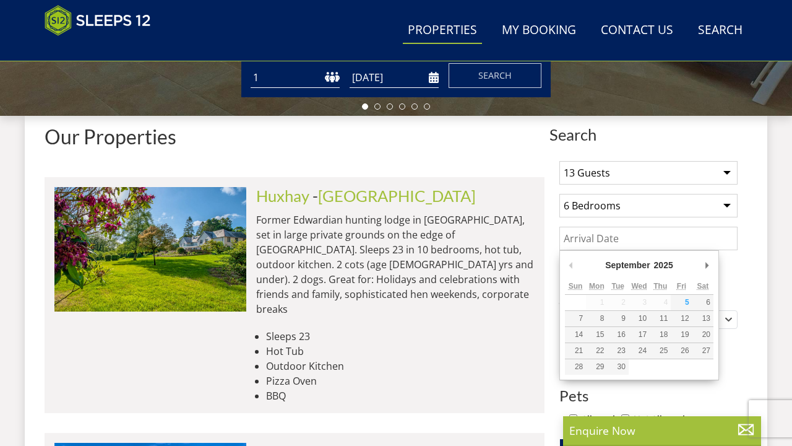
click at [647, 242] on input "Date" at bounding box center [649, 239] width 178 height 24
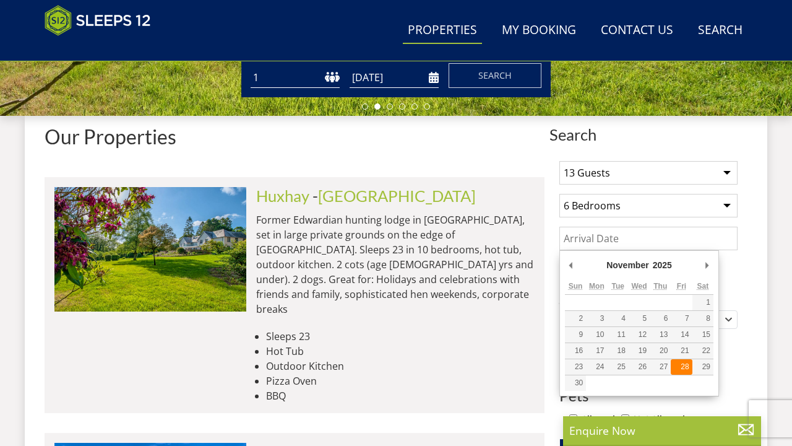
type input "[DATE]"
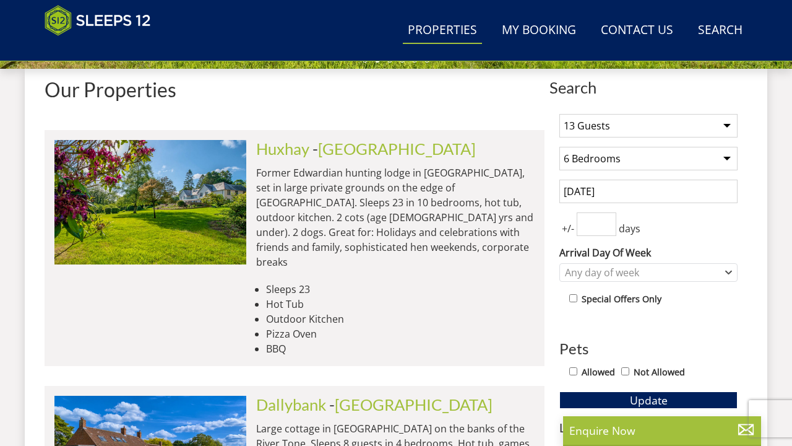
scroll to position [454, 0]
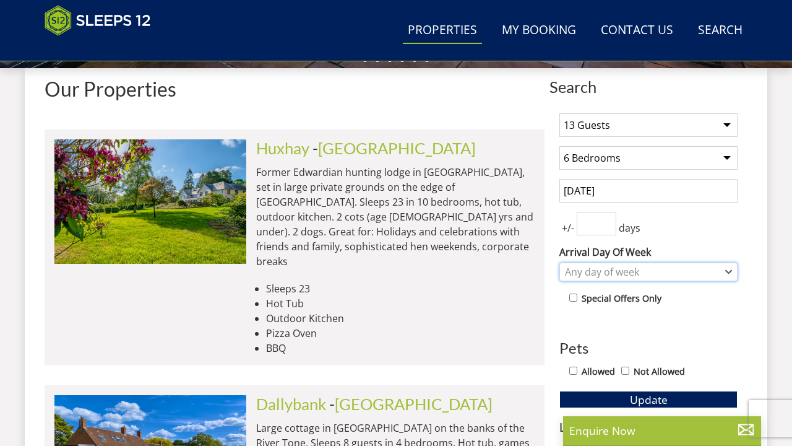
click at [683, 274] on div "Any day of week" at bounding box center [642, 272] width 160 height 14
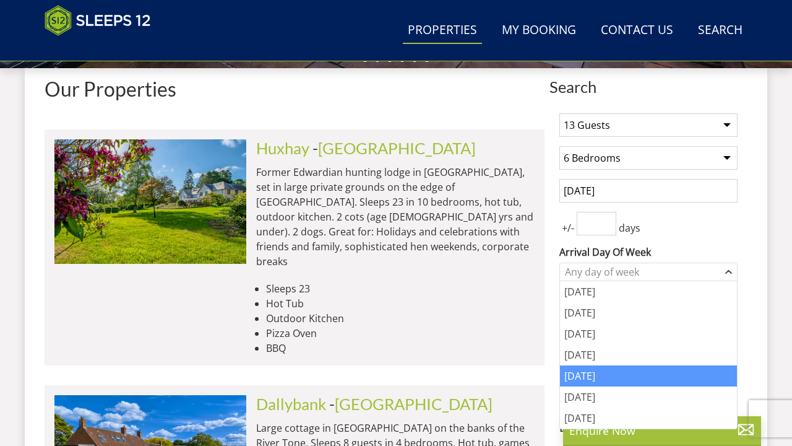
click at [639, 369] on div "[DATE]" at bounding box center [648, 375] width 177 height 21
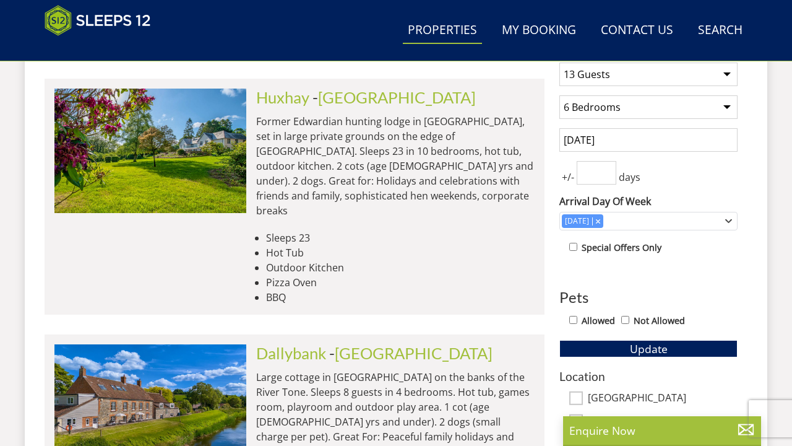
scroll to position [519, 0]
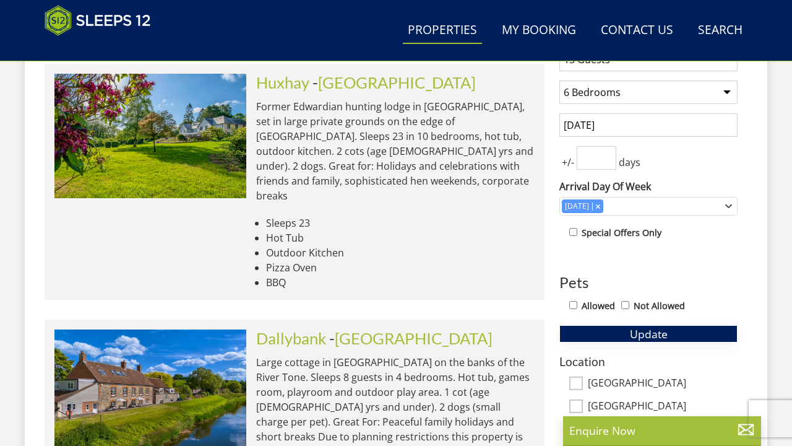
click at [689, 339] on button "Update" at bounding box center [649, 333] width 178 height 17
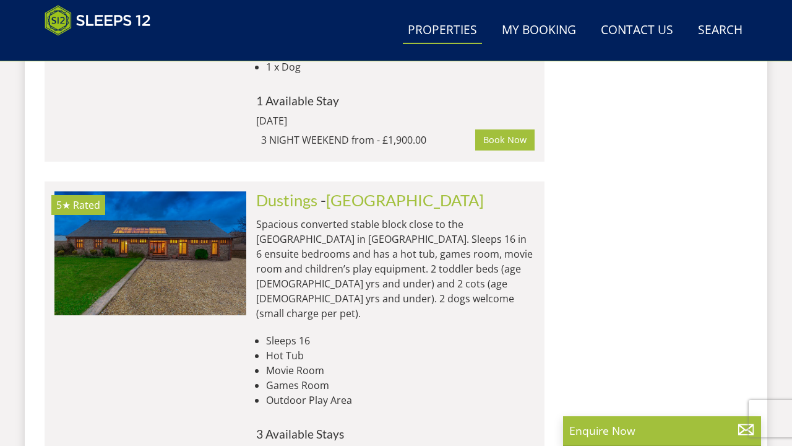
scroll to position [1843, 0]
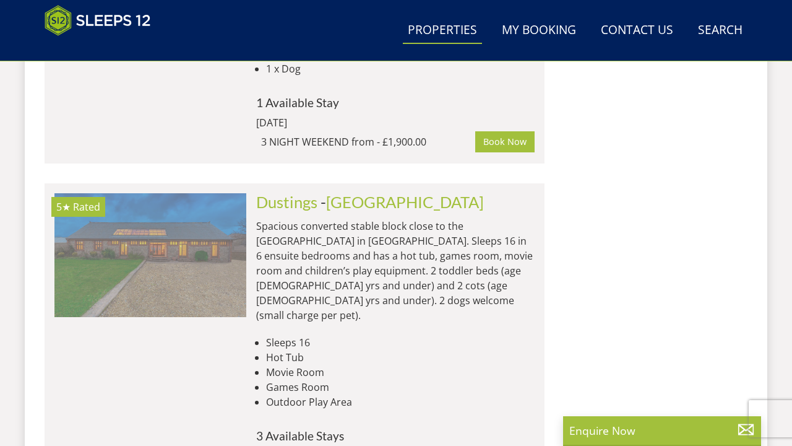
click at [188, 193] on img at bounding box center [150, 255] width 192 height 124
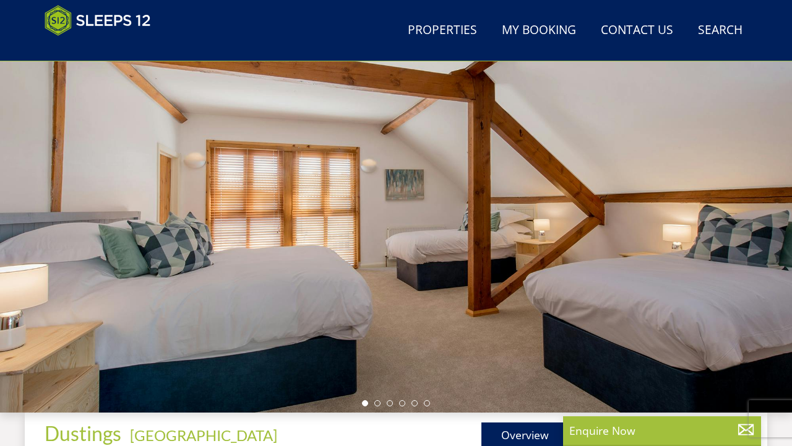
scroll to position [337, 0]
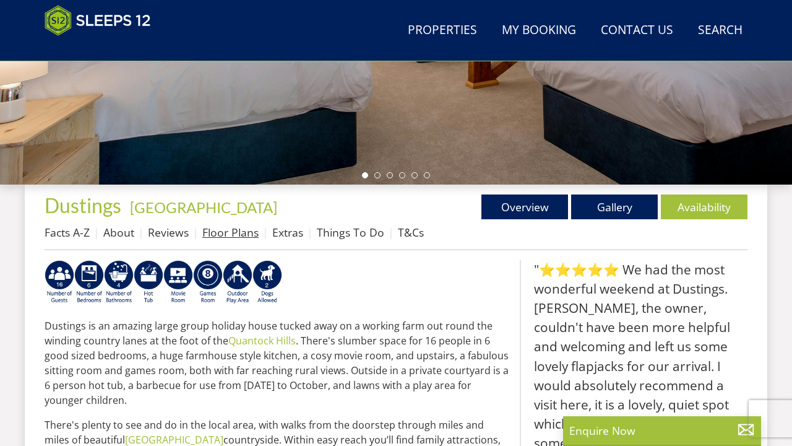
click at [223, 230] on link "Floor Plans" at bounding box center [230, 232] width 56 height 15
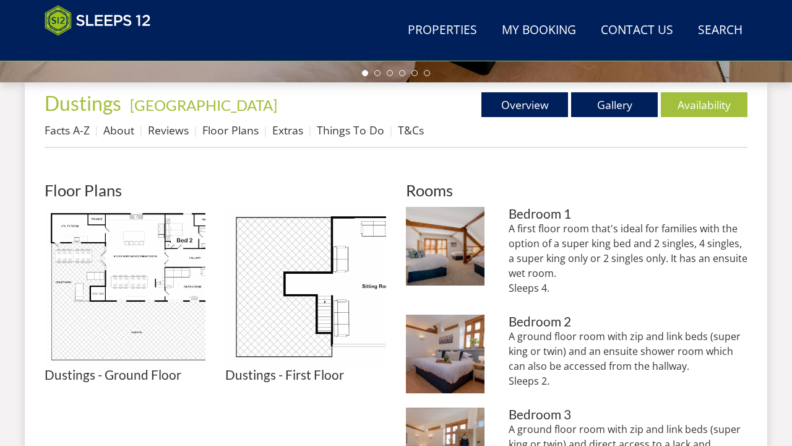
scroll to position [442, 0]
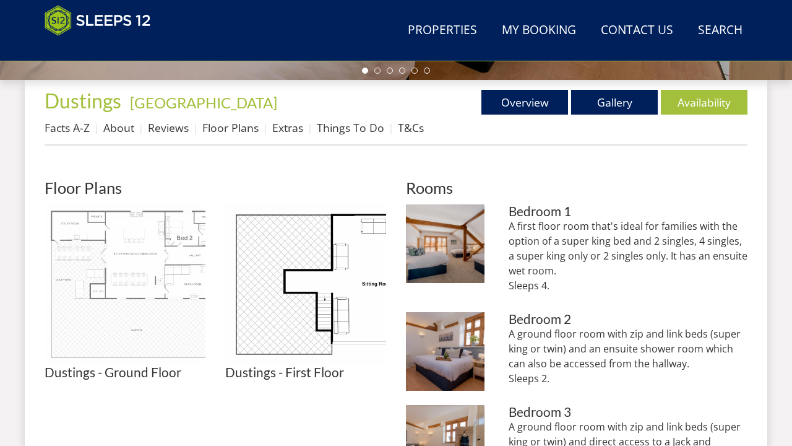
click at [158, 269] on img at bounding box center [125, 284] width 161 height 161
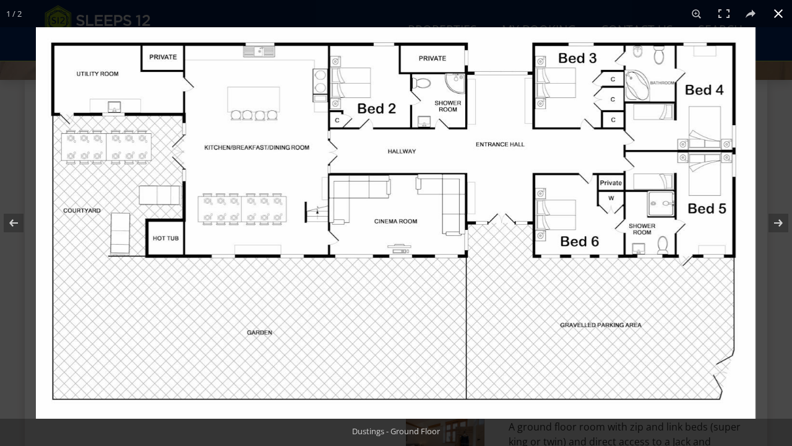
click at [787, 18] on button at bounding box center [778, 13] width 27 height 27
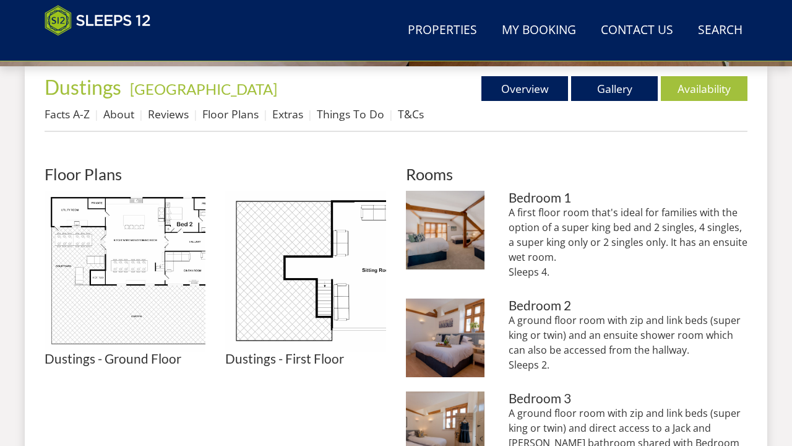
scroll to position [456, 0]
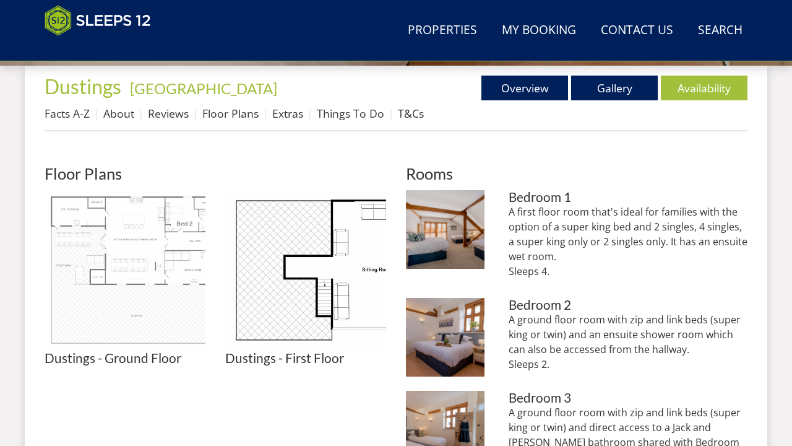
click at [97, 261] on img at bounding box center [125, 270] width 161 height 161
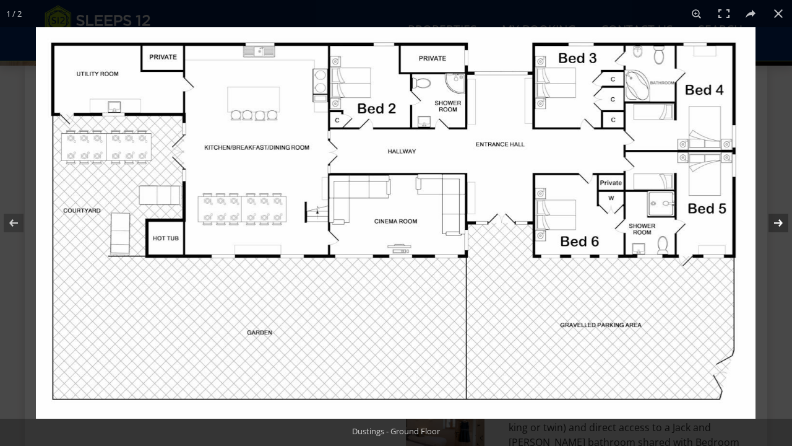
click at [780, 226] on button at bounding box center [770, 223] width 43 height 62
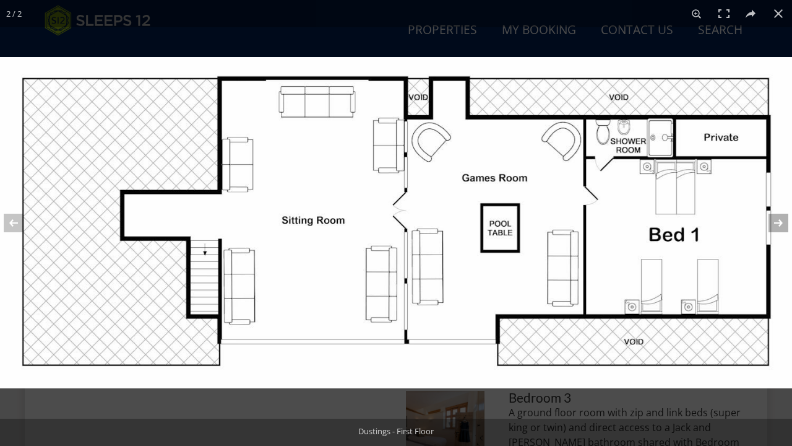
click at [776, 227] on button at bounding box center [770, 223] width 43 height 62
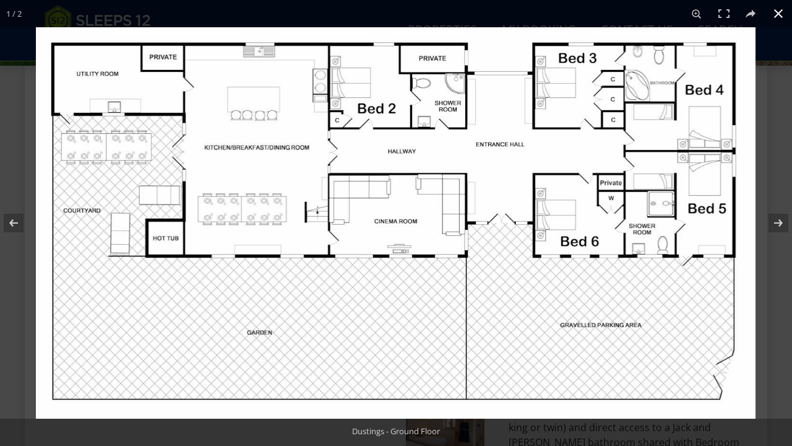
click at [774, 14] on button at bounding box center [778, 13] width 27 height 27
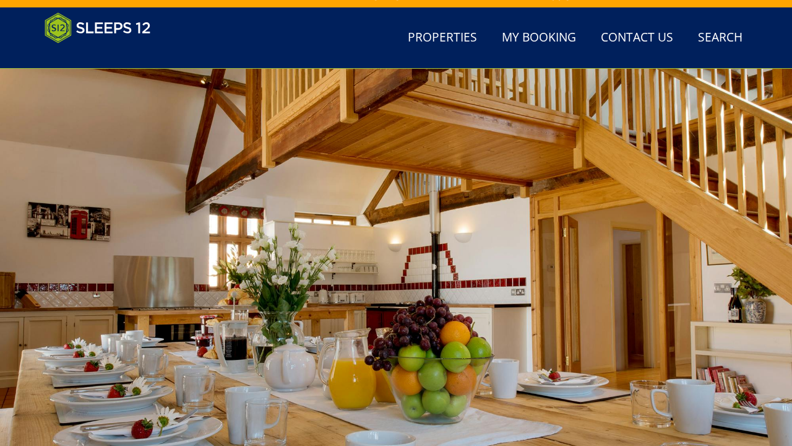
scroll to position [0, 0]
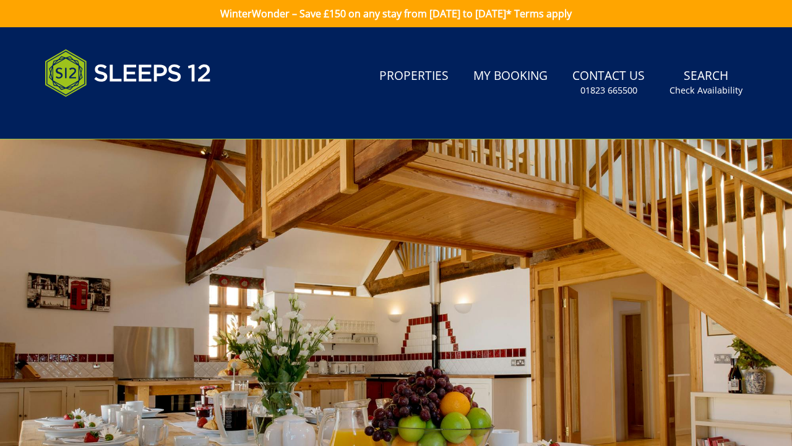
scroll to position [337, 0]
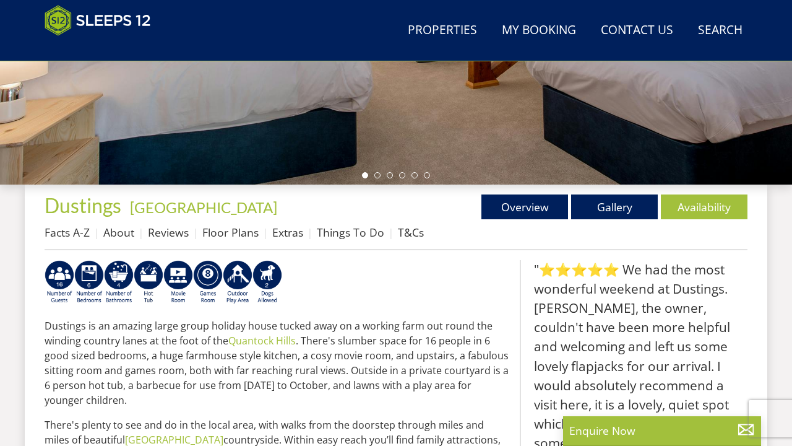
select select "13"
select select "6"
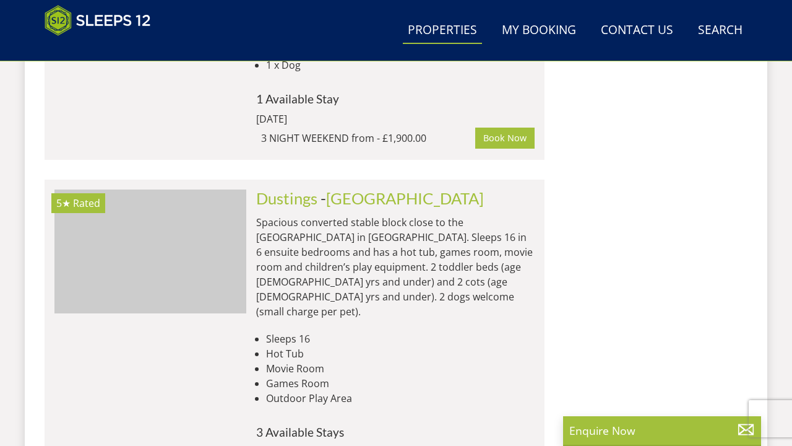
scroll to position [1852, 0]
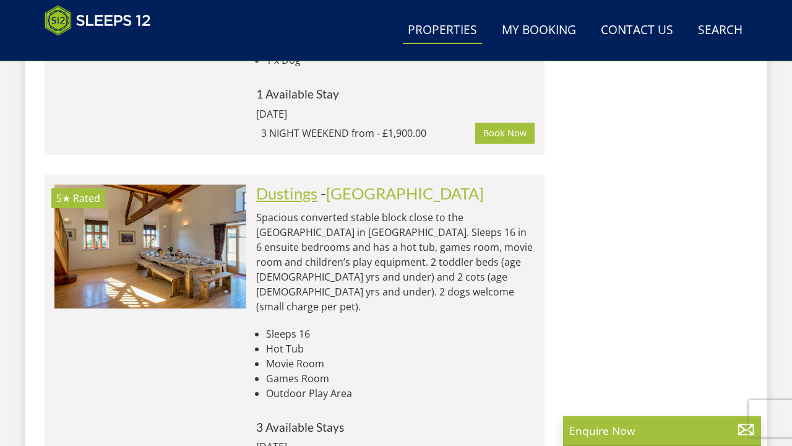
click at [303, 184] on link "Dustings" at bounding box center [286, 193] width 61 height 19
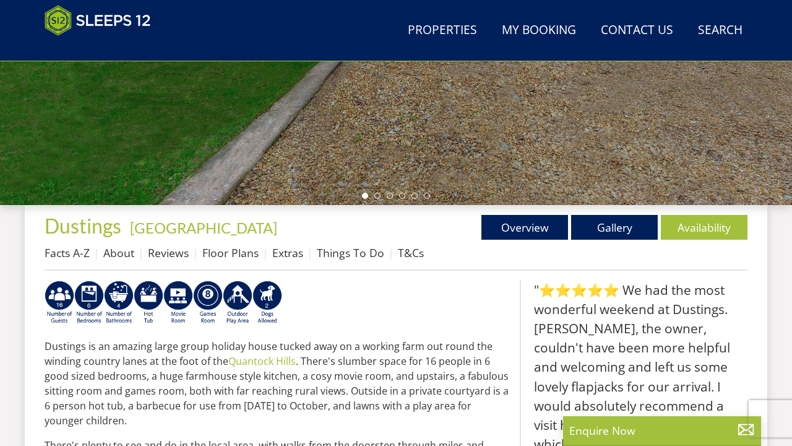
scroll to position [370, 0]
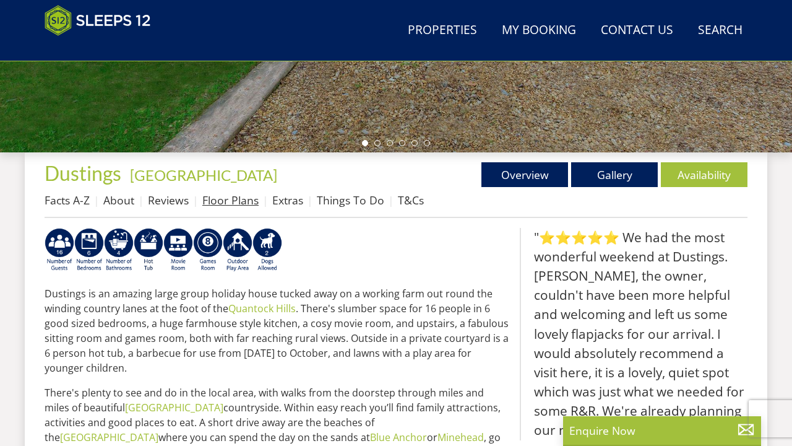
click at [240, 202] on link "Floor Plans" at bounding box center [230, 199] width 56 height 15
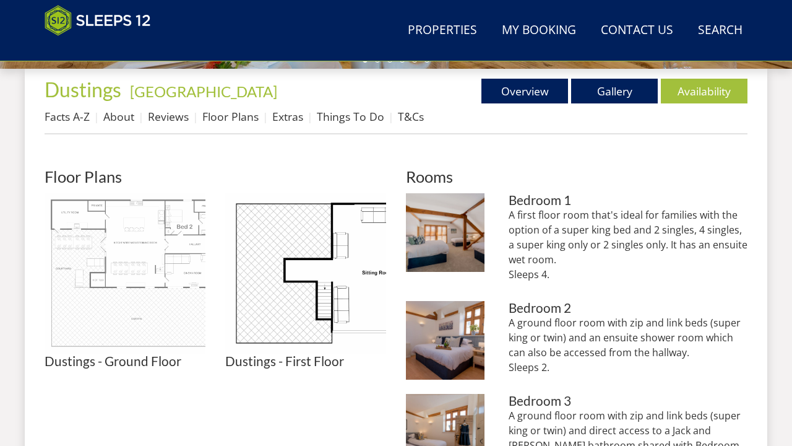
scroll to position [465, 0]
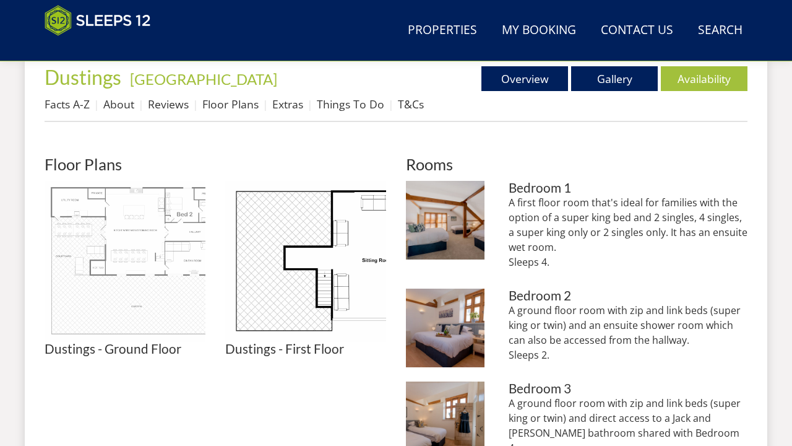
click at [142, 262] on img at bounding box center [125, 261] width 161 height 161
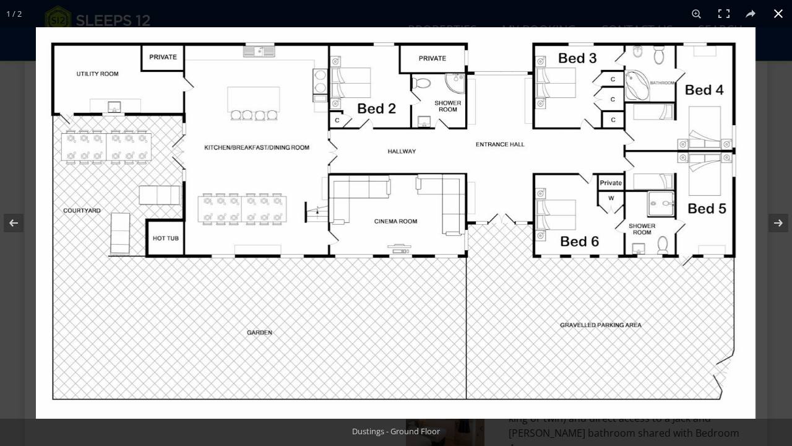
click at [785, 11] on button at bounding box center [778, 13] width 27 height 27
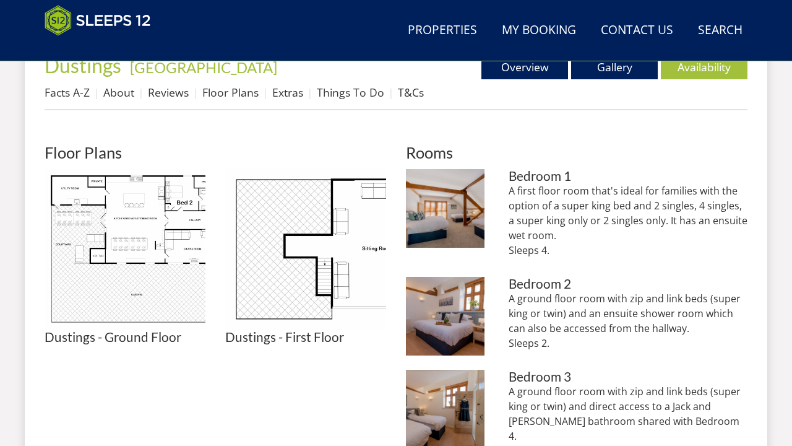
scroll to position [478, 0]
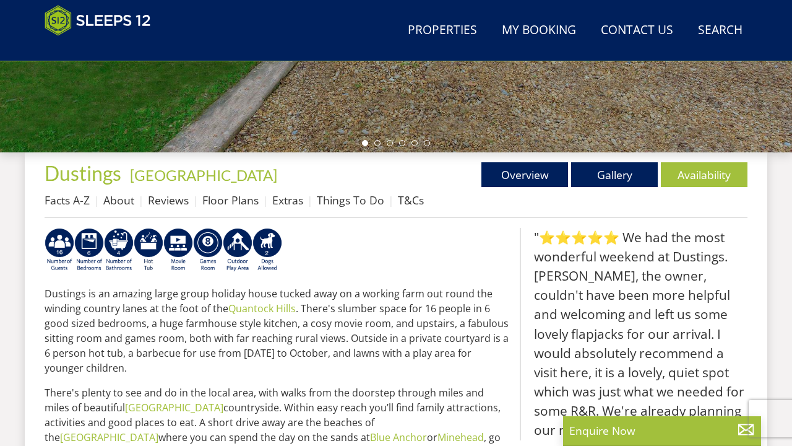
select select "13"
select select "6"
